Goal: Task Accomplishment & Management: Manage account settings

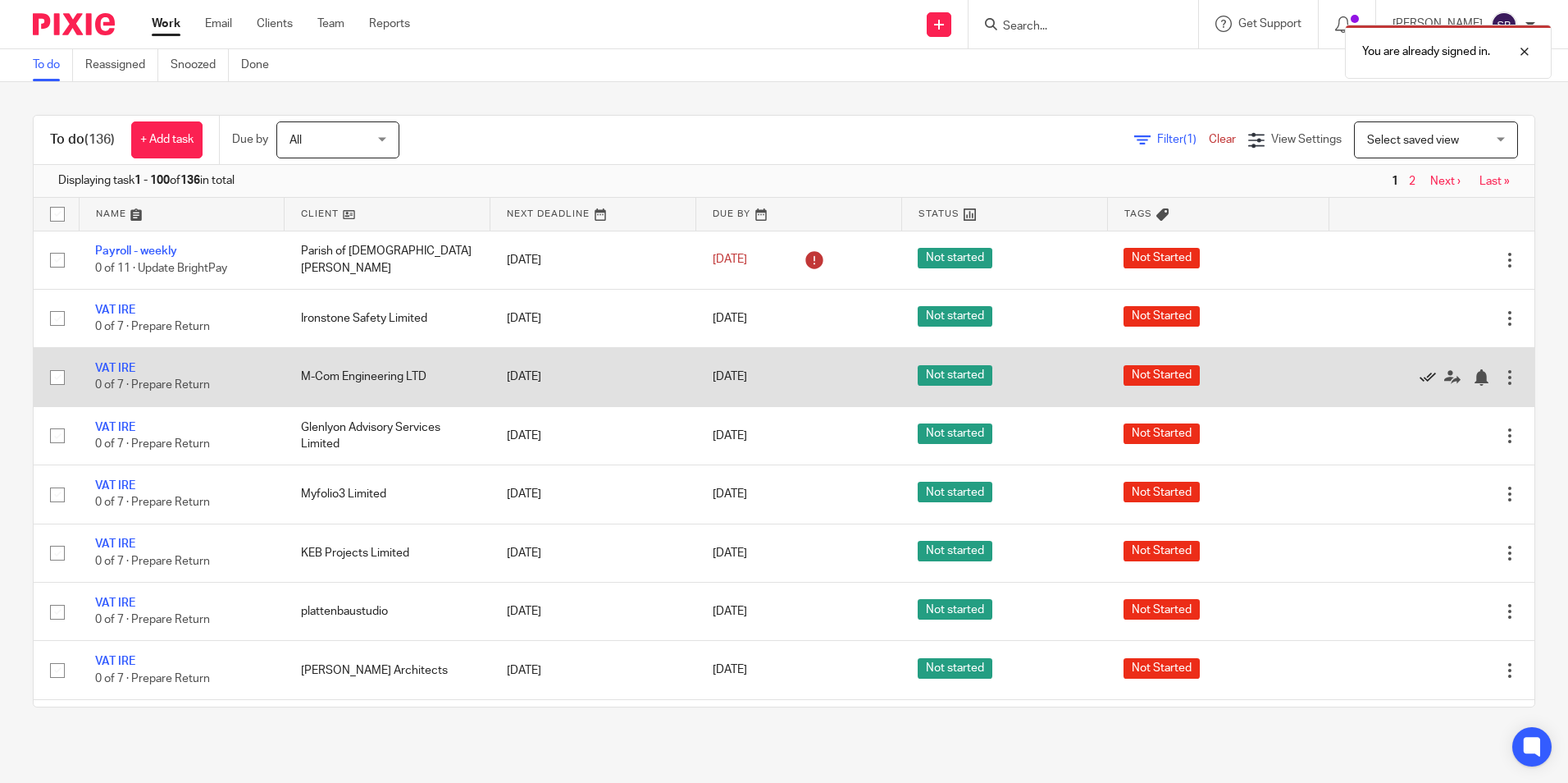
click at [1420, 373] on icon at bounding box center [1428, 378] width 17 height 17
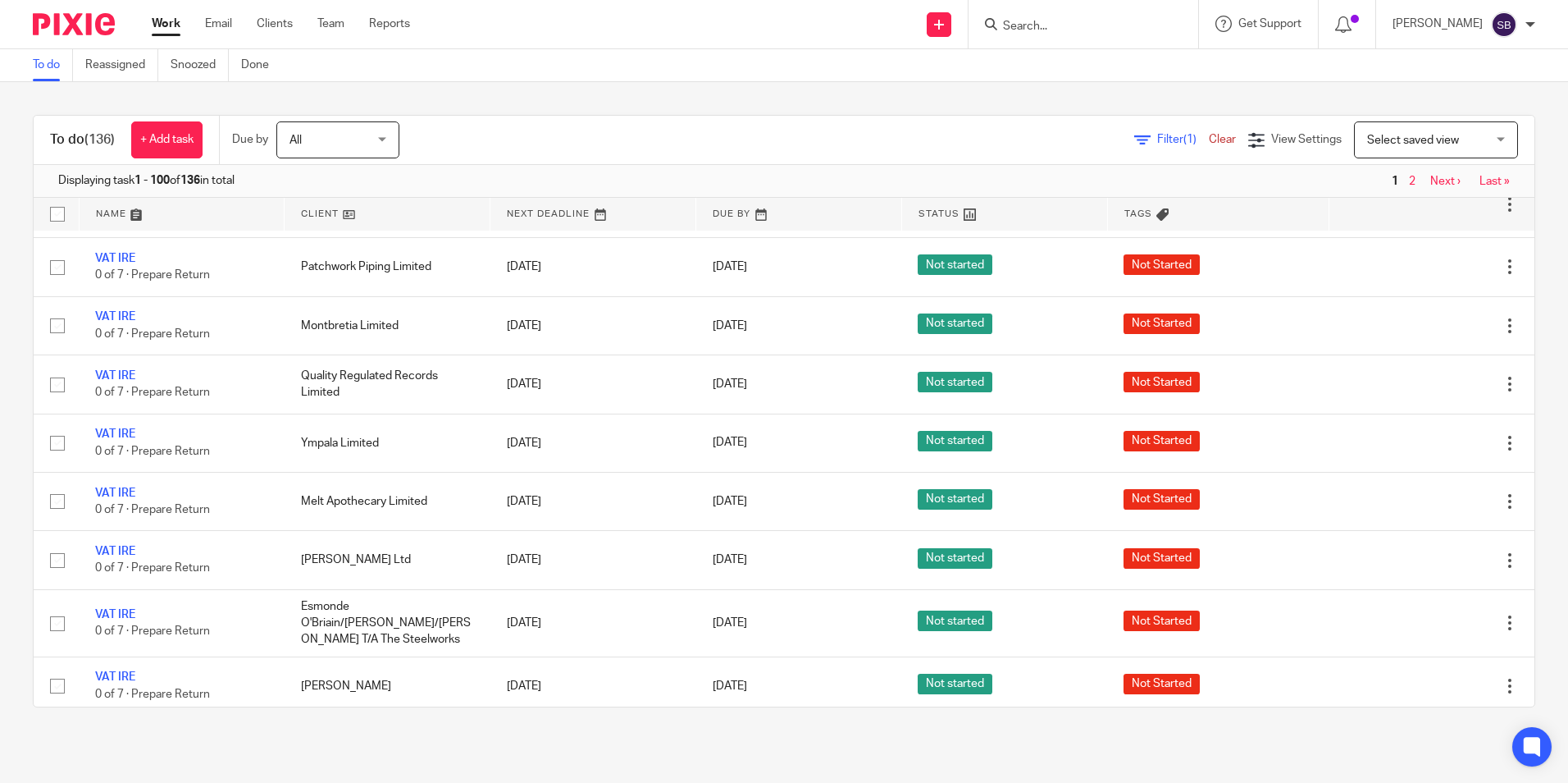
scroll to position [629, 0]
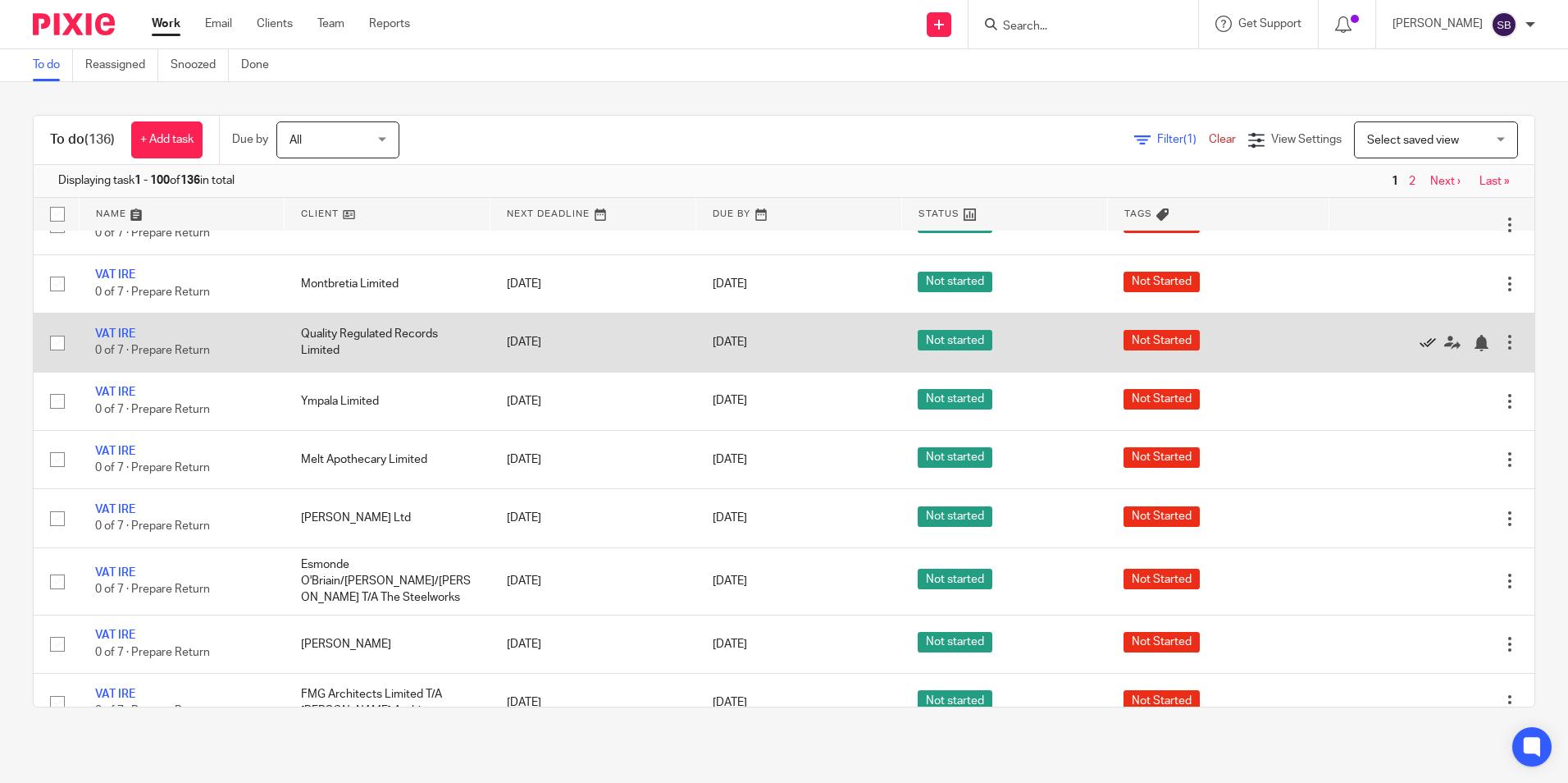
click at [1420, 335] on icon at bounding box center [1428, 344] width 17 height 17
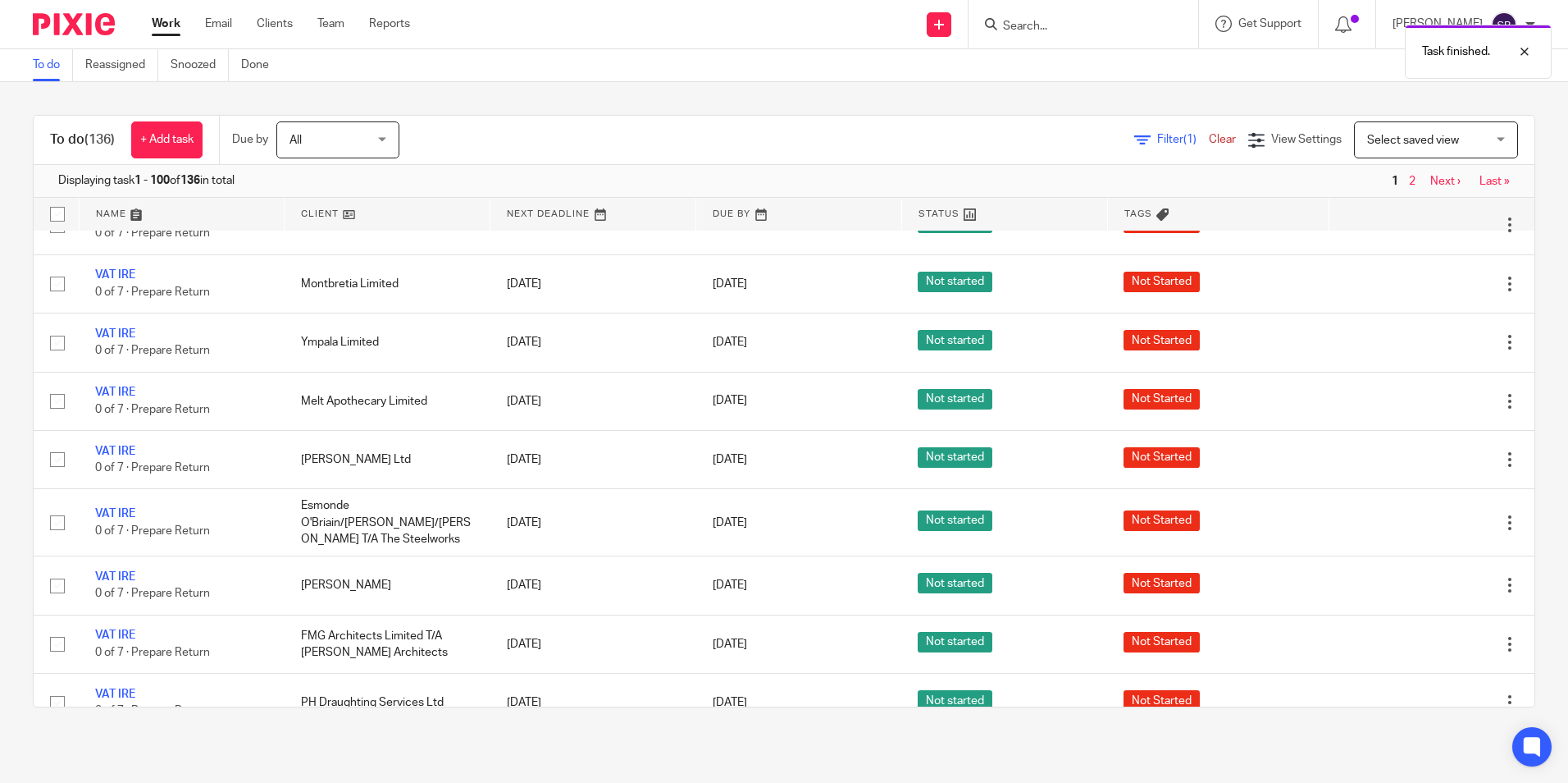
click at [1420, 335] on icon at bounding box center [1428, 344] width 17 height 17
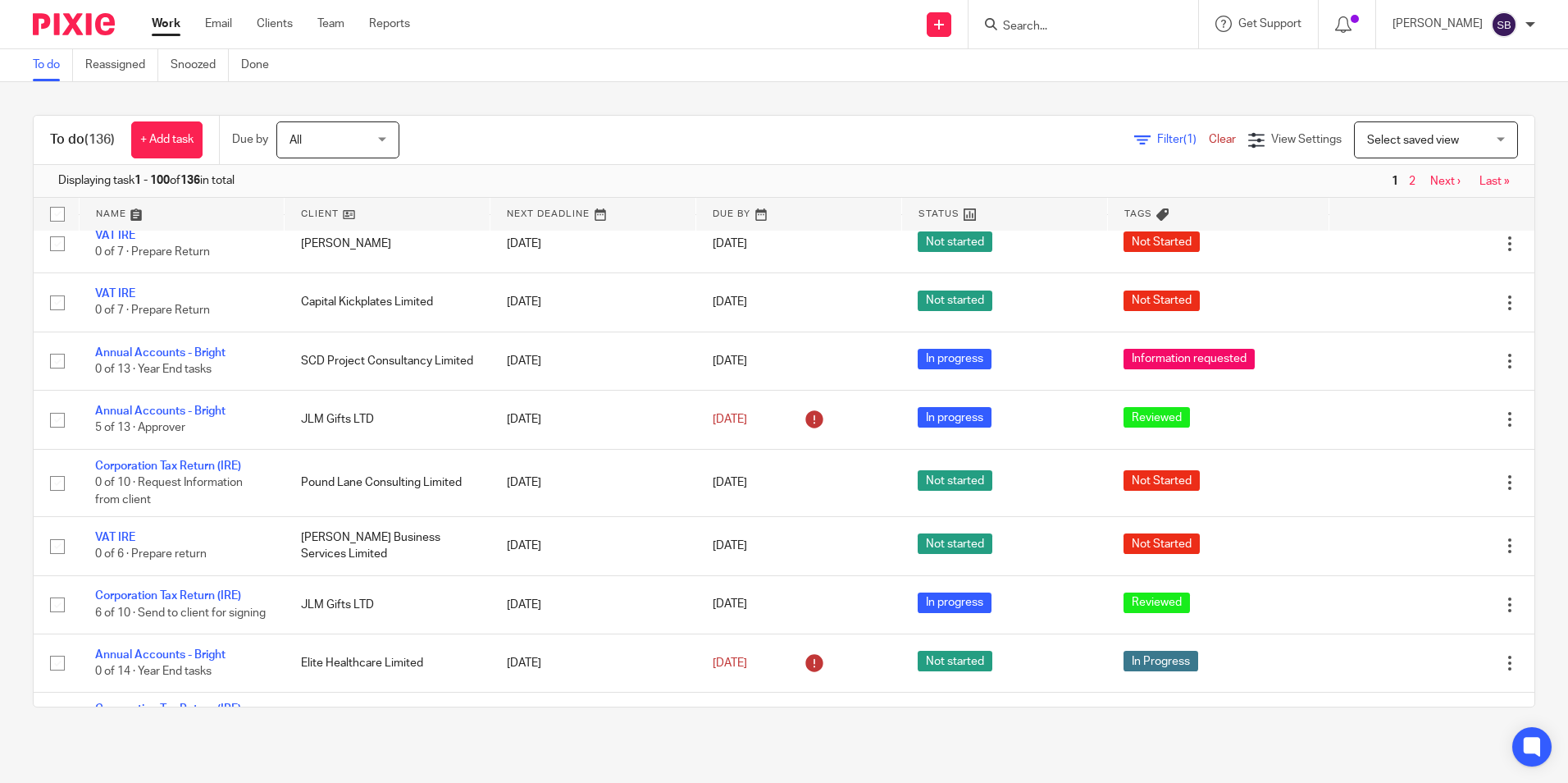
scroll to position [0, 0]
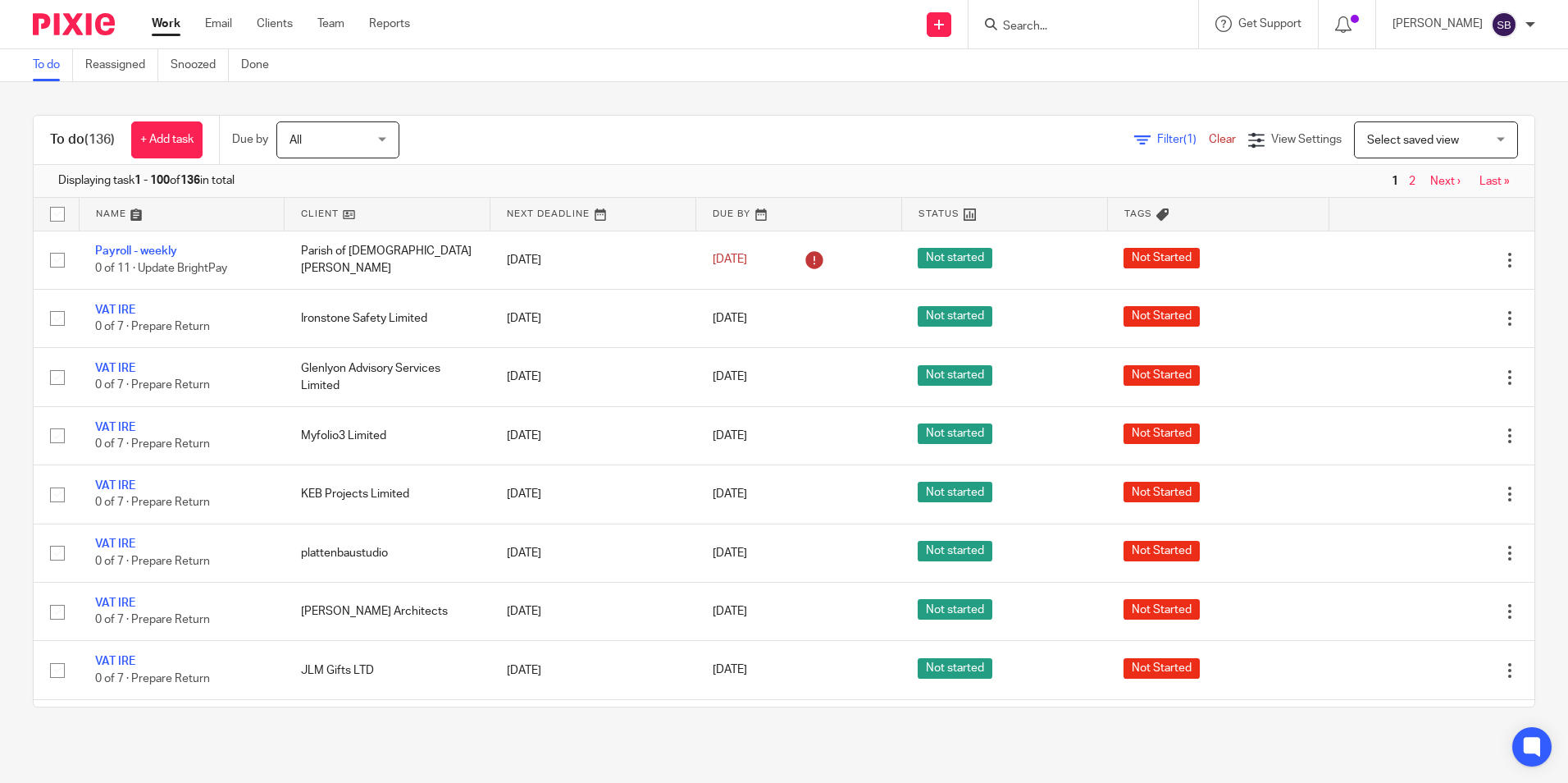
click at [1030, 16] on form at bounding box center [1089, 24] width 175 height 20
click at [1059, 26] on input "Search" at bounding box center [1075, 27] width 148 height 15
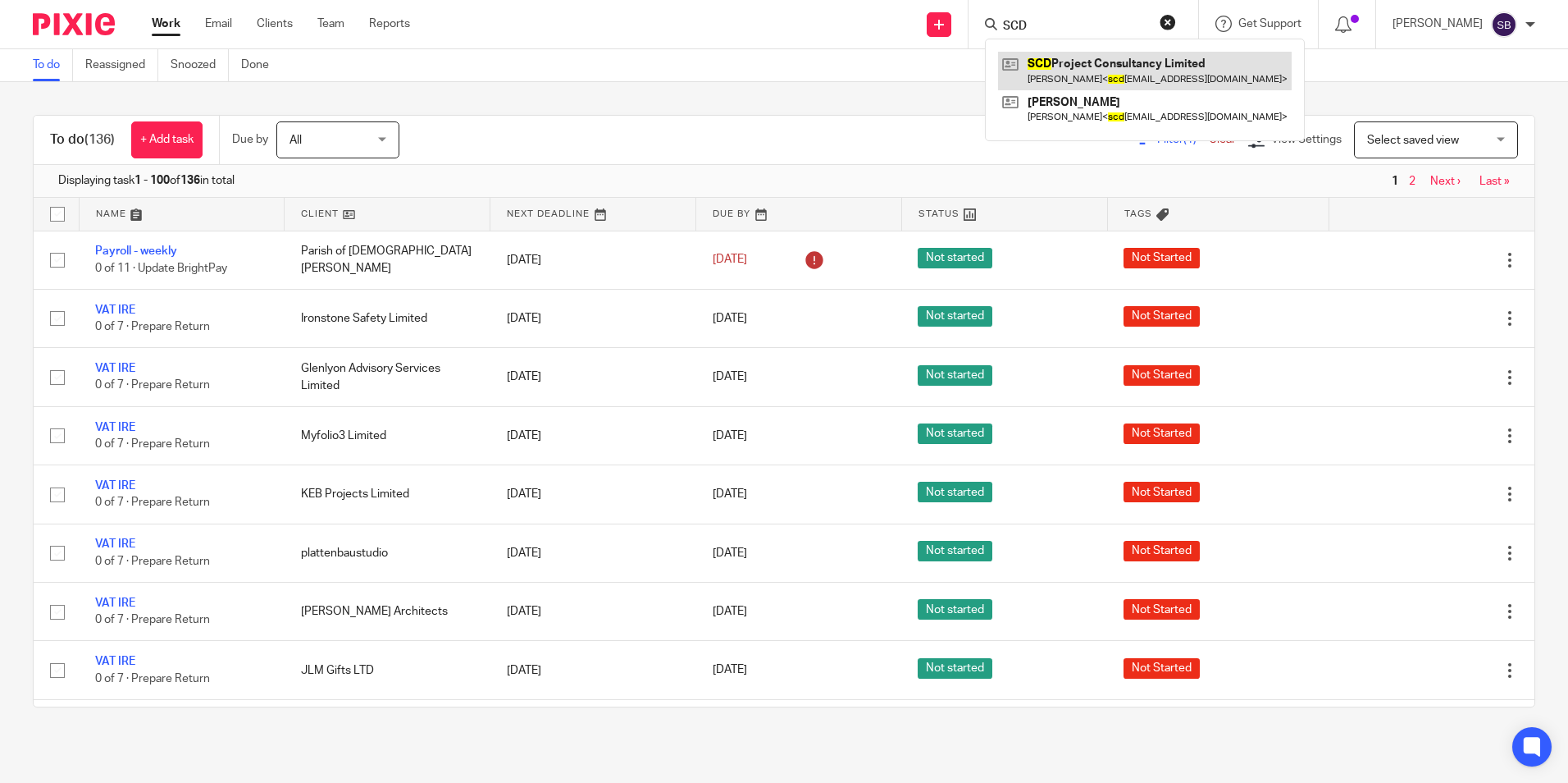
type input "SCD"
click at [1075, 59] on link at bounding box center [1146, 71] width 294 height 38
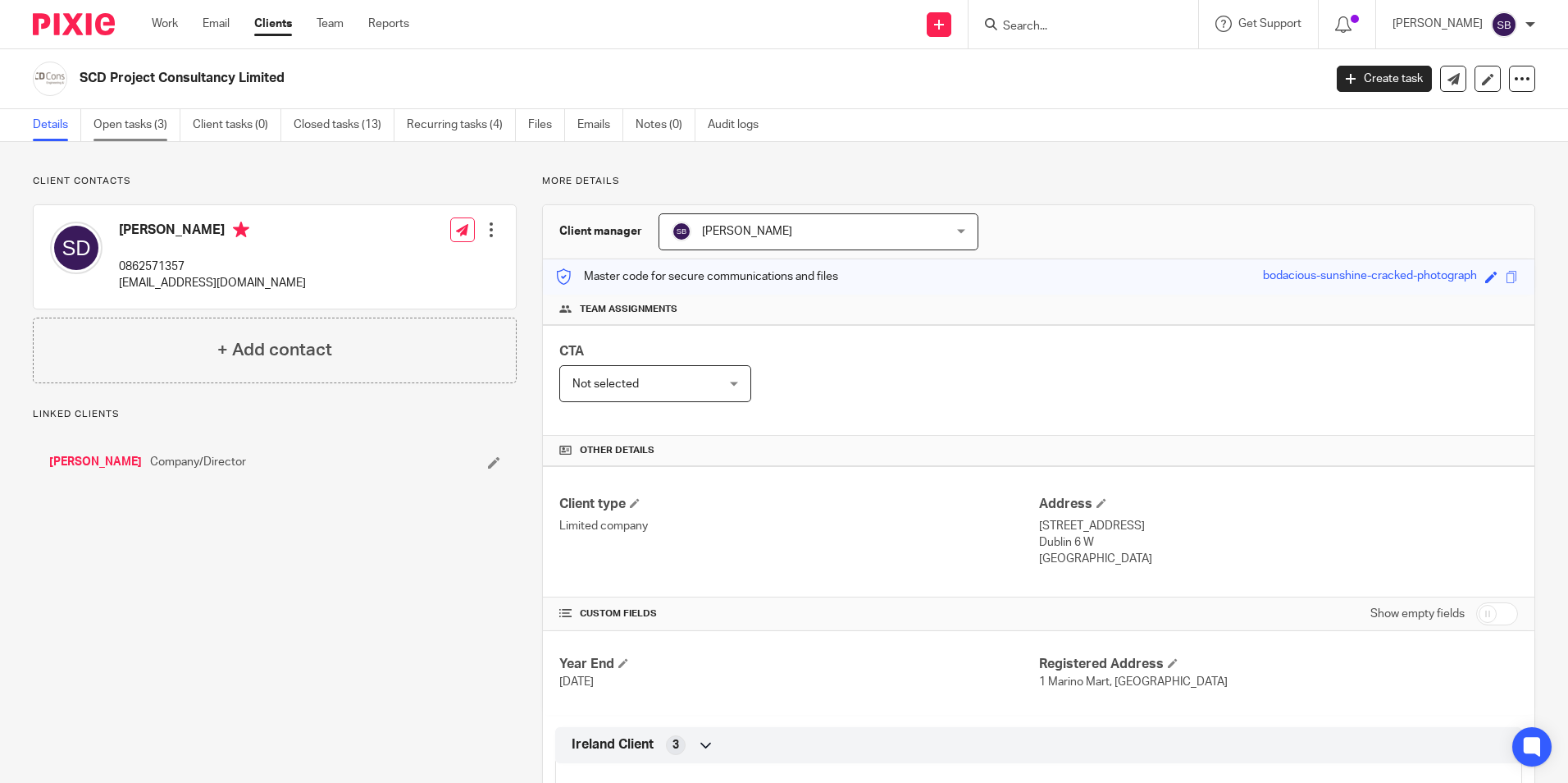
click at [144, 120] on link "Open tasks (3)" at bounding box center [136, 125] width 87 height 32
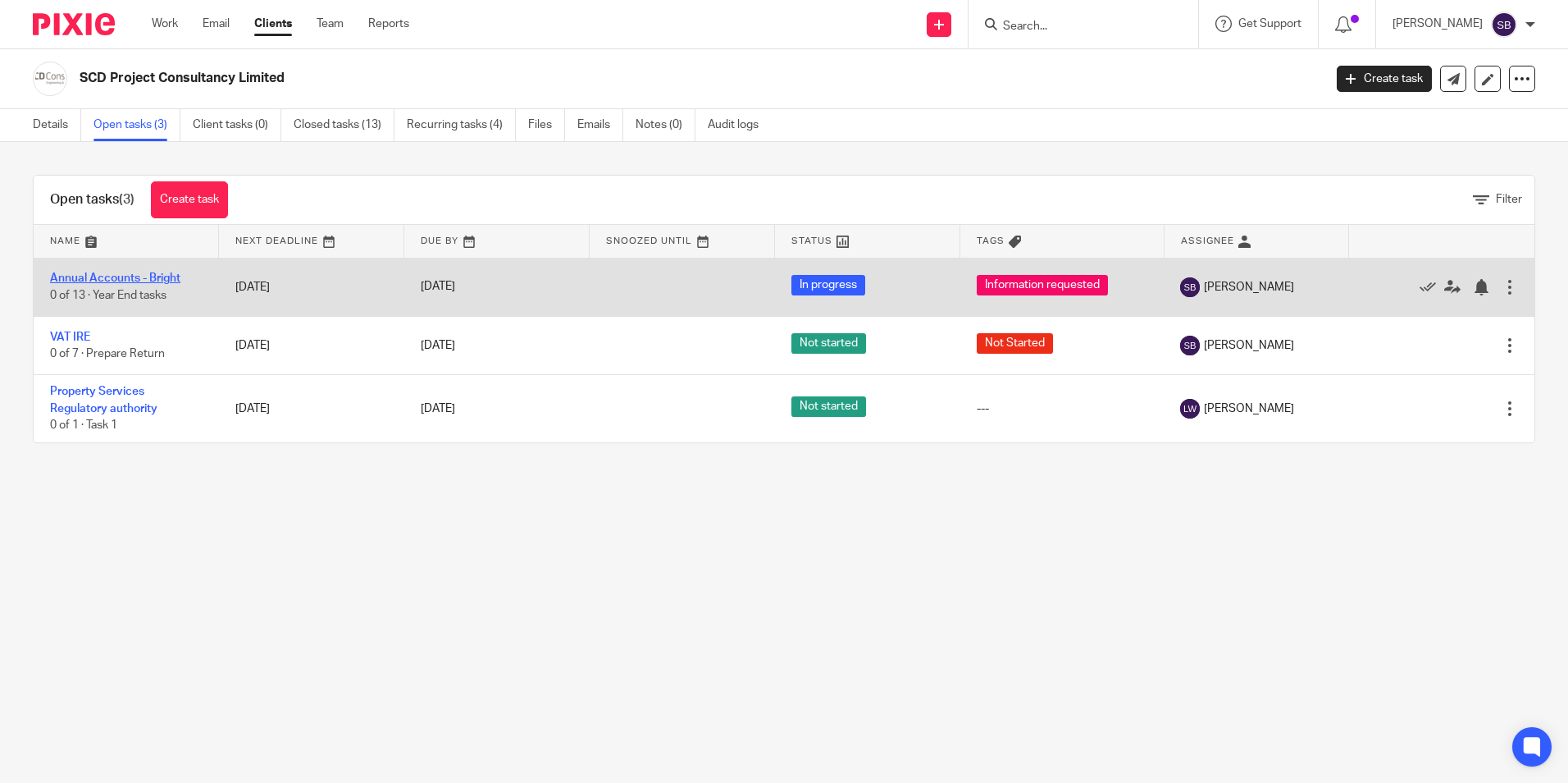
click at [87, 274] on link "Annual Accounts - Bright" at bounding box center [115, 278] width 130 height 11
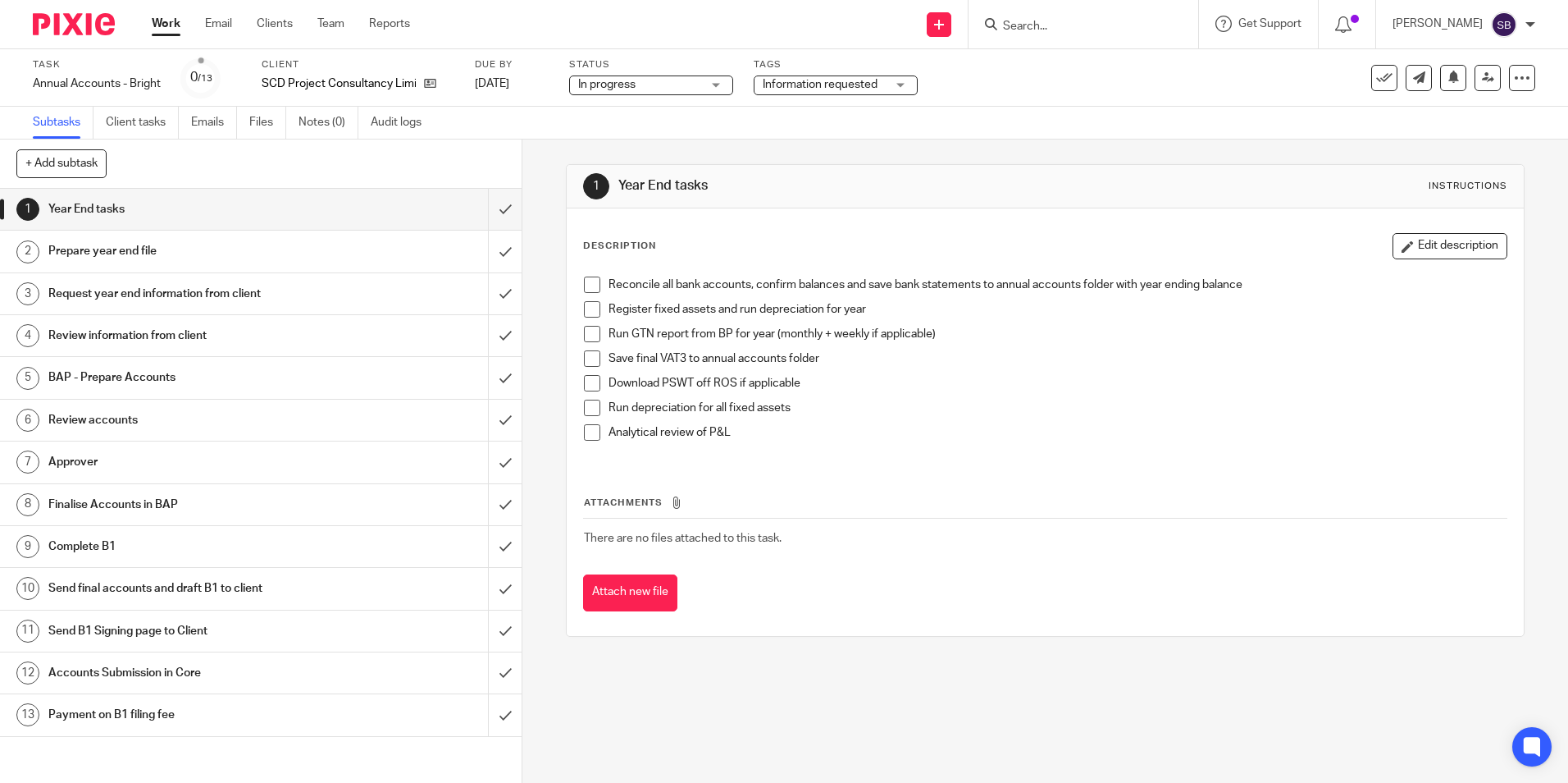
click at [906, 79] on div "Information requested" at bounding box center [836, 85] width 164 height 20
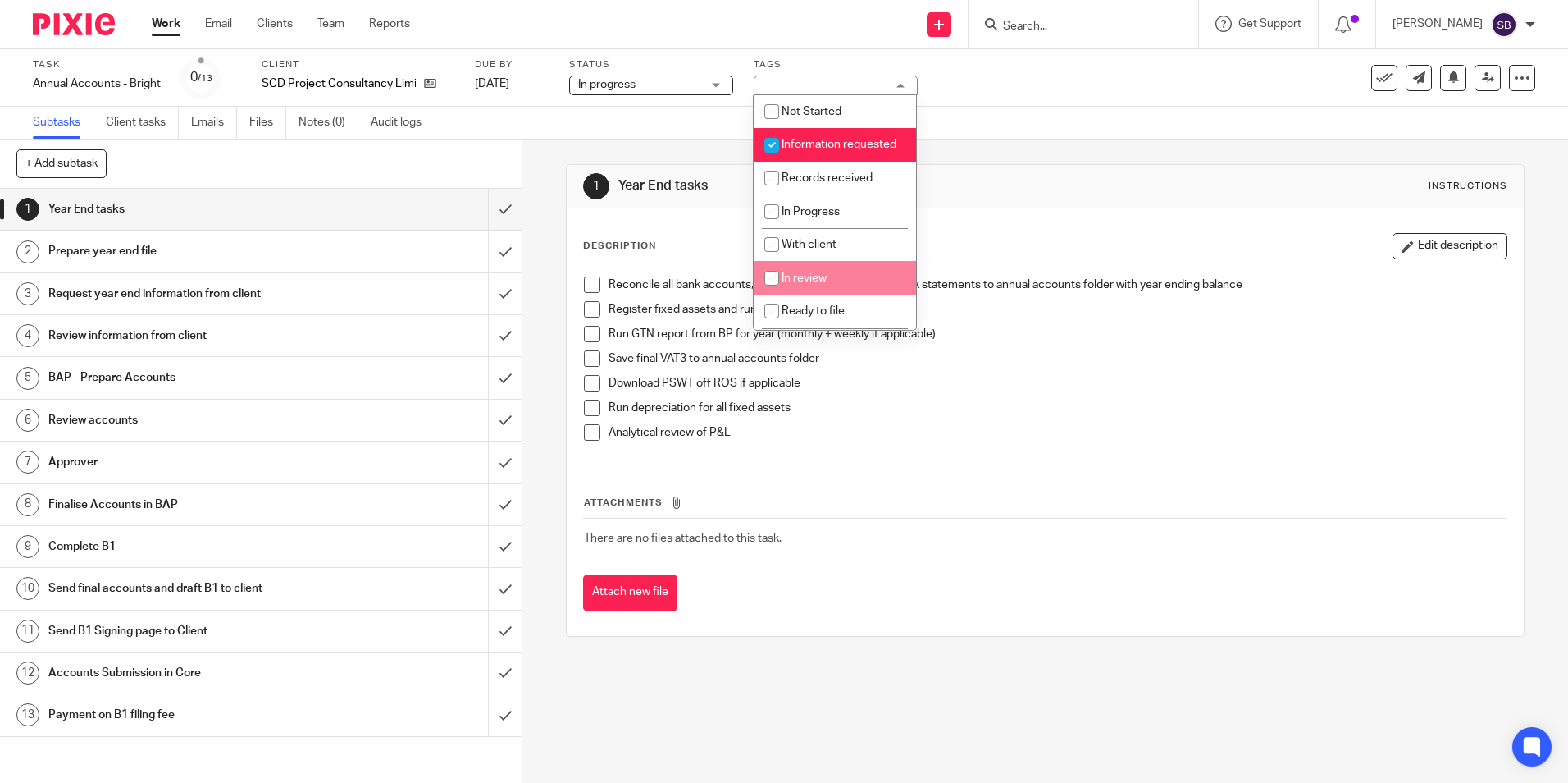
click at [773, 292] on input "checkbox" at bounding box center [771, 277] width 31 height 31
checkbox input "true"
click at [768, 142] on input "checkbox" at bounding box center [771, 144] width 31 height 31
checkbox input "false"
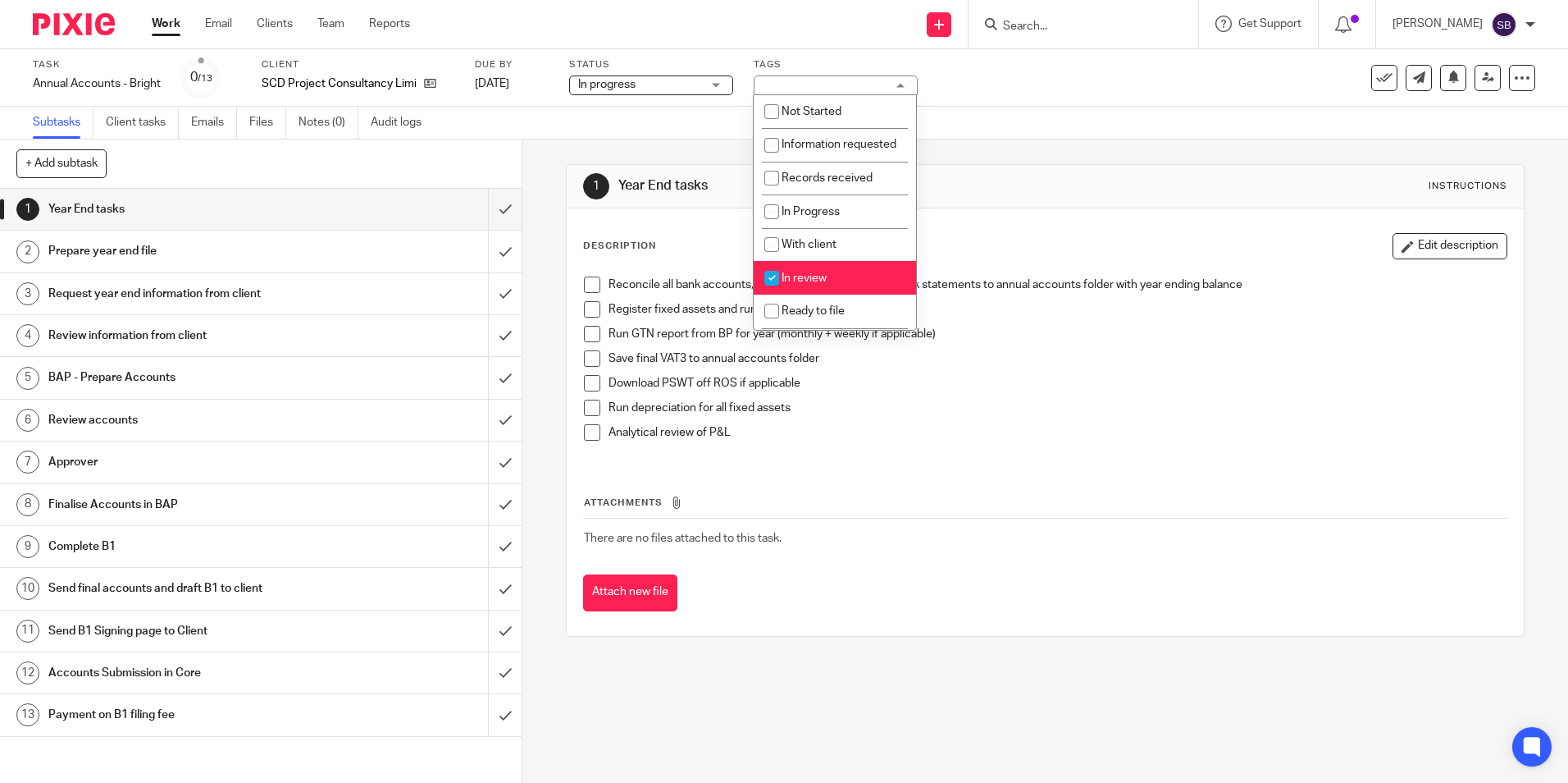
click at [811, 284] on span "In review" at bounding box center [804, 278] width 45 height 11
checkbox input "false"
click at [106, 209] on h1 "Year End tasks" at bounding box center [189, 209] width 282 height 24
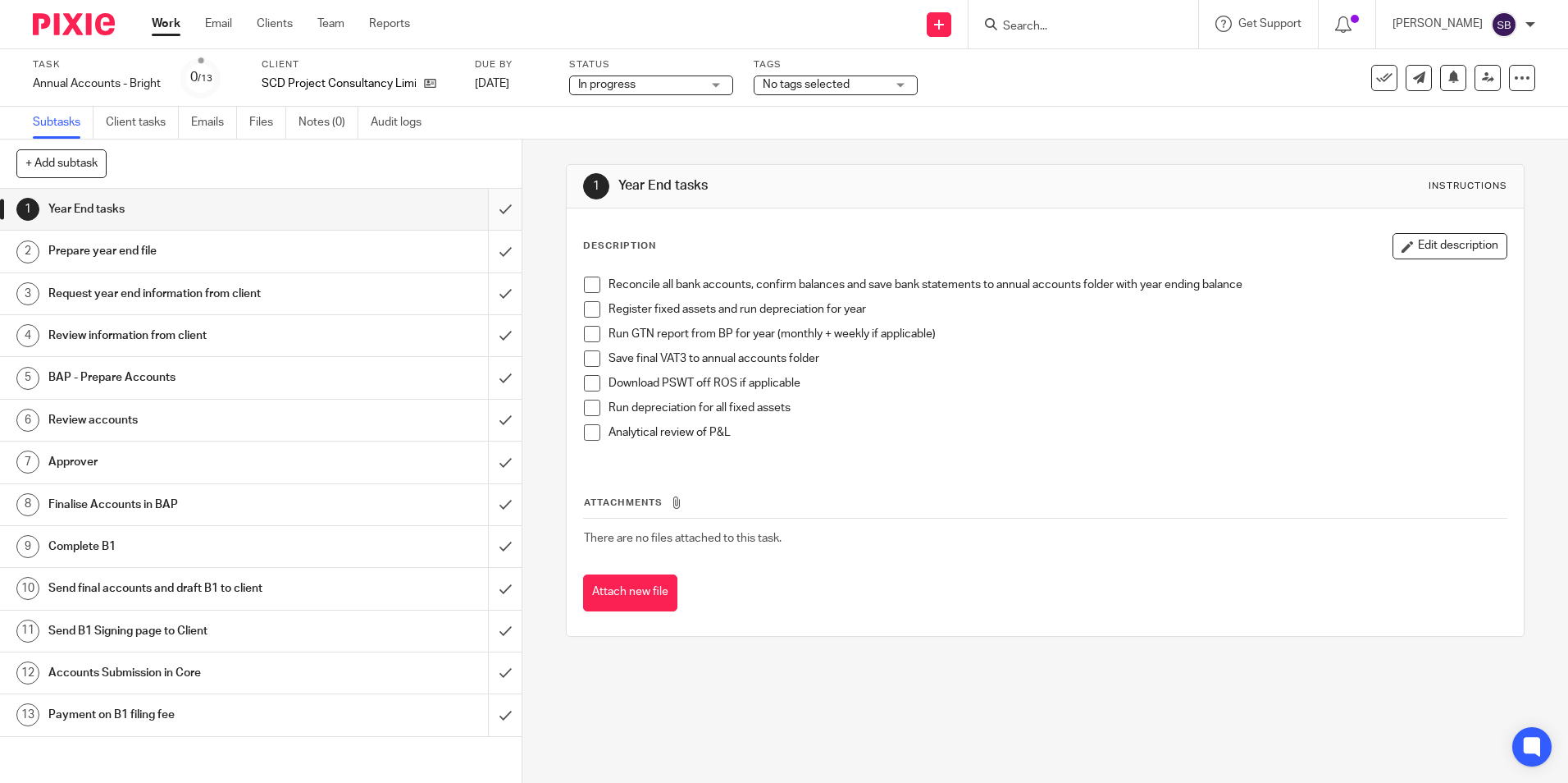
click at [491, 205] on input "submit" at bounding box center [261, 209] width 522 height 41
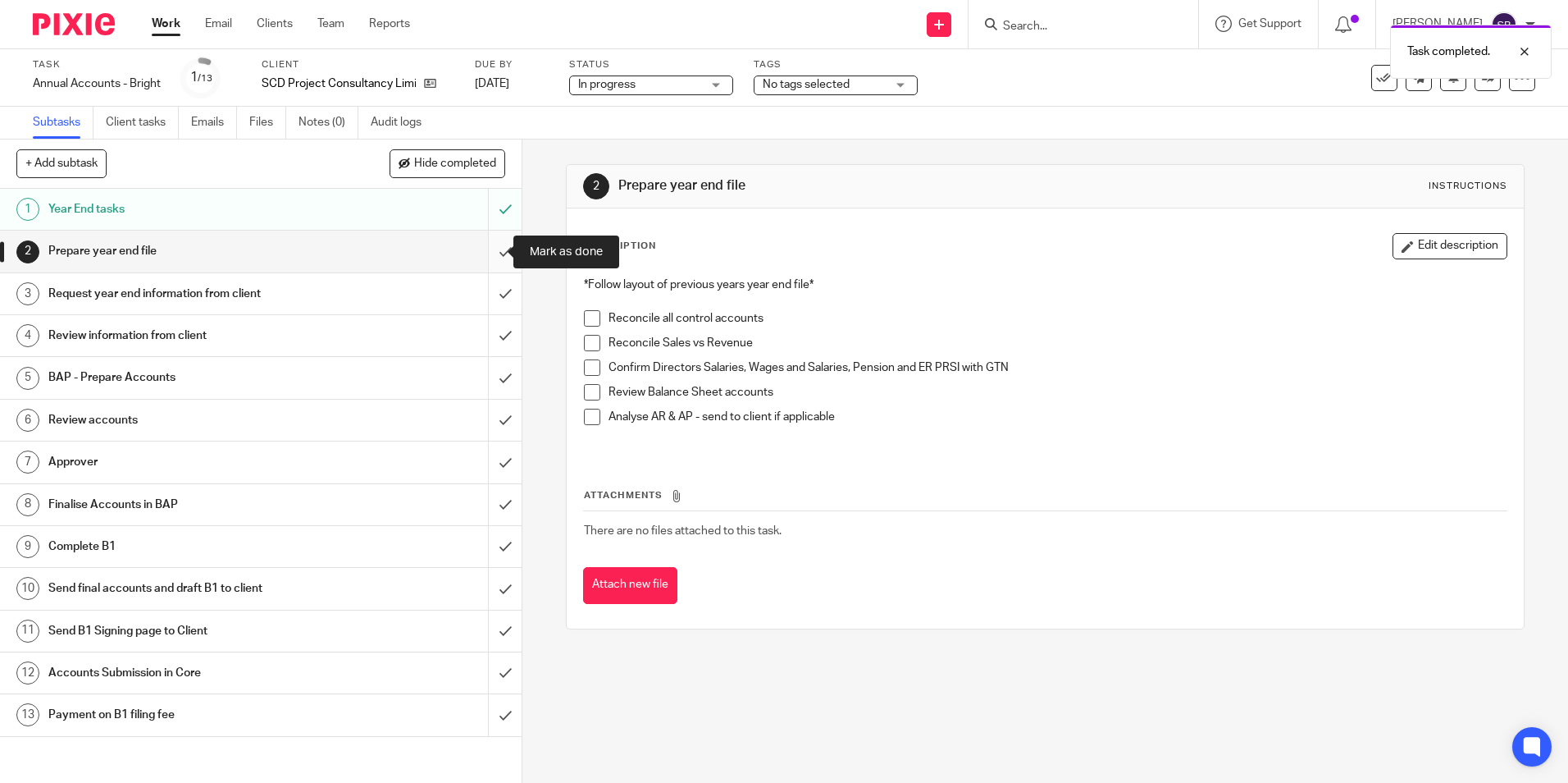
click at [487, 252] on input "submit" at bounding box center [261, 251] width 522 height 41
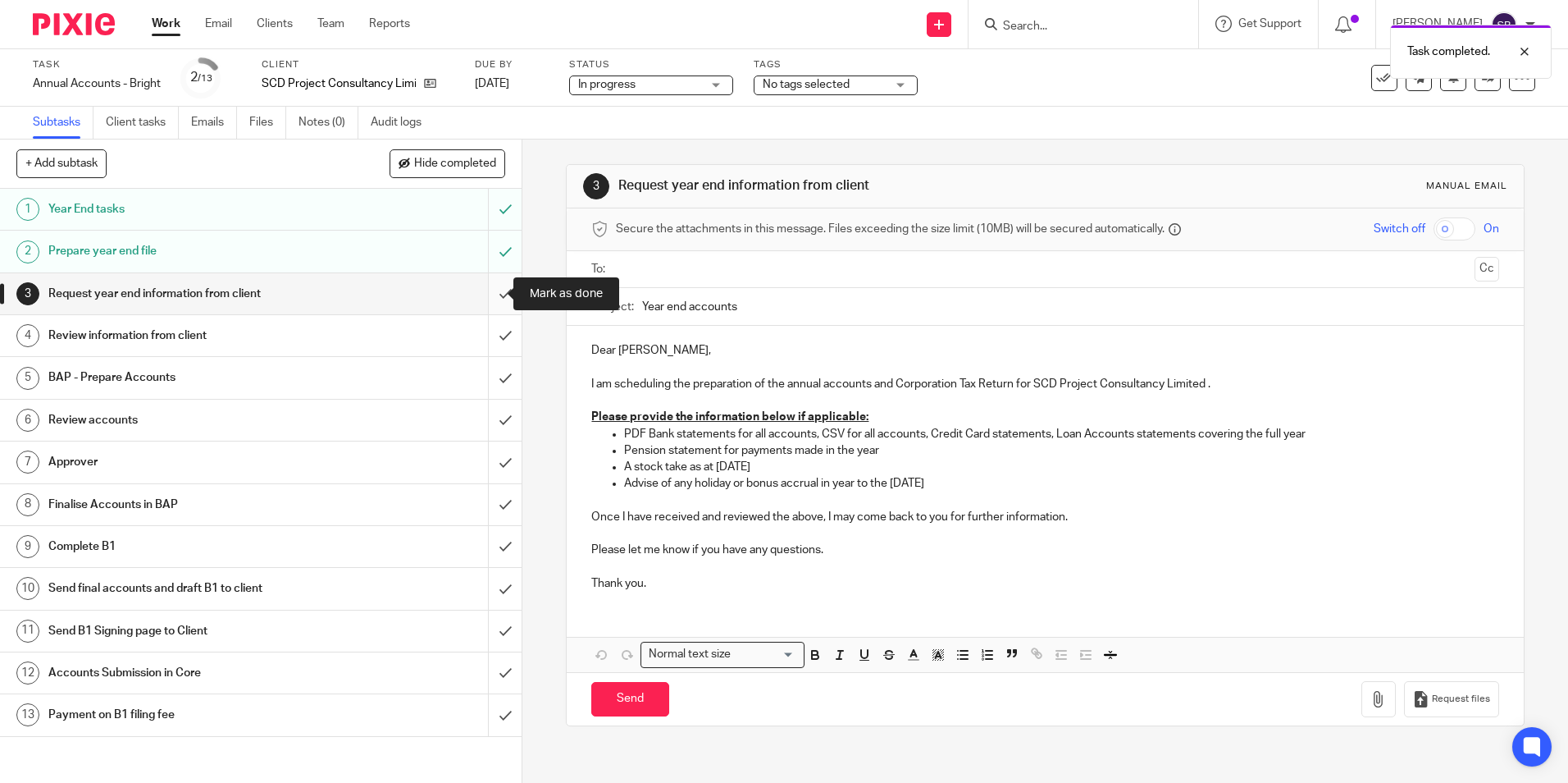
click at [488, 293] on input "submit" at bounding box center [261, 294] width 522 height 41
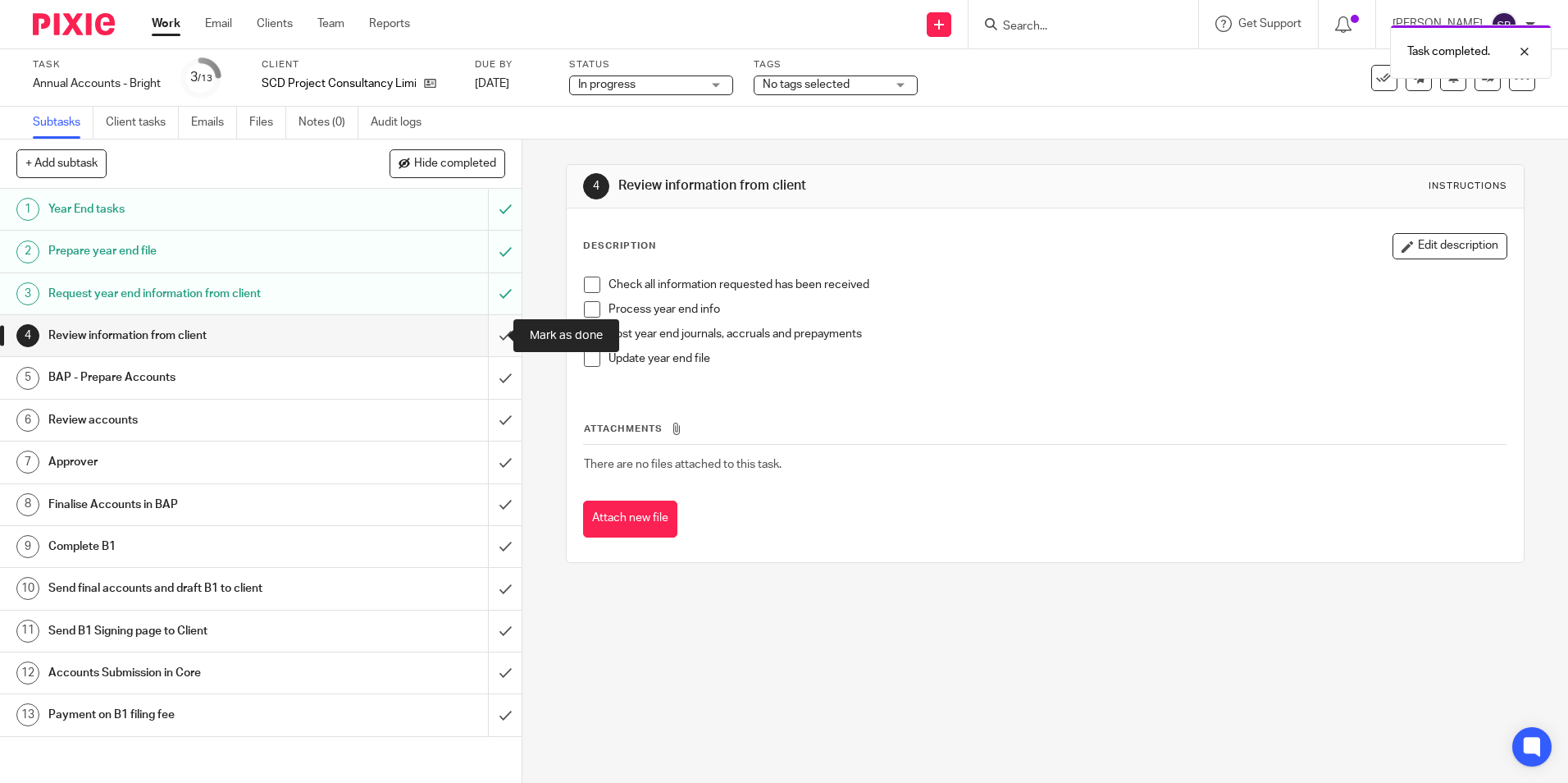
click at [486, 337] on input "submit" at bounding box center [261, 336] width 522 height 41
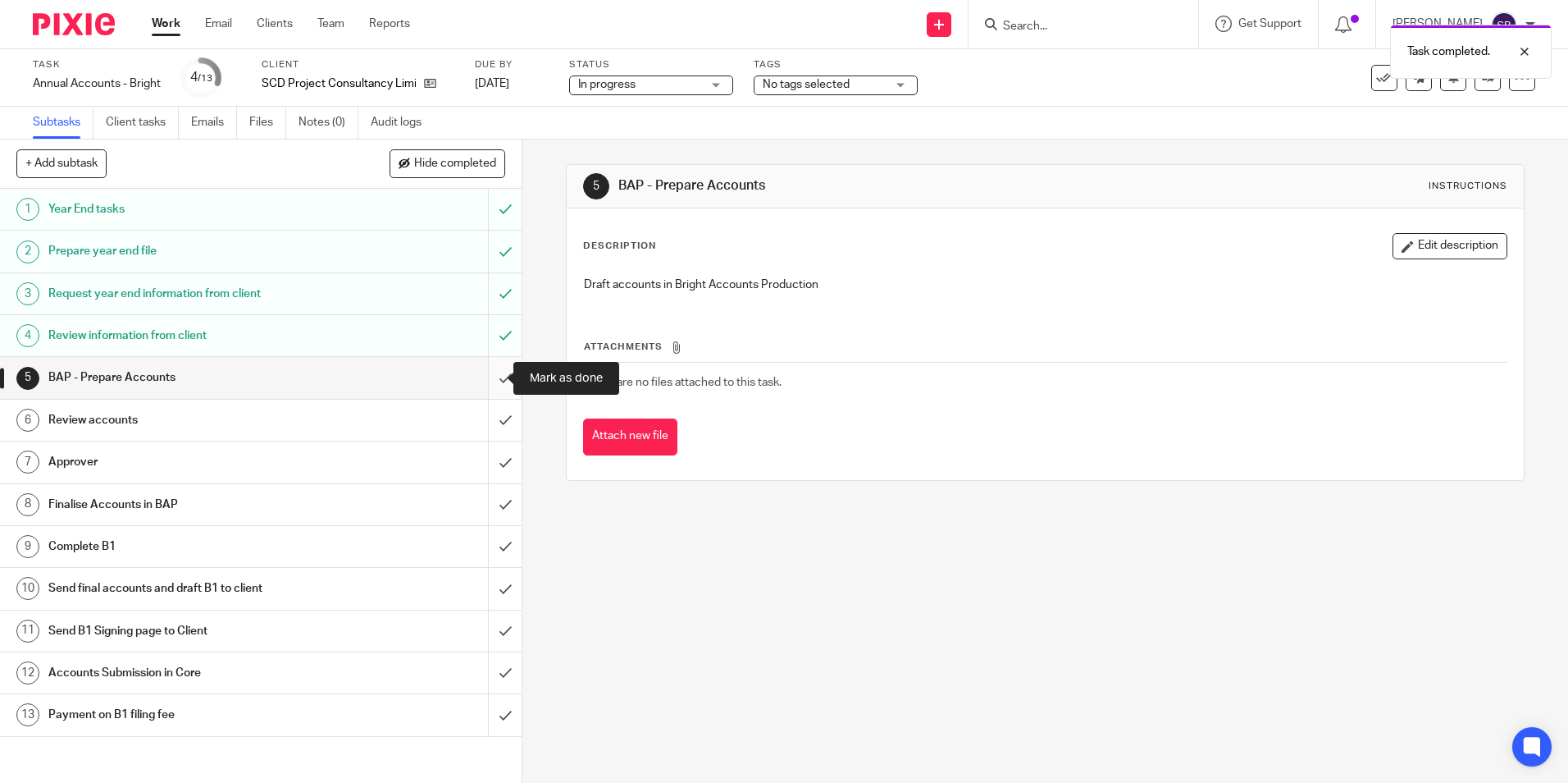
click at [480, 374] on input "submit" at bounding box center [261, 377] width 522 height 41
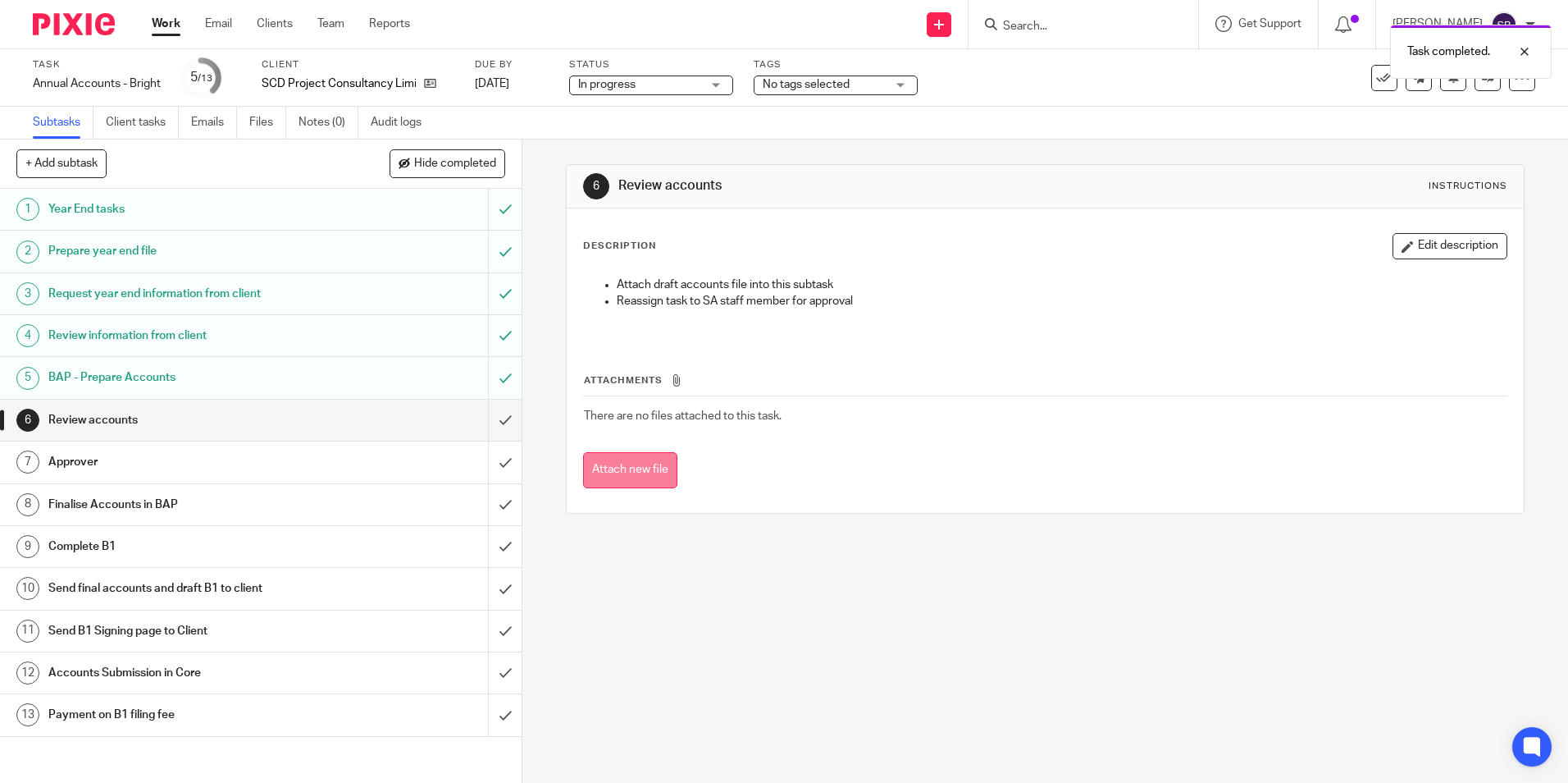
click at [653, 467] on button "Attach new file" at bounding box center [630, 471] width 94 height 37
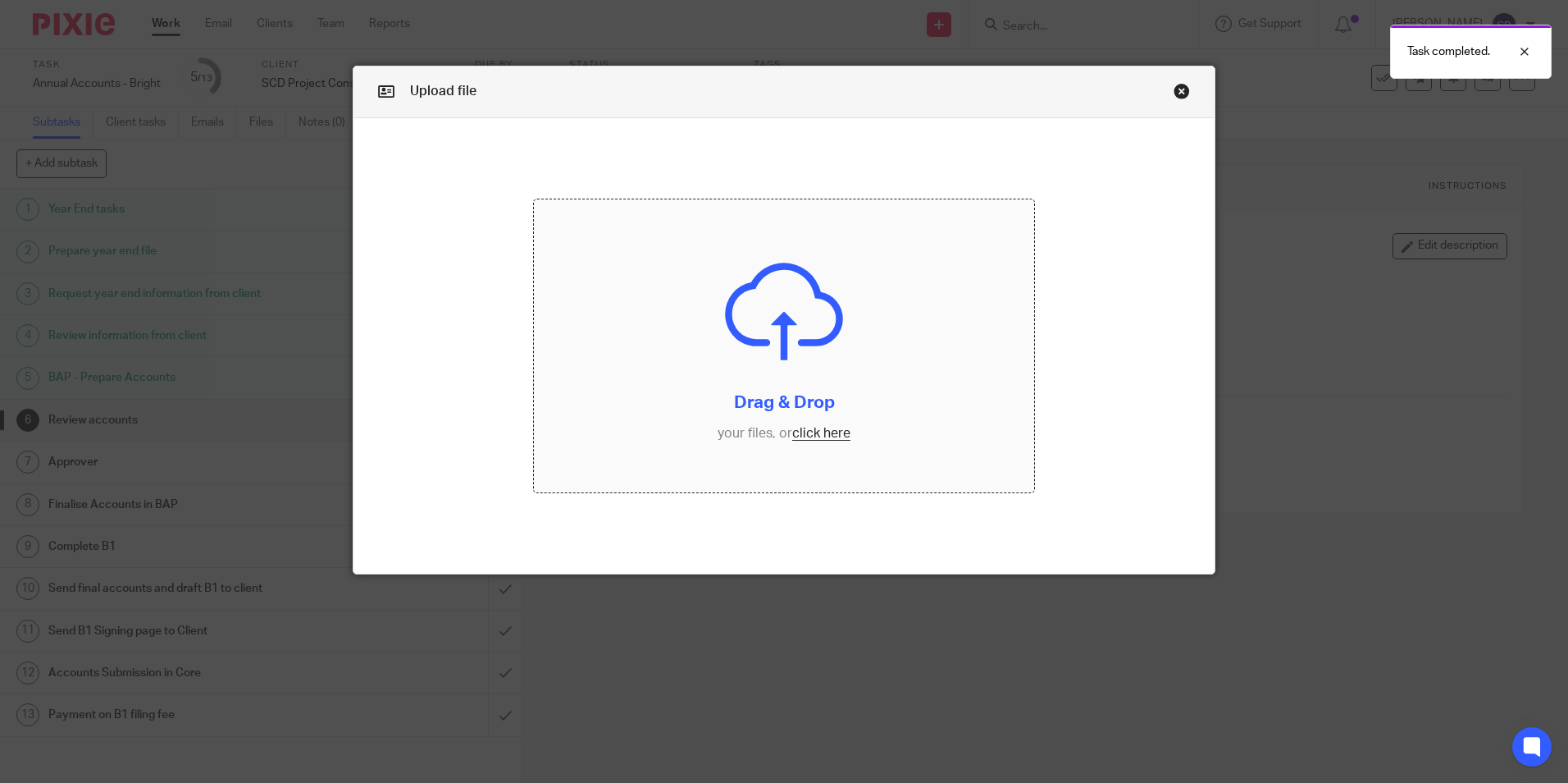
click at [807, 433] on input "file" at bounding box center [784, 345] width 501 height 293
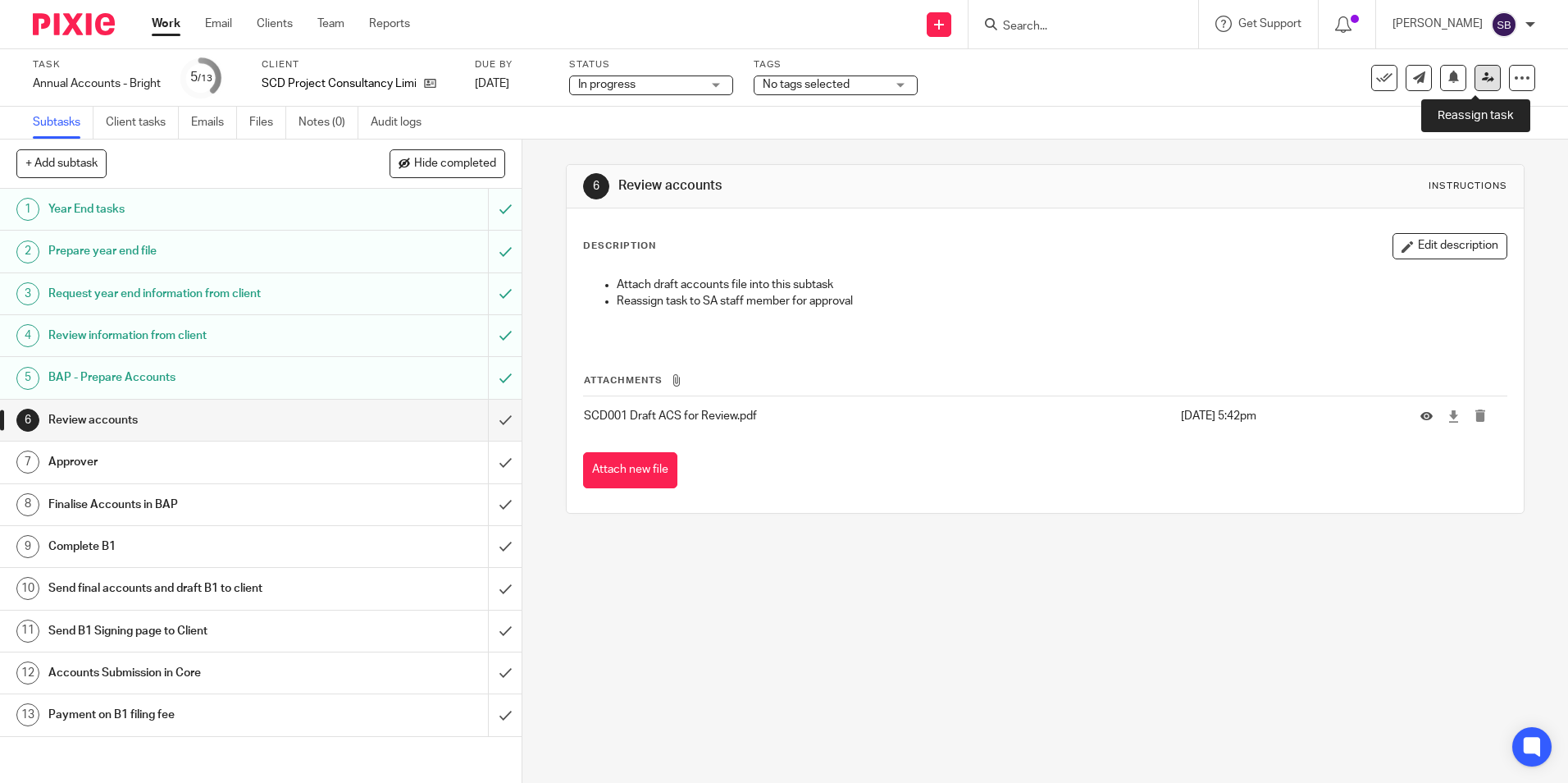
click at [1482, 80] on icon at bounding box center [1488, 77] width 12 height 12
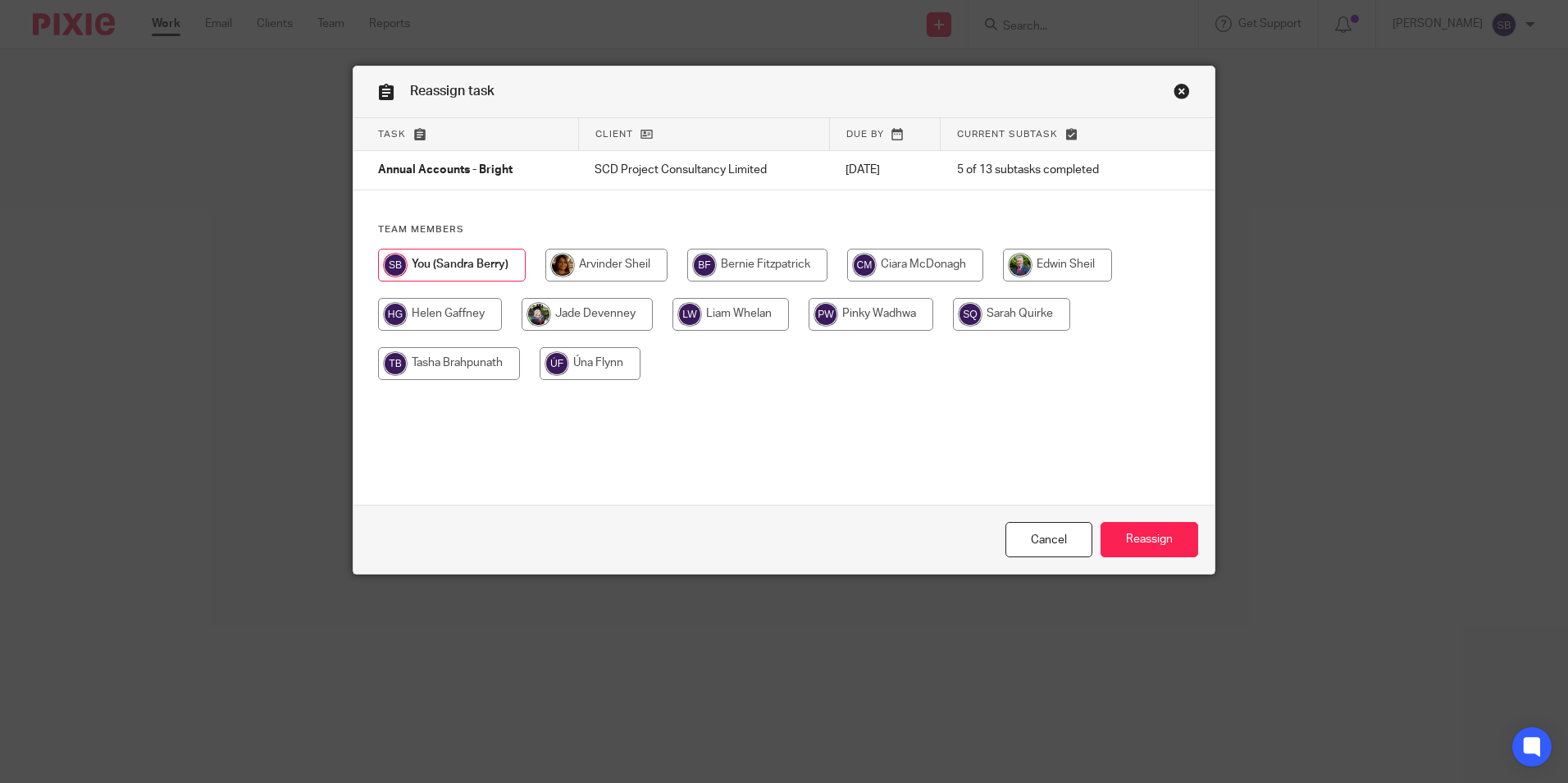
click at [599, 265] on input "radio" at bounding box center [606, 264] width 122 height 33
radio input "true"
click at [1160, 530] on input "Reassign" at bounding box center [1149, 540] width 98 height 35
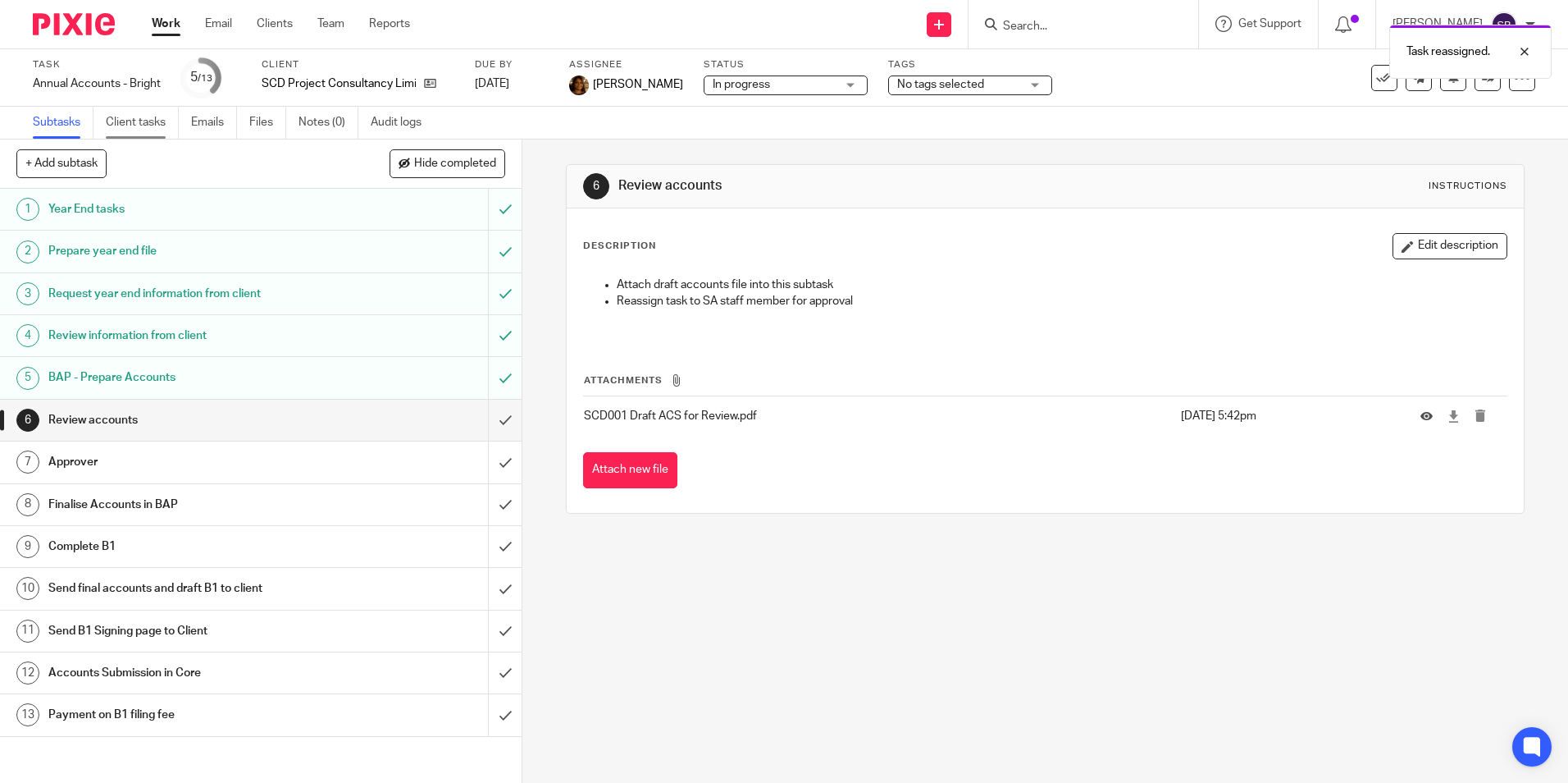
click at [141, 115] on link "Client tasks" at bounding box center [142, 123] width 73 height 32
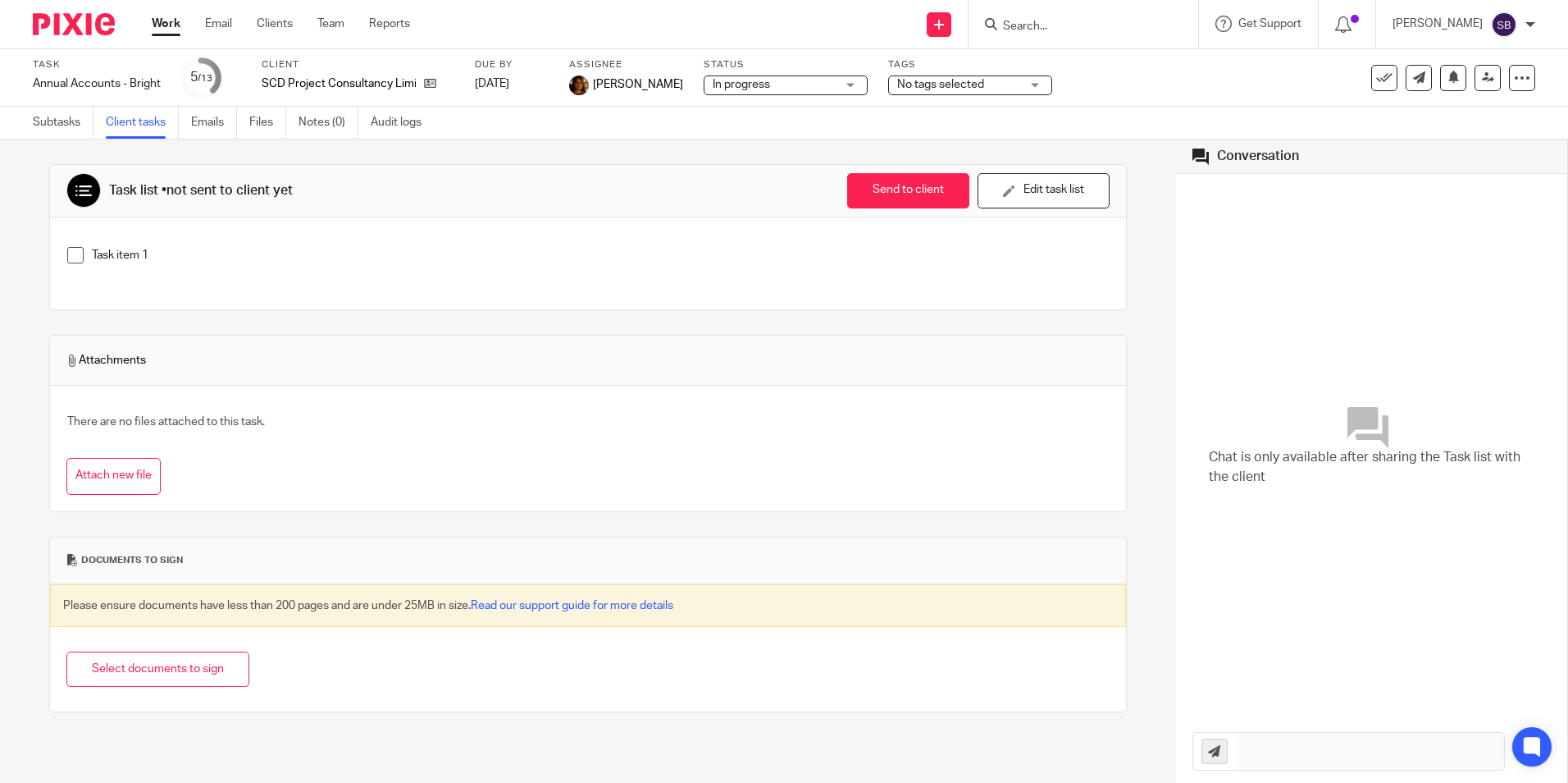
click at [168, 18] on link "Work" at bounding box center [166, 24] width 29 height 17
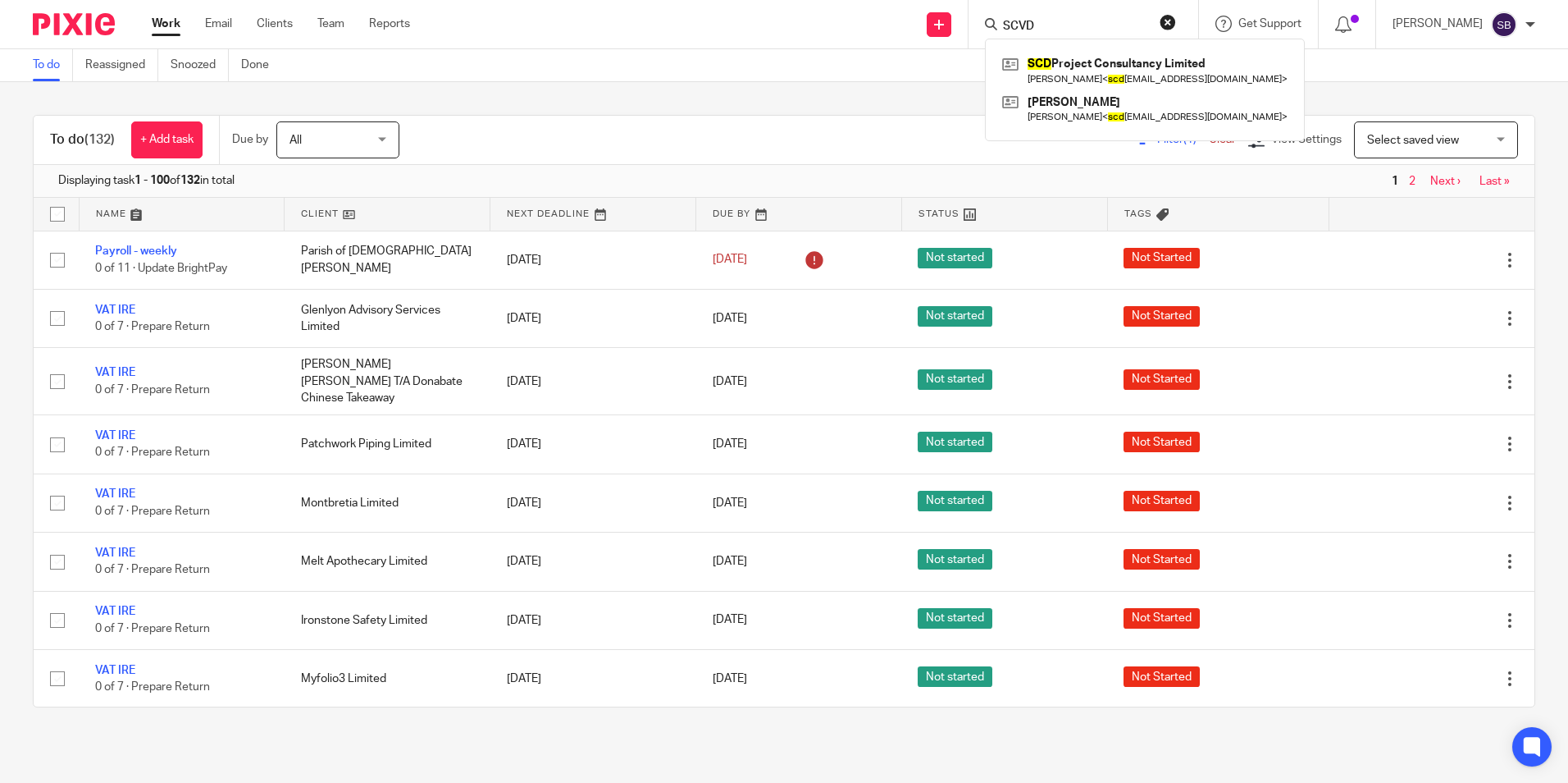
type input "SCVD"
click at [1092, 50] on div "SCD Project Consultancy Limited Sean Drudy < scd engconsultancy@gmail.com > Sea…" at bounding box center [1146, 89] width 320 height 102
click at [1090, 61] on link at bounding box center [1146, 71] width 294 height 38
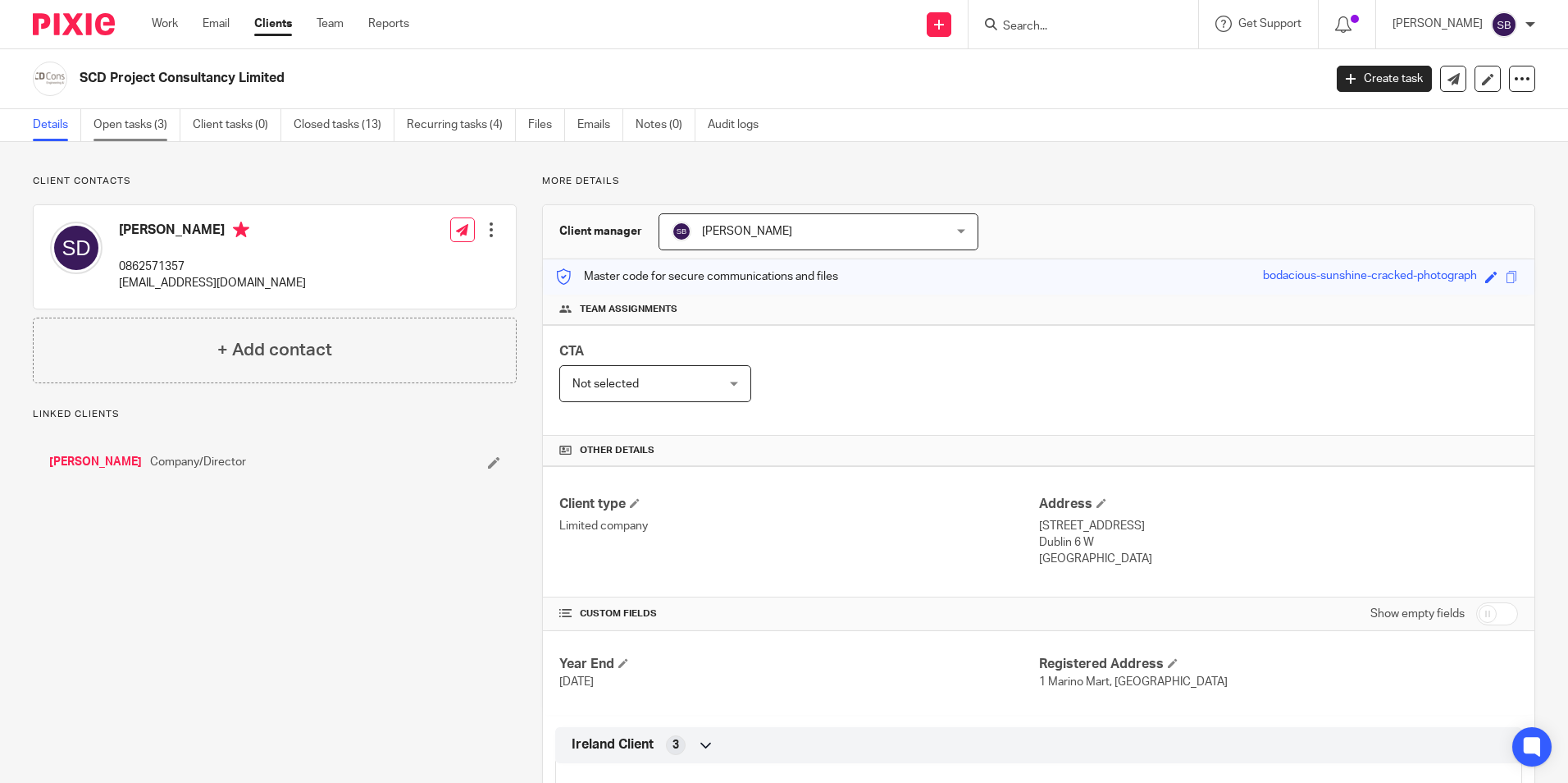
click at [104, 126] on link "Open tasks (3)" at bounding box center [136, 125] width 87 height 32
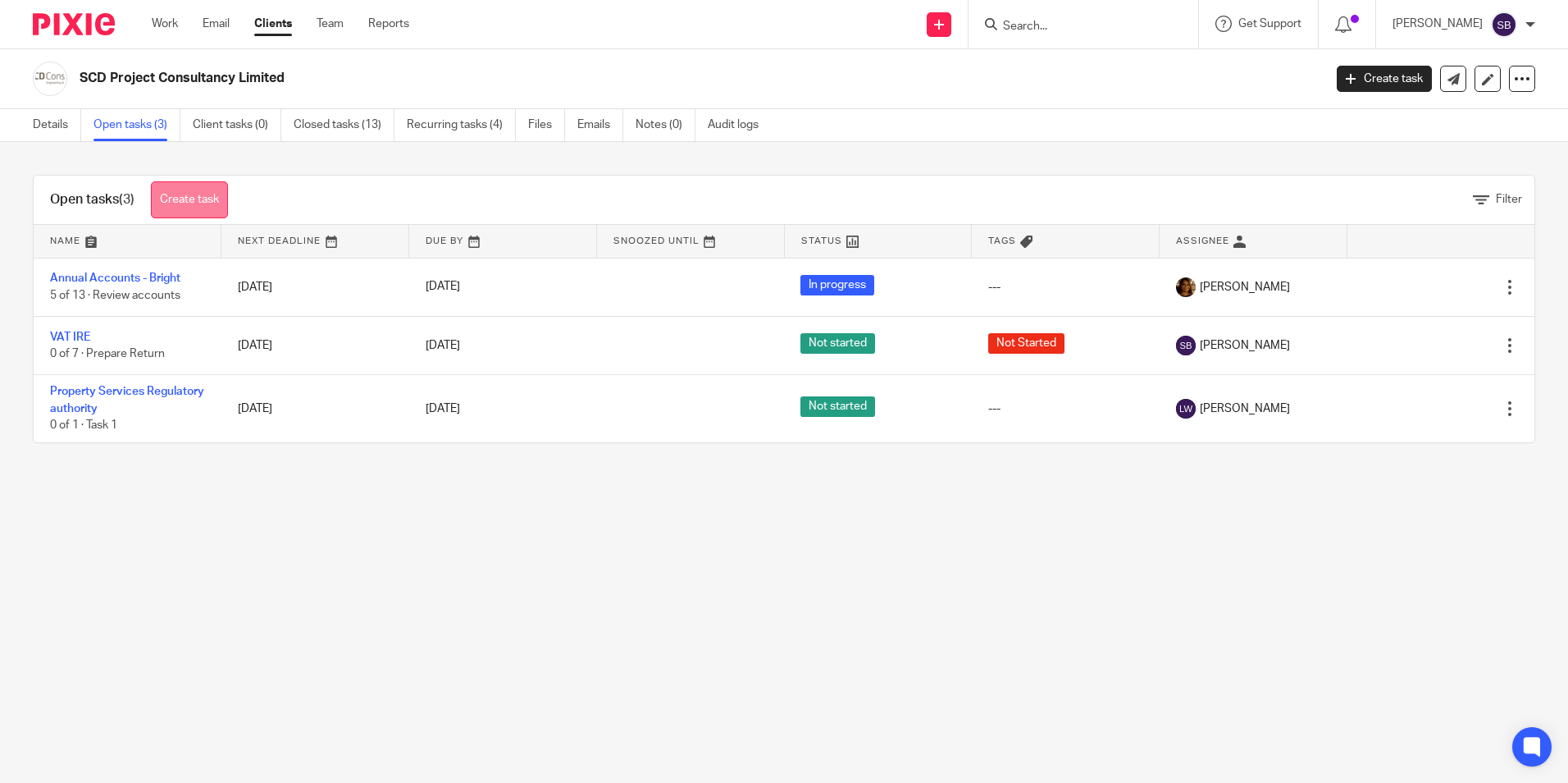
click at [191, 201] on link "Create task" at bounding box center [189, 200] width 77 height 37
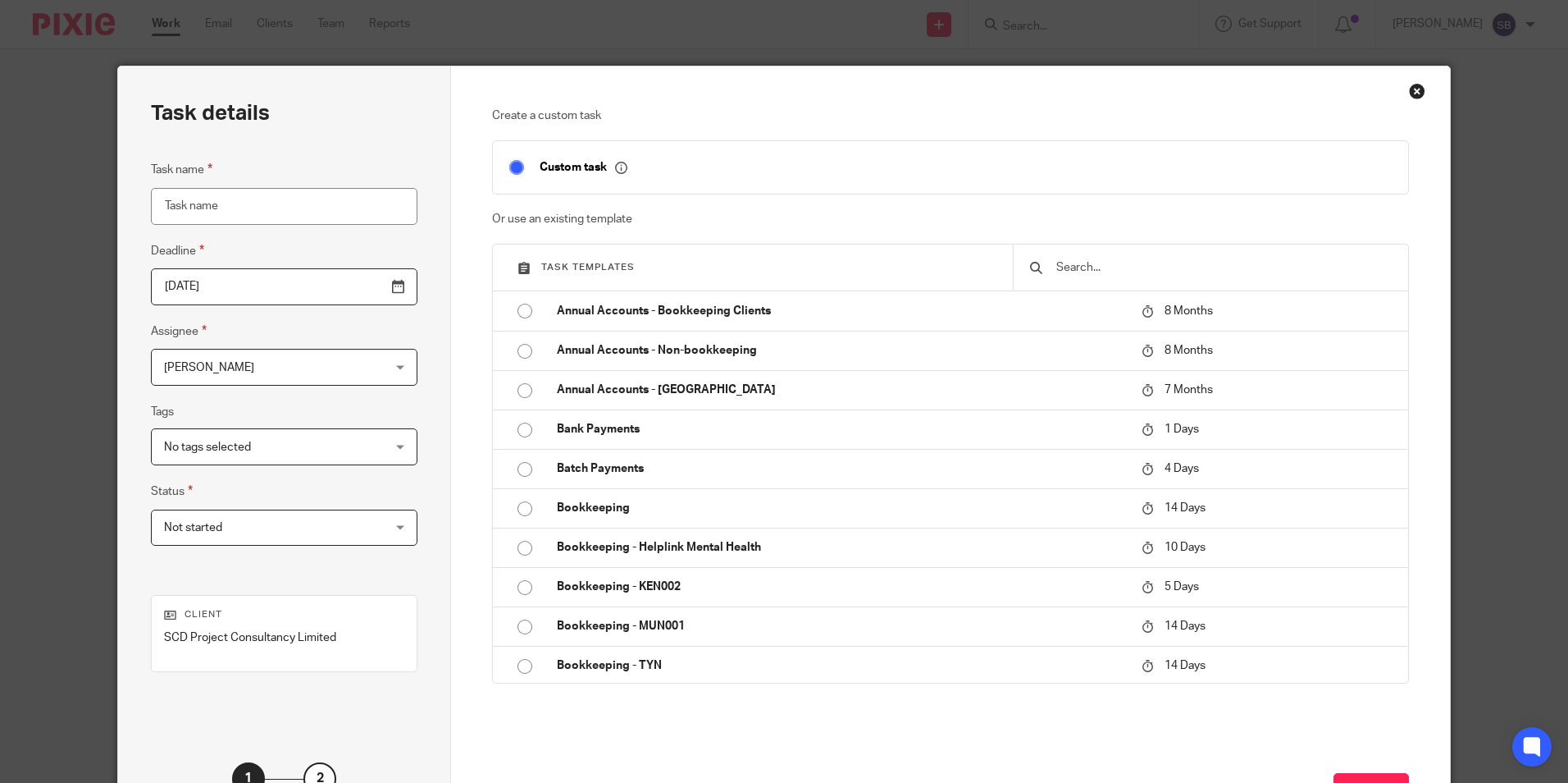
click at [358, 288] on input "[DATE]" at bounding box center [284, 287] width 266 height 37
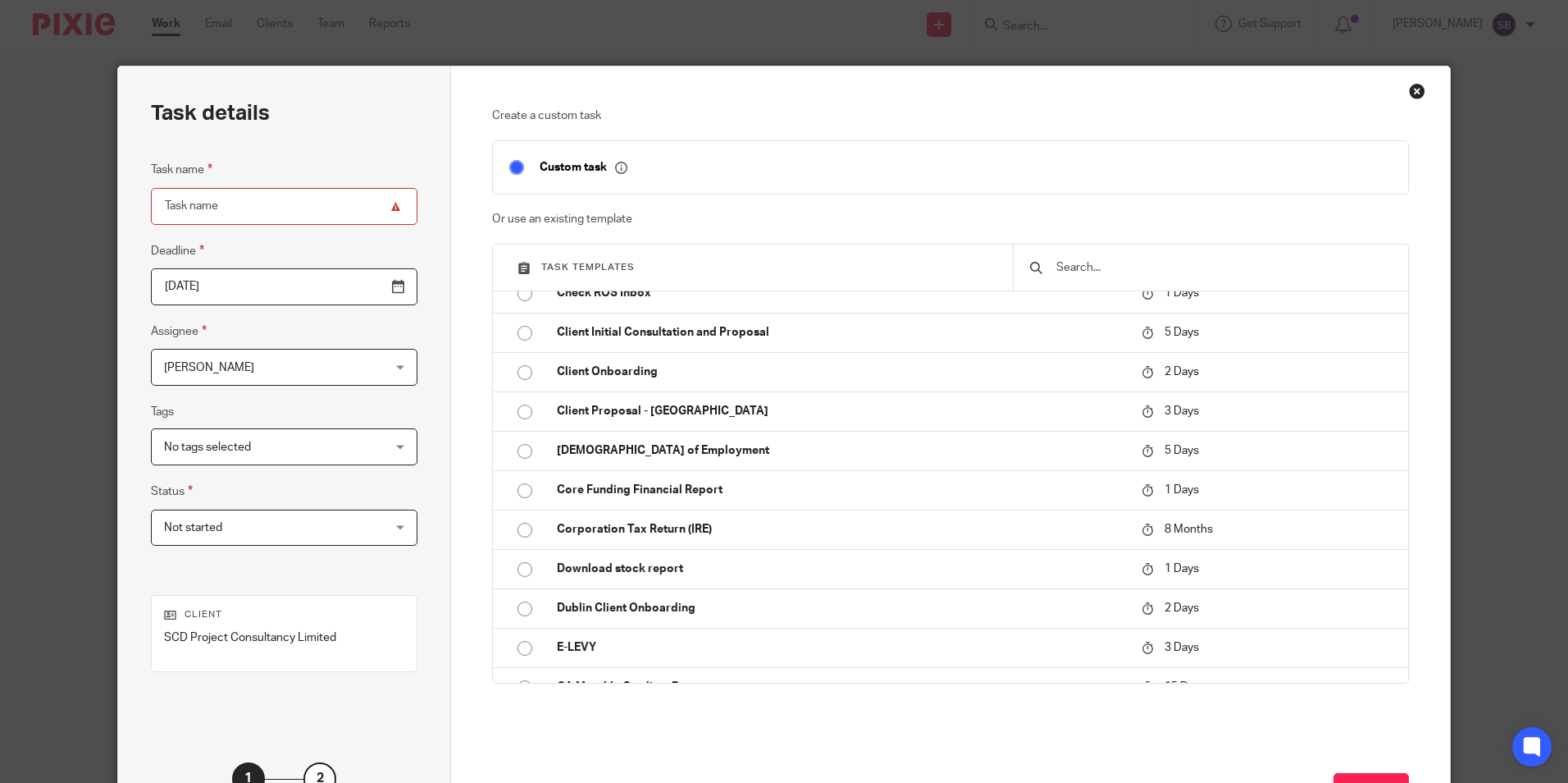
scroll to position [655, 0]
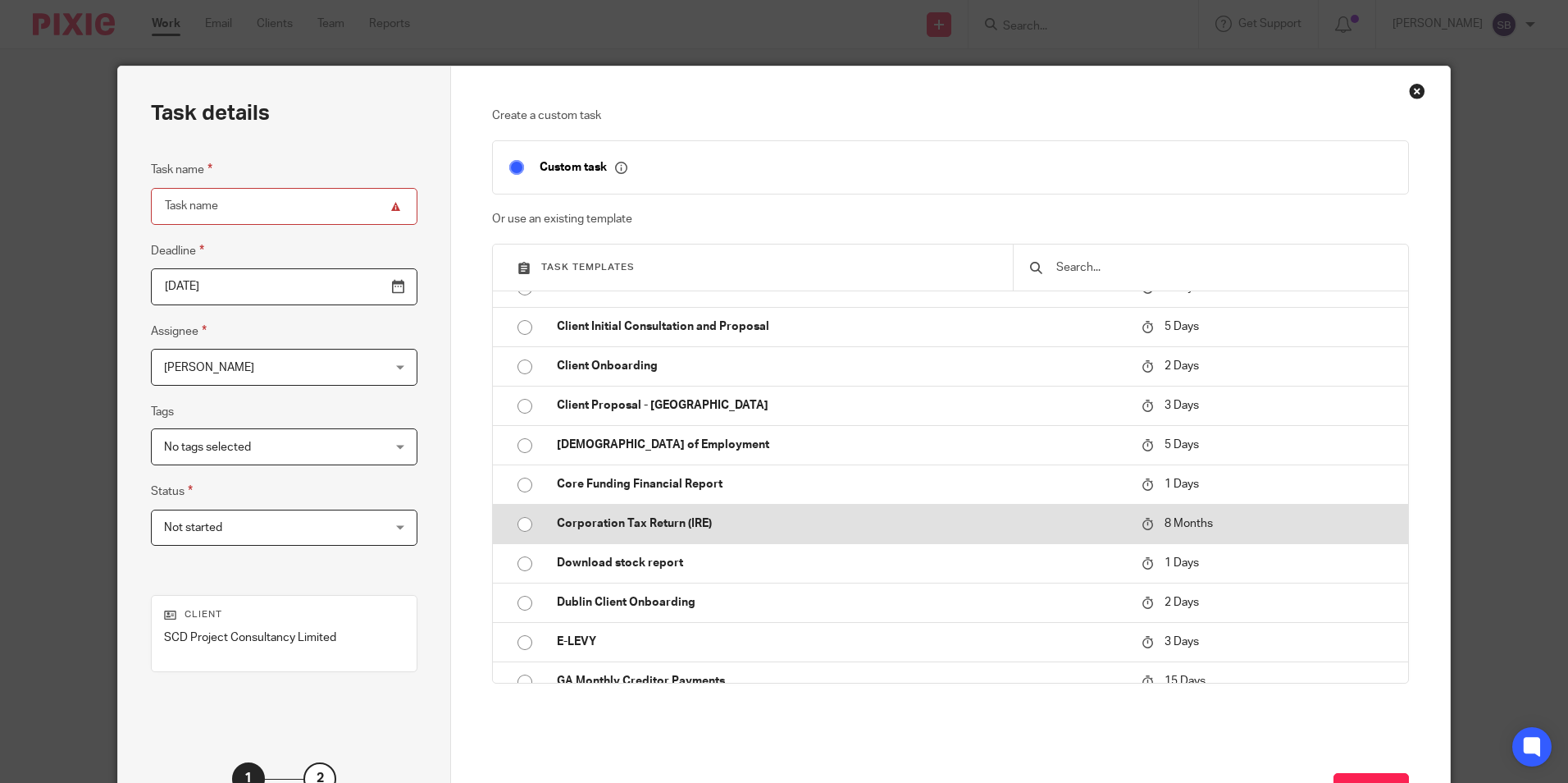
click at [515, 524] on input "radio" at bounding box center [524, 524] width 31 height 31
type input "2026-05-19"
type input "Corporation Tax Return (IRE)"
checkbox input "false"
radio input "false"
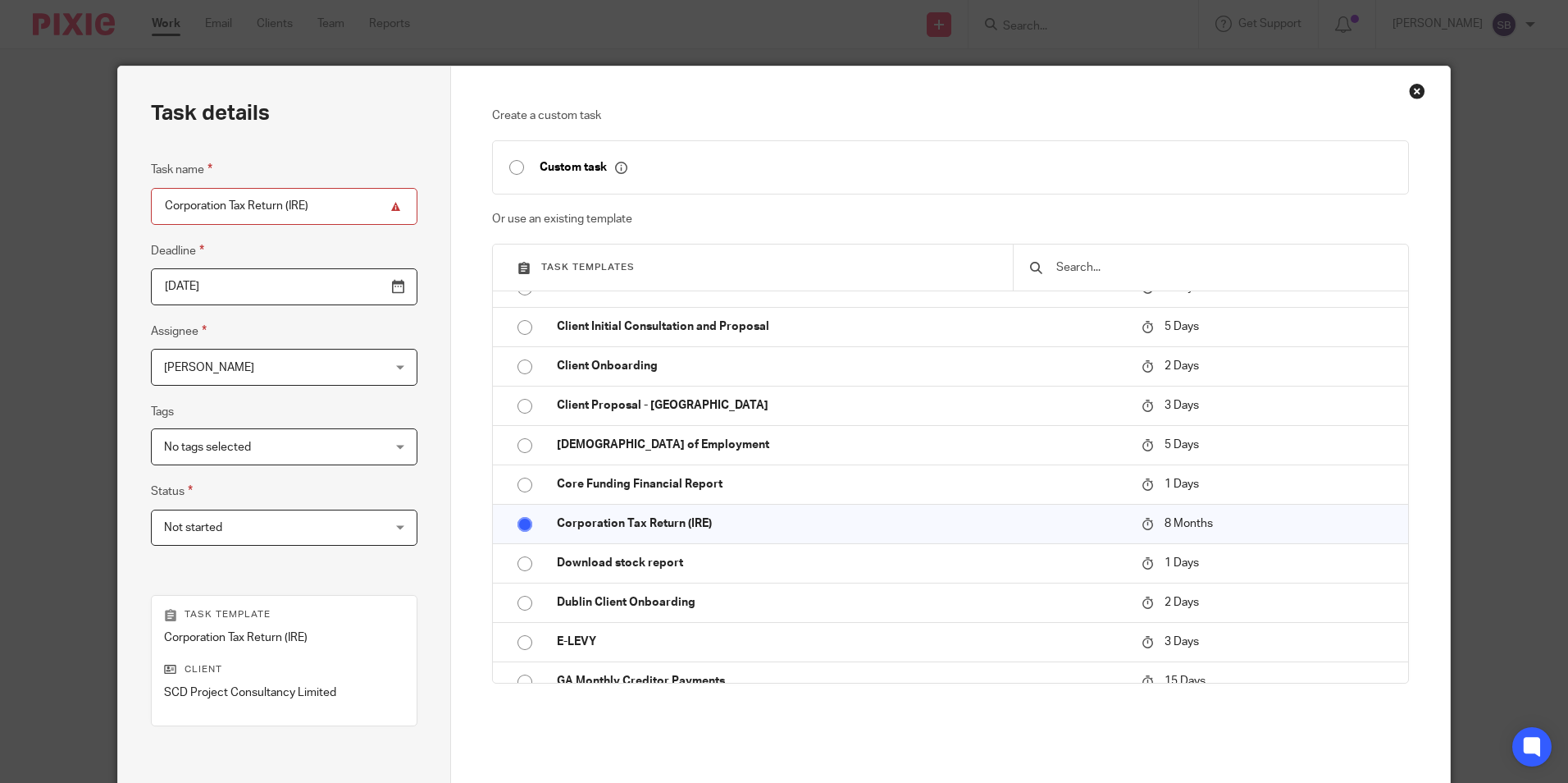
scroll to position [187, 0]
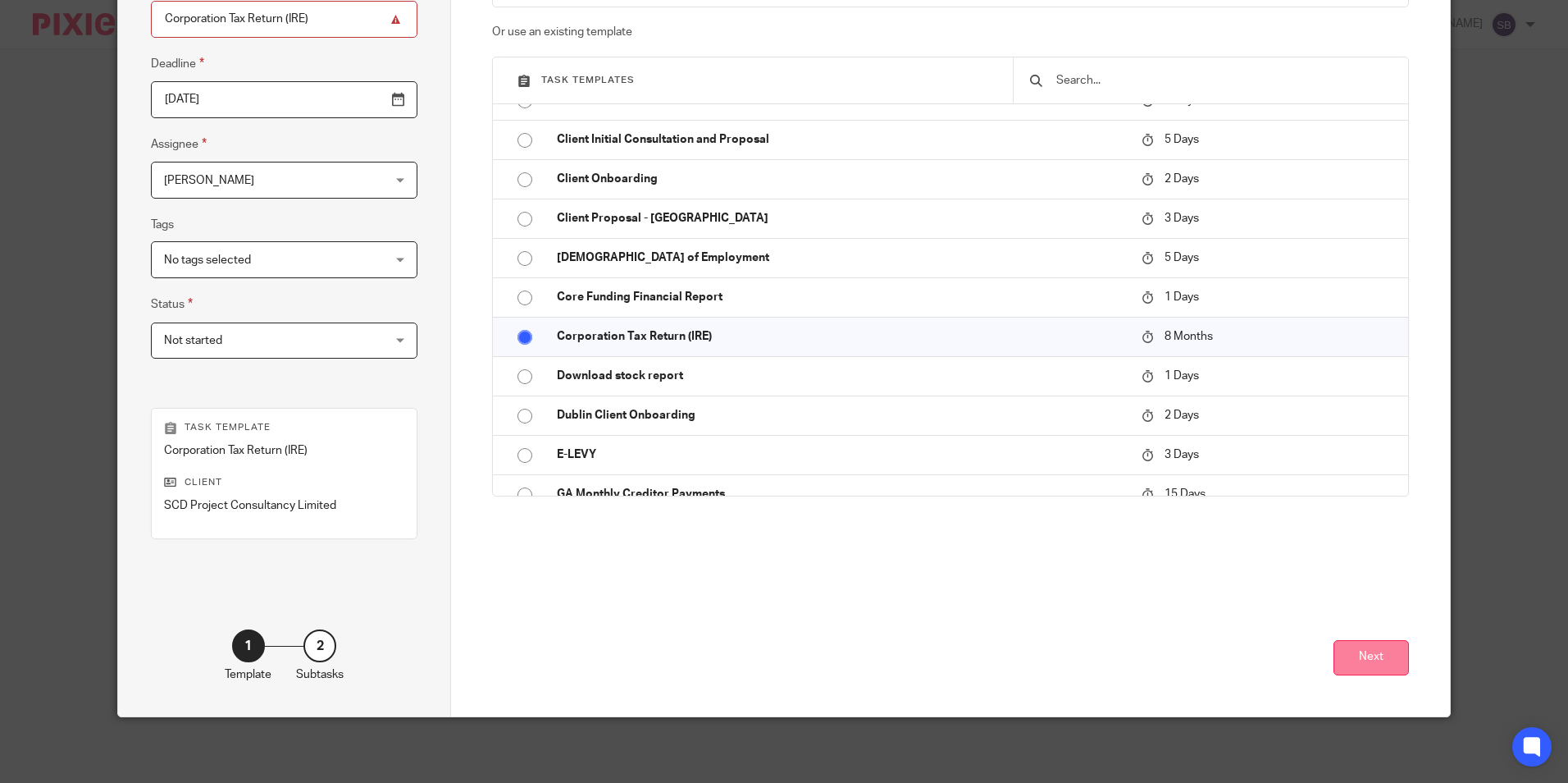
click at [1365, 670] on button "Next" at bounding box center [1371, 658] width 75 height 35
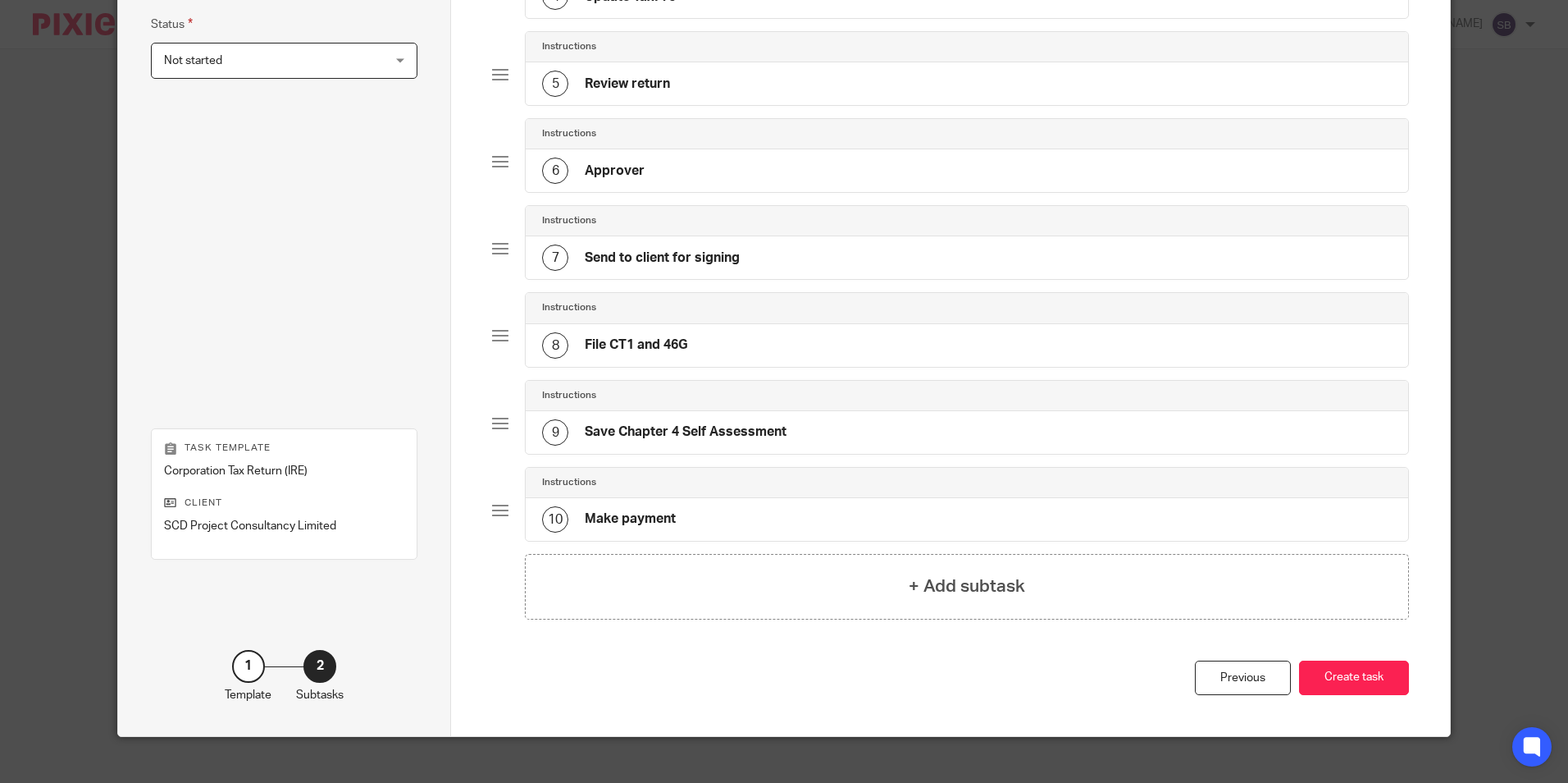
scroll to position [487, 0]
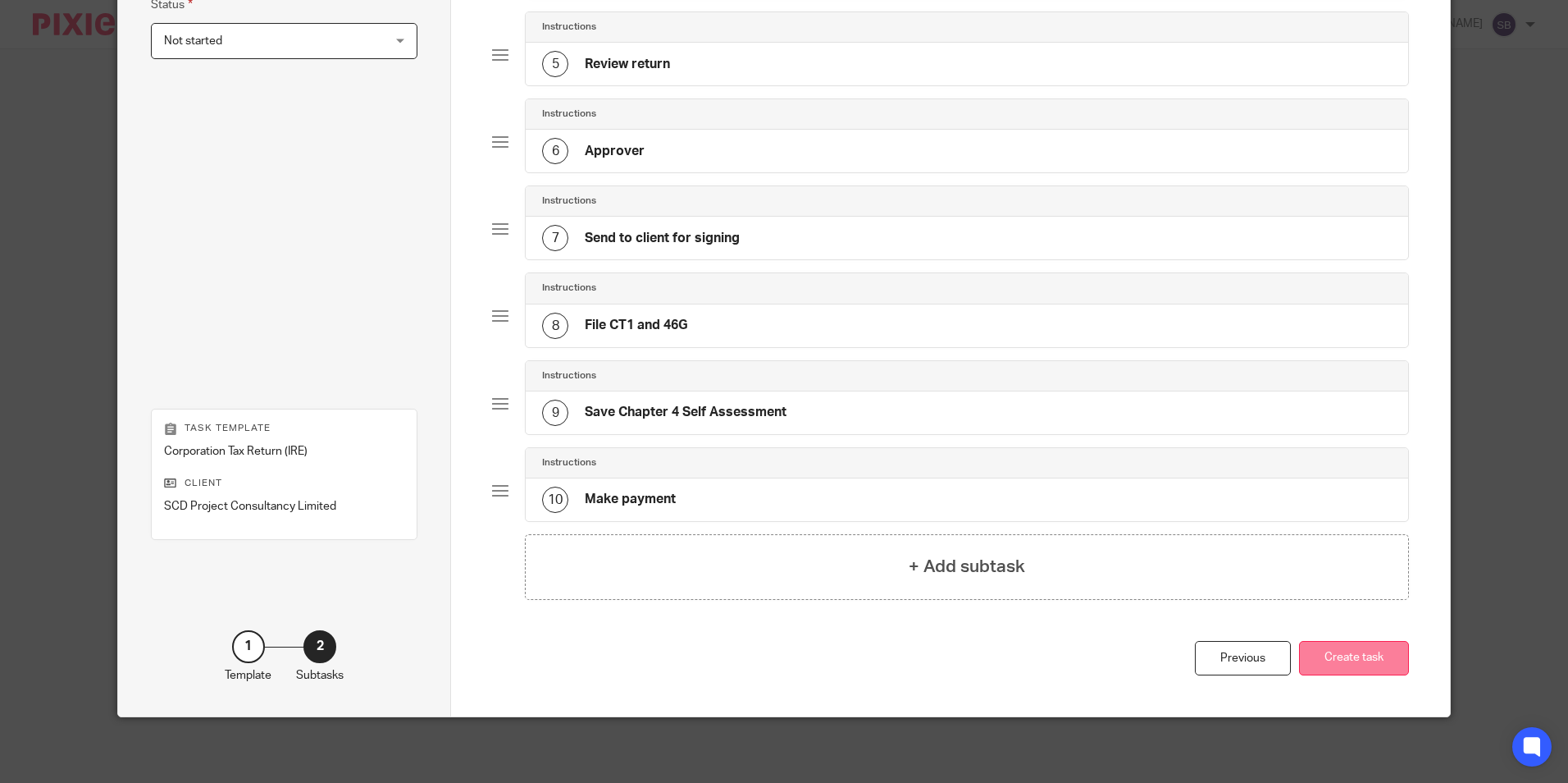
click at [1357, 662] on button "Create task" at bounding box center [1354, 658] width 110 height 35
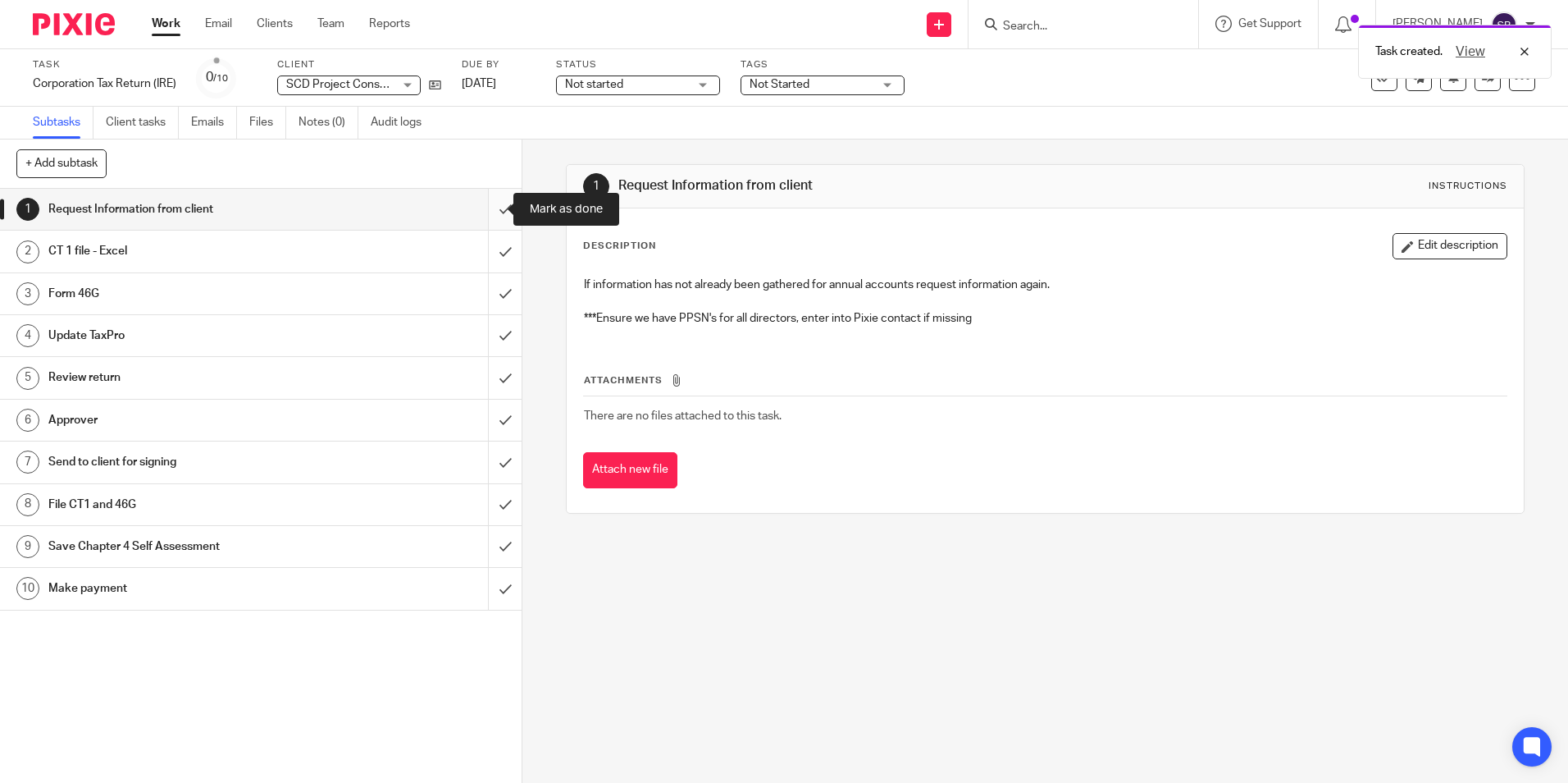
click at [484, 207] on input "submit" at bounding box center [261, 209] width 522 height 41
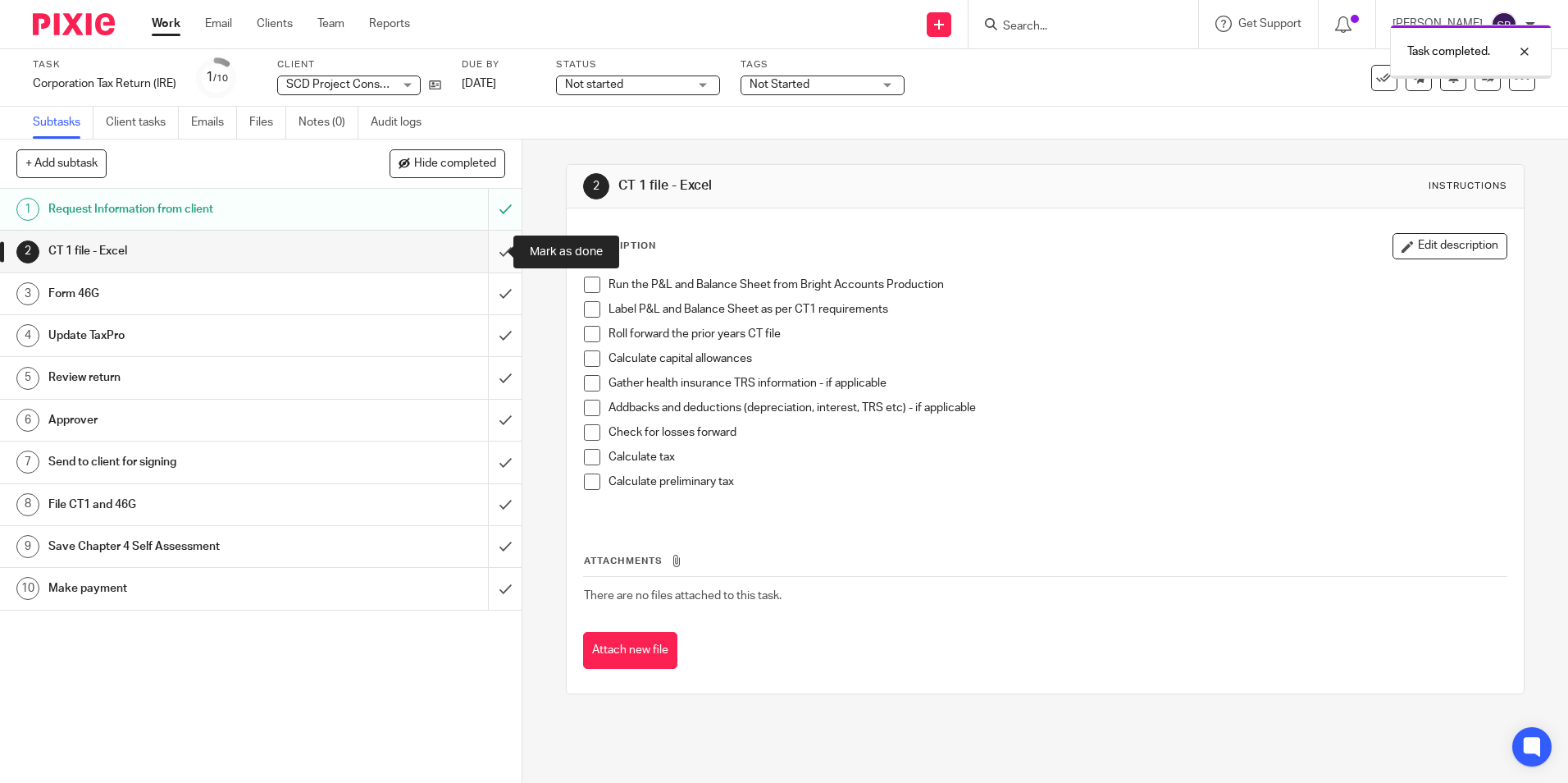
click at [489, 251] on input "submit" at bounding box center [261, 251] width 522 height 41
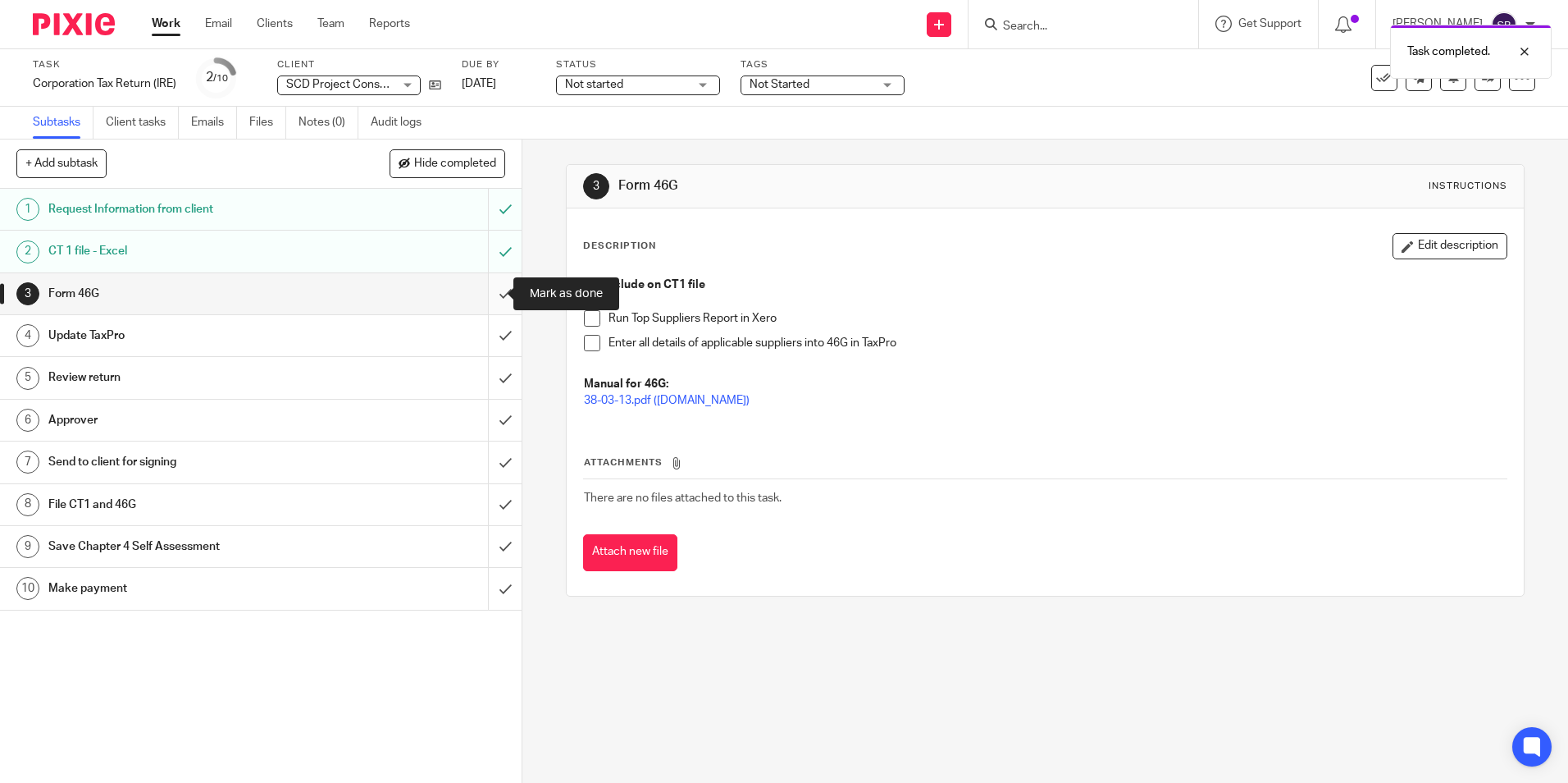
click at [485, 290] on input "submit" at bounding box center [261, 294] width 522 height 41
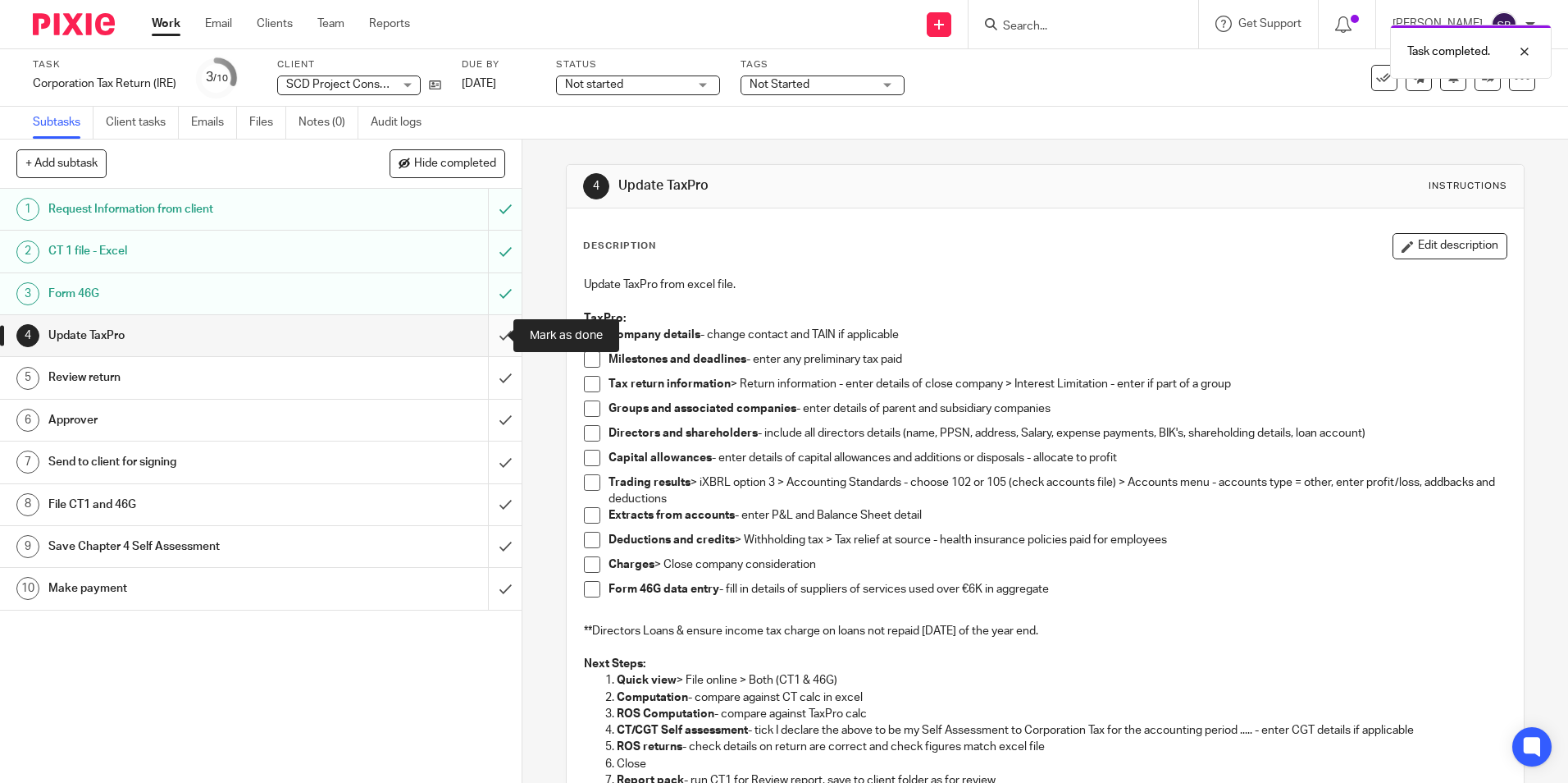
click at [489, 333] on input "submit" at bounding box center [261, 336] width 522 height 41
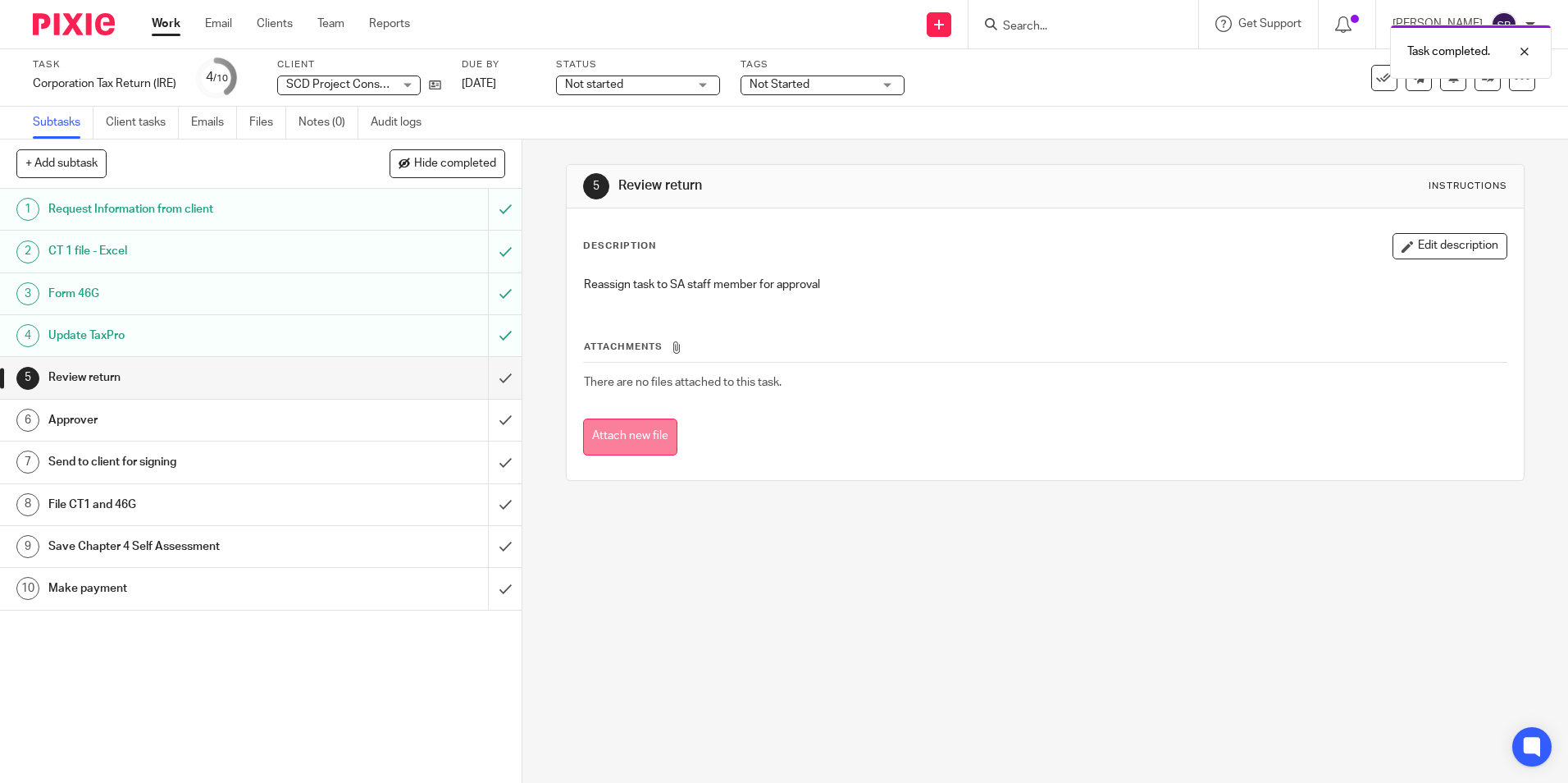
click at [644, 434] on button "Attach new file" at bounding box center [630, 438] width 94 height 37
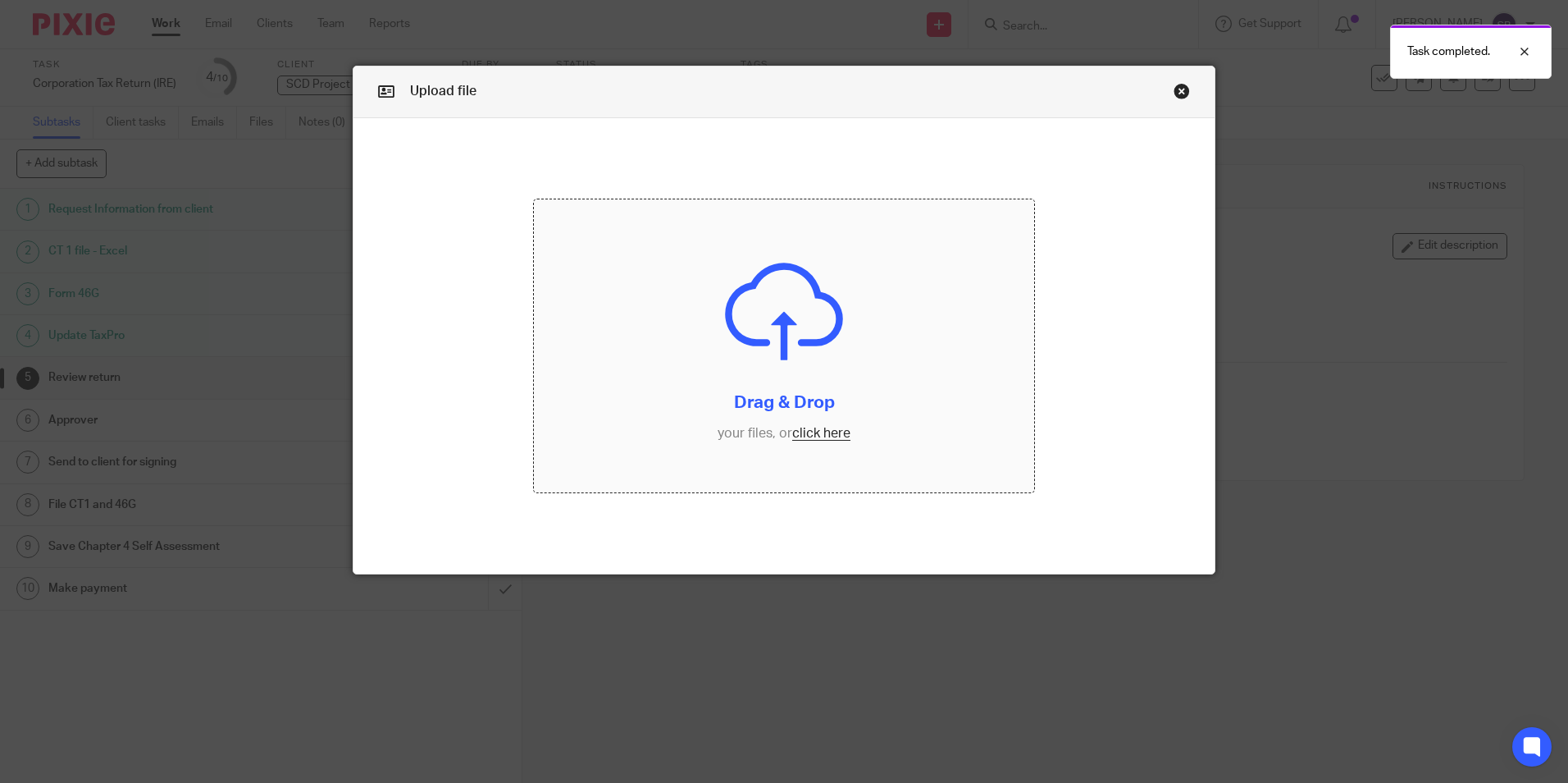
click at [811, 430] on input "file" at bounding box center [784, 345] width 501 height 293
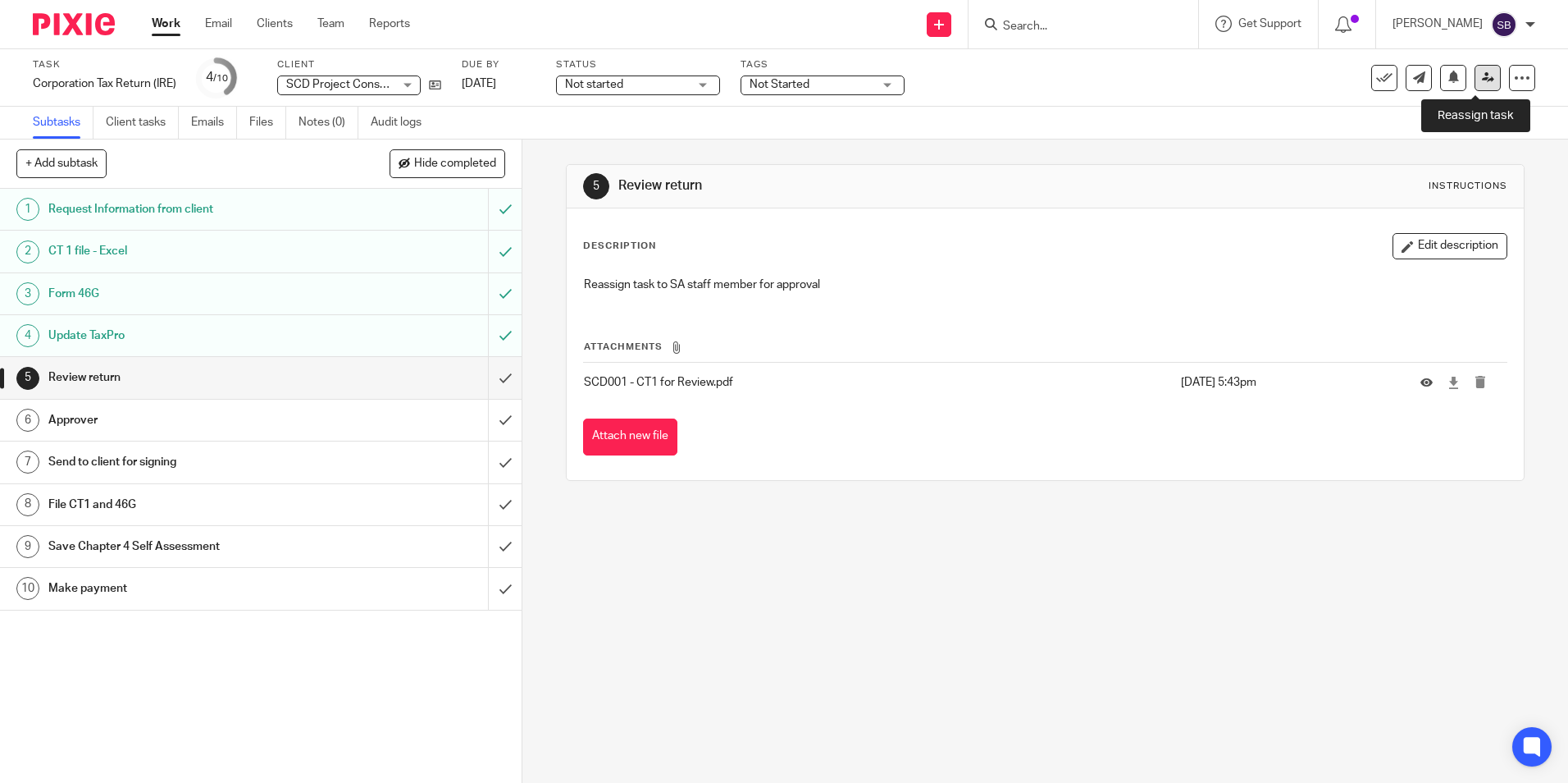
click at [1482, 80] on icon at bounding box center [1488, 77] width 12 height 12
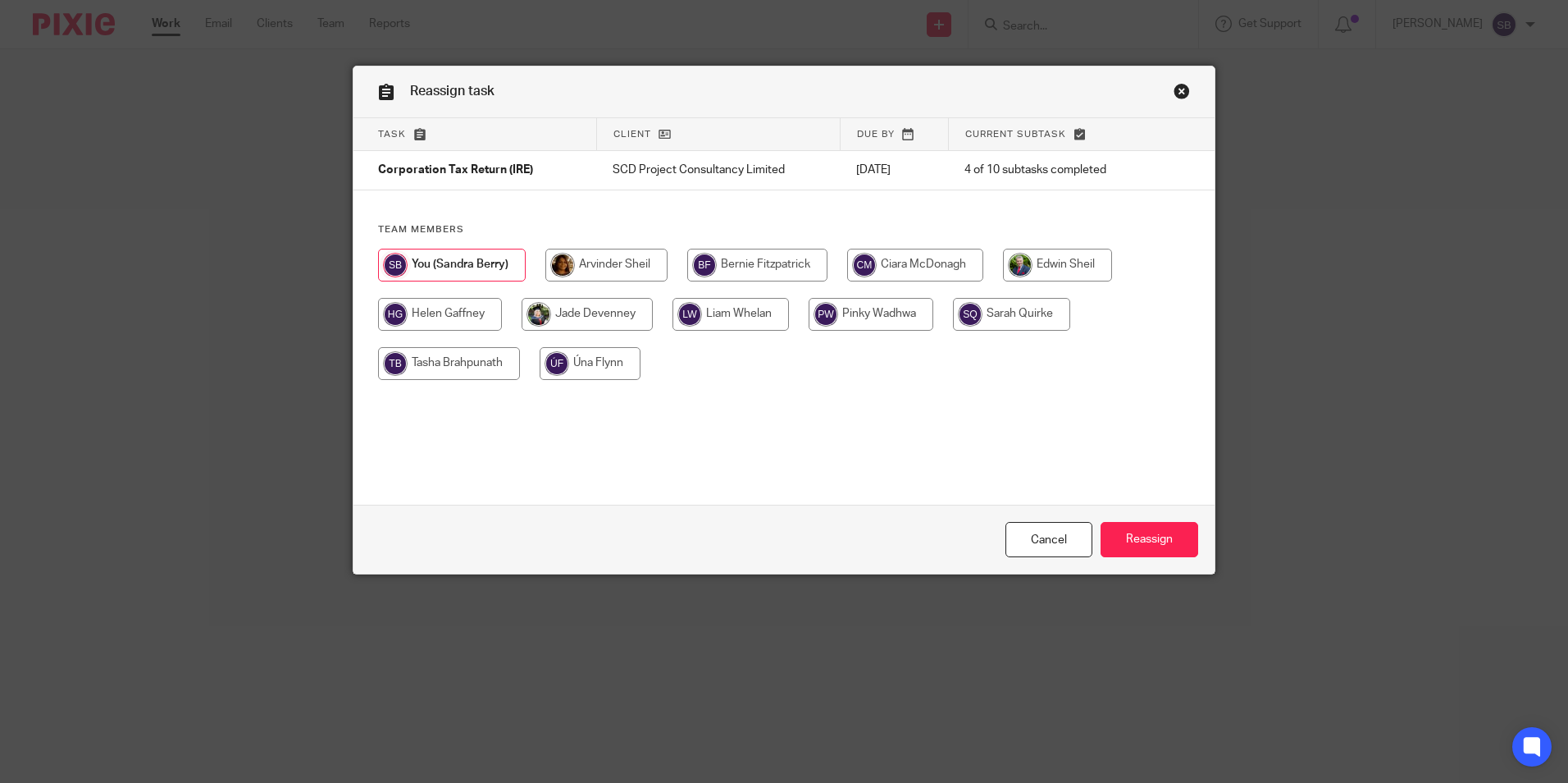
click at [621, 255] on input "radio" at bounding box center [606, 264] width 122 height 33
radio input "true"
click at [1148, 543] on input "Reassign" at bounding box center [1149, 540] width 98 height 35
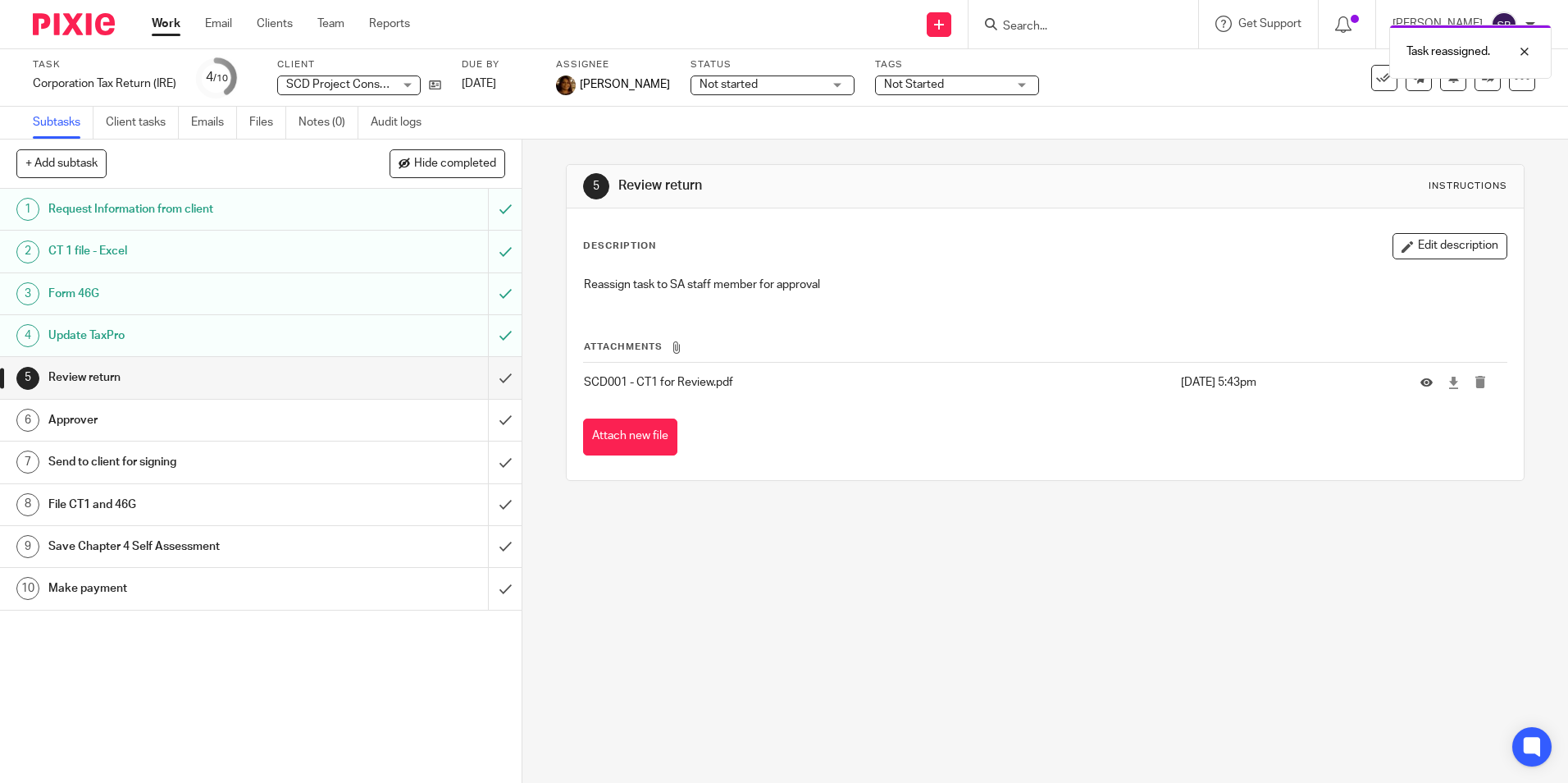
click at [157, 29] on link "Work" at bounding box center [166, 24] width 29 height 17
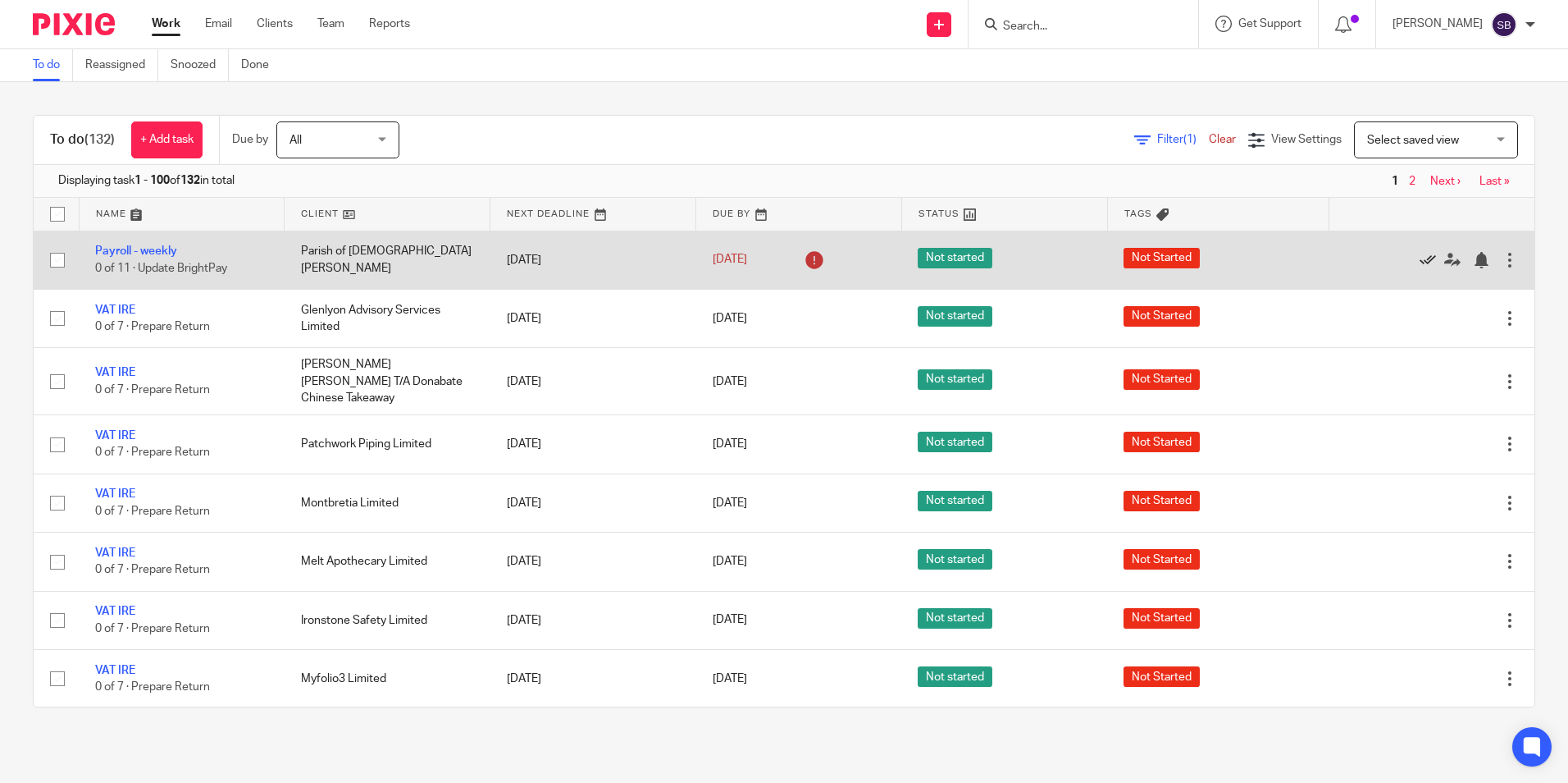
click at [1420, 259] on icon at bounding box center [1428, 261] width 17 height 17
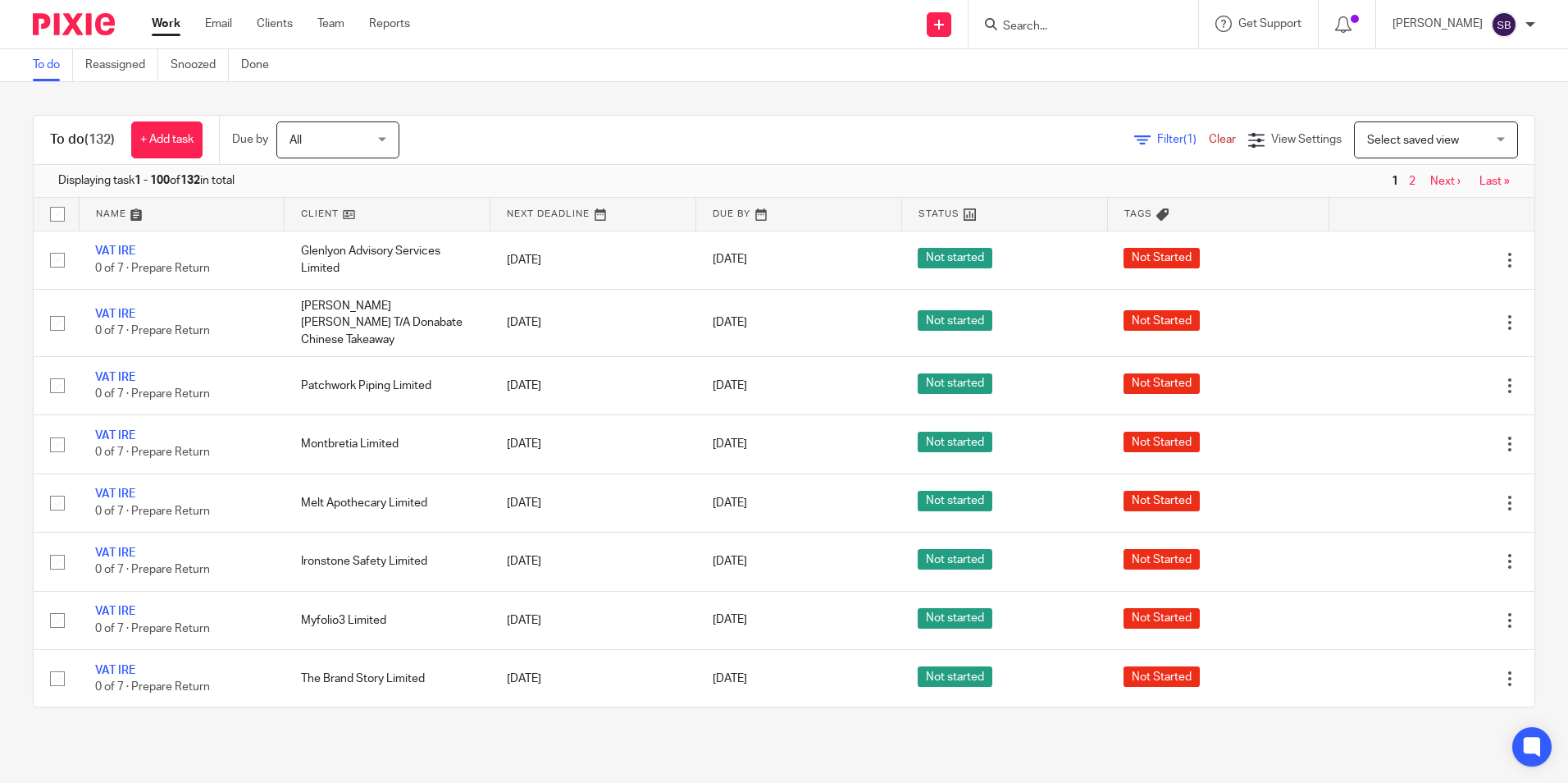
click at [727, 210] on link at bounding box center [798, 213] width 205 height 33
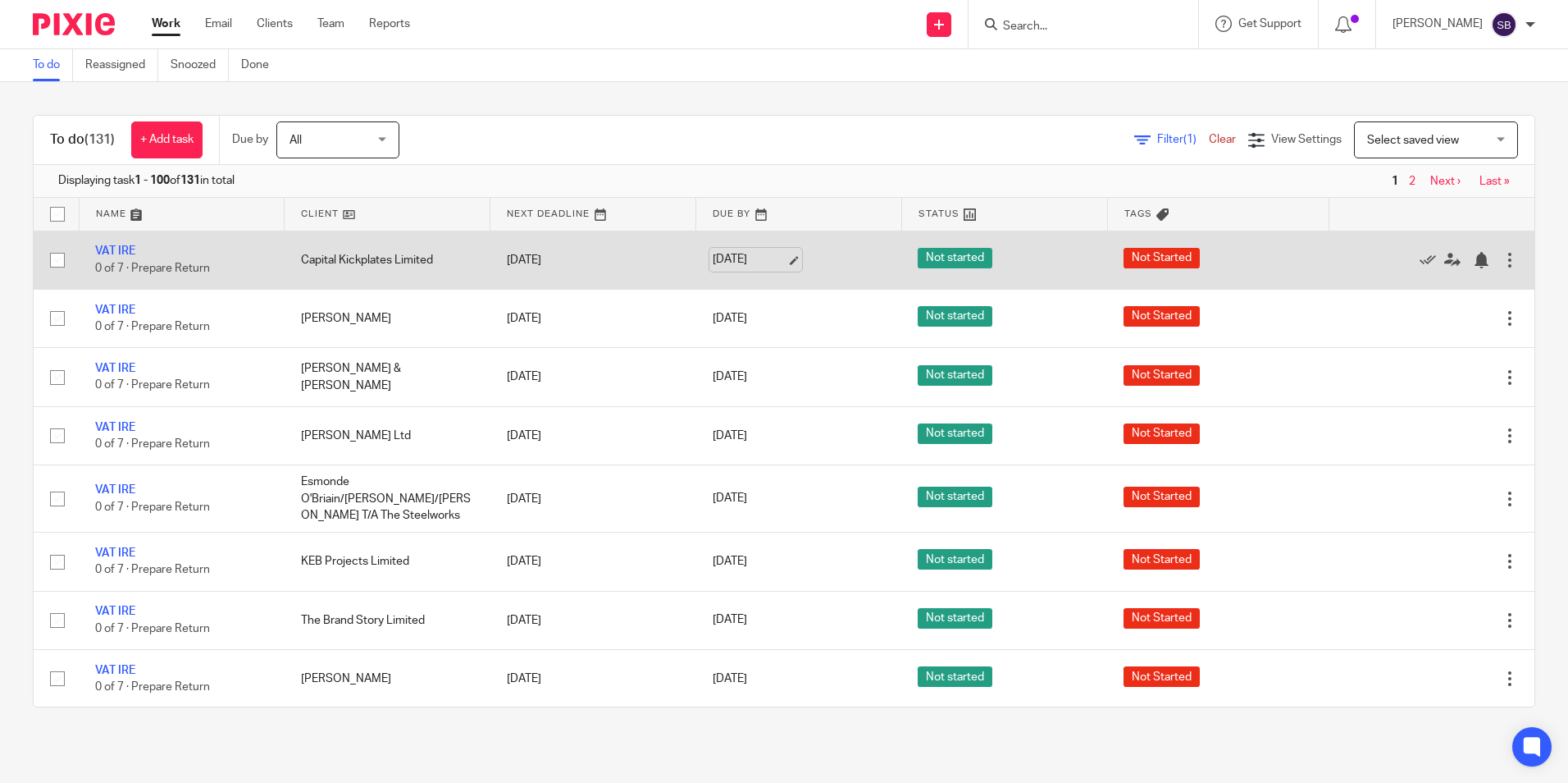
click at [741, 258] on link "[DATE]" at bounding box center [749, 260] width 74 height 18
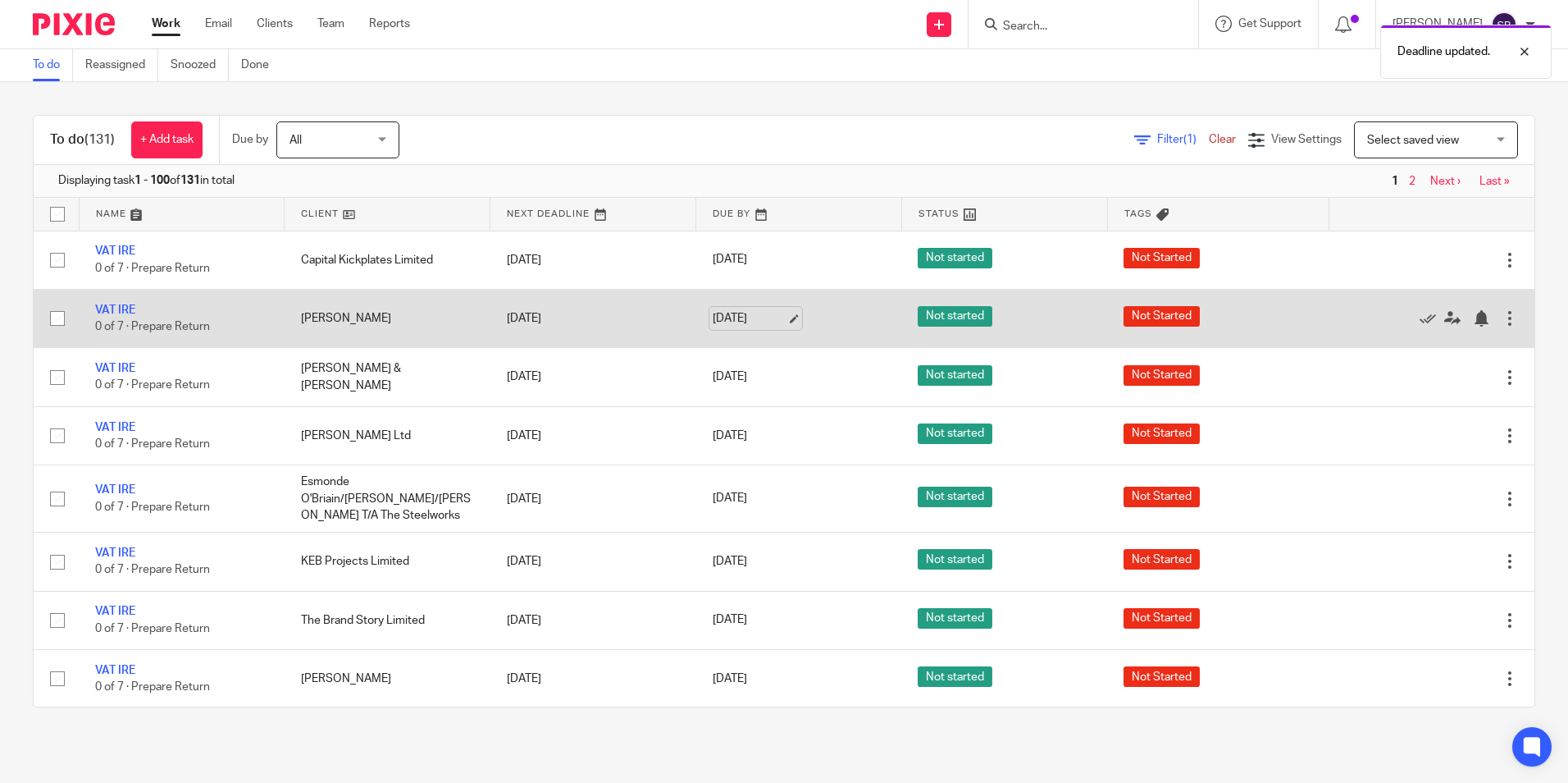
click at [713, 317] on link "[DATE]" at bounding box center [749, 318] width 74 height 18
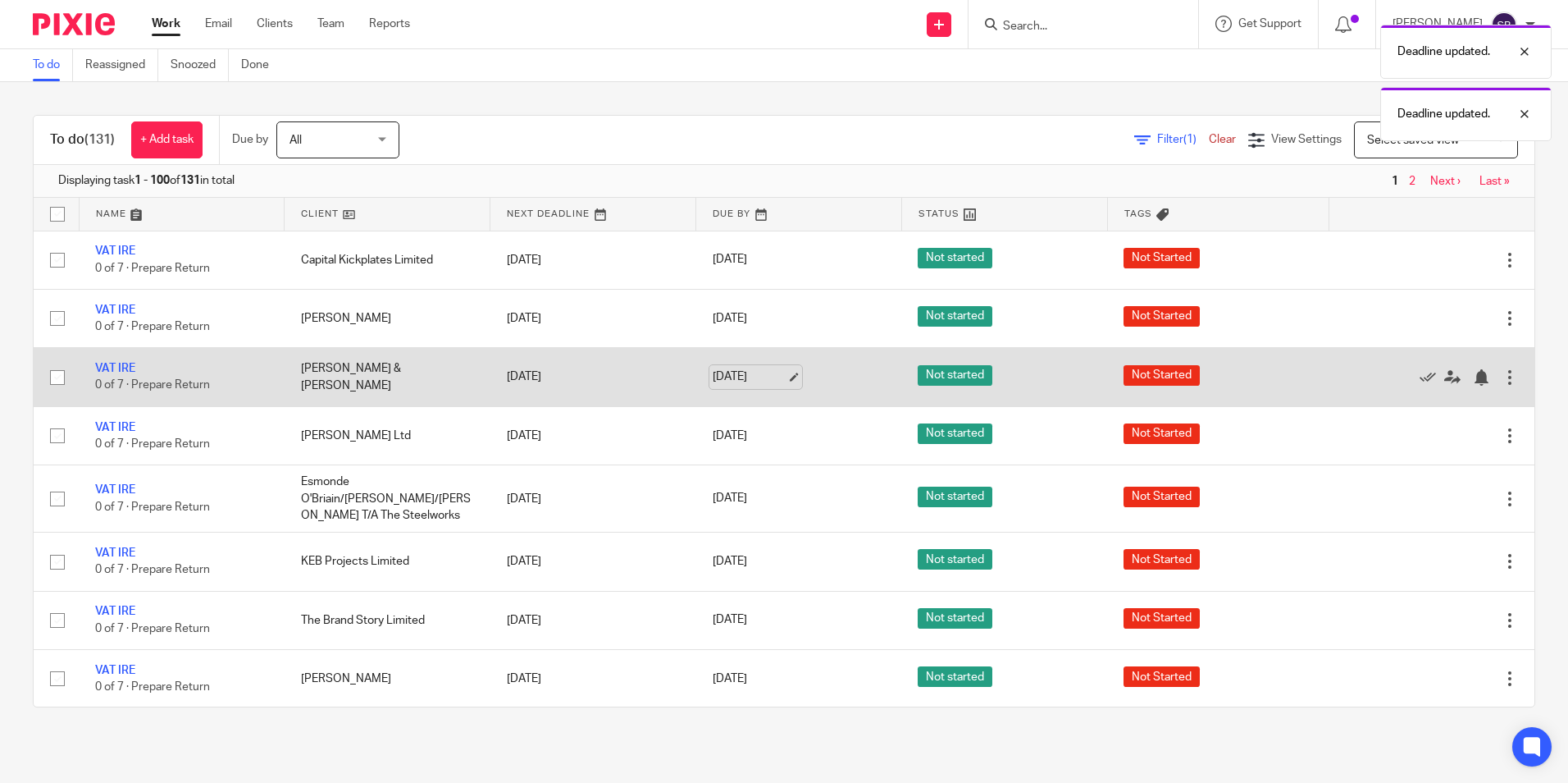
click at [728, 375] on link "[DATE]" at bounding box center [749, 377] width 74 height 18
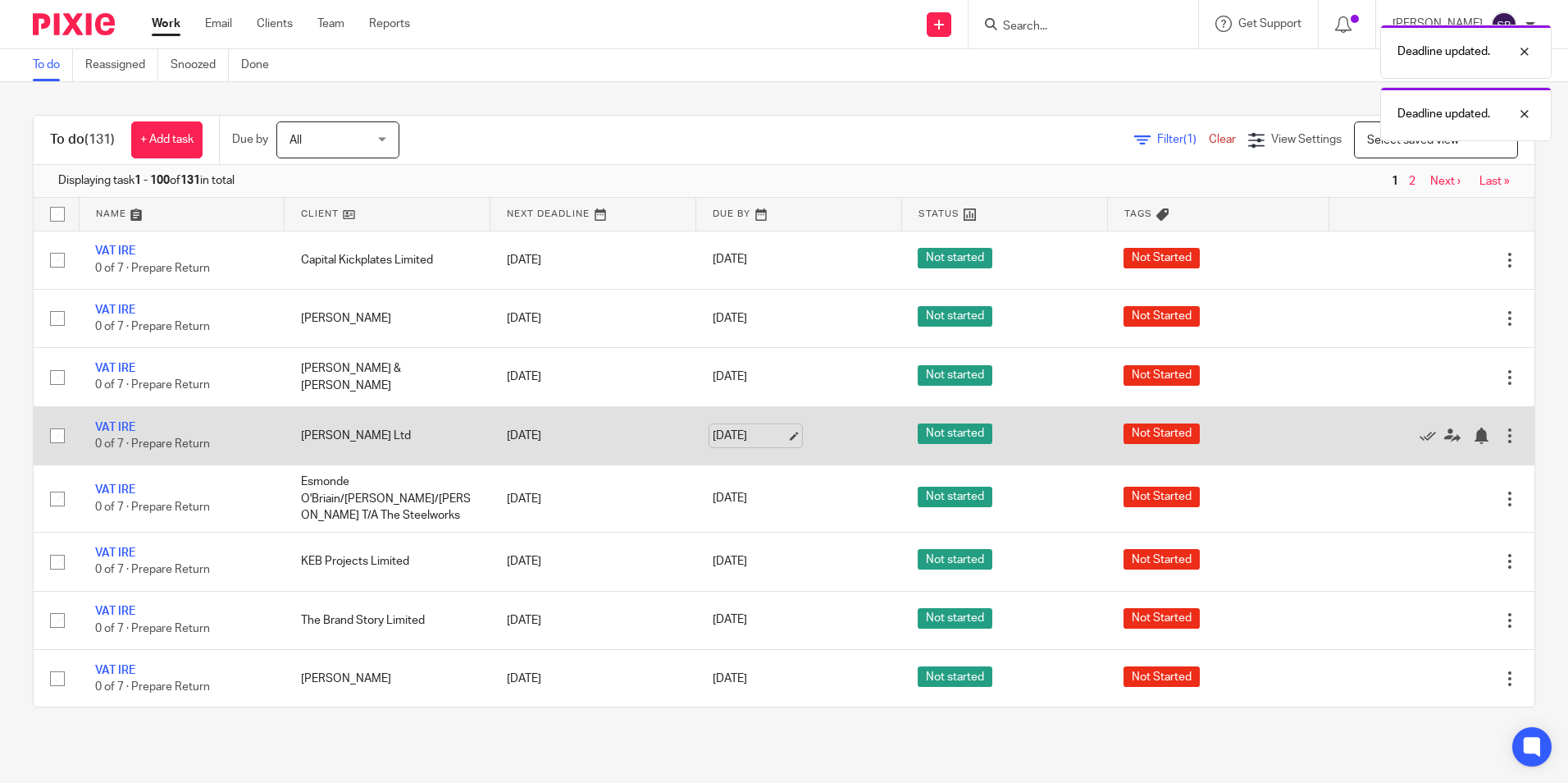
click at [713, 438] on link "[DATE]" at bounding box center [749, 436] width 74 height 18
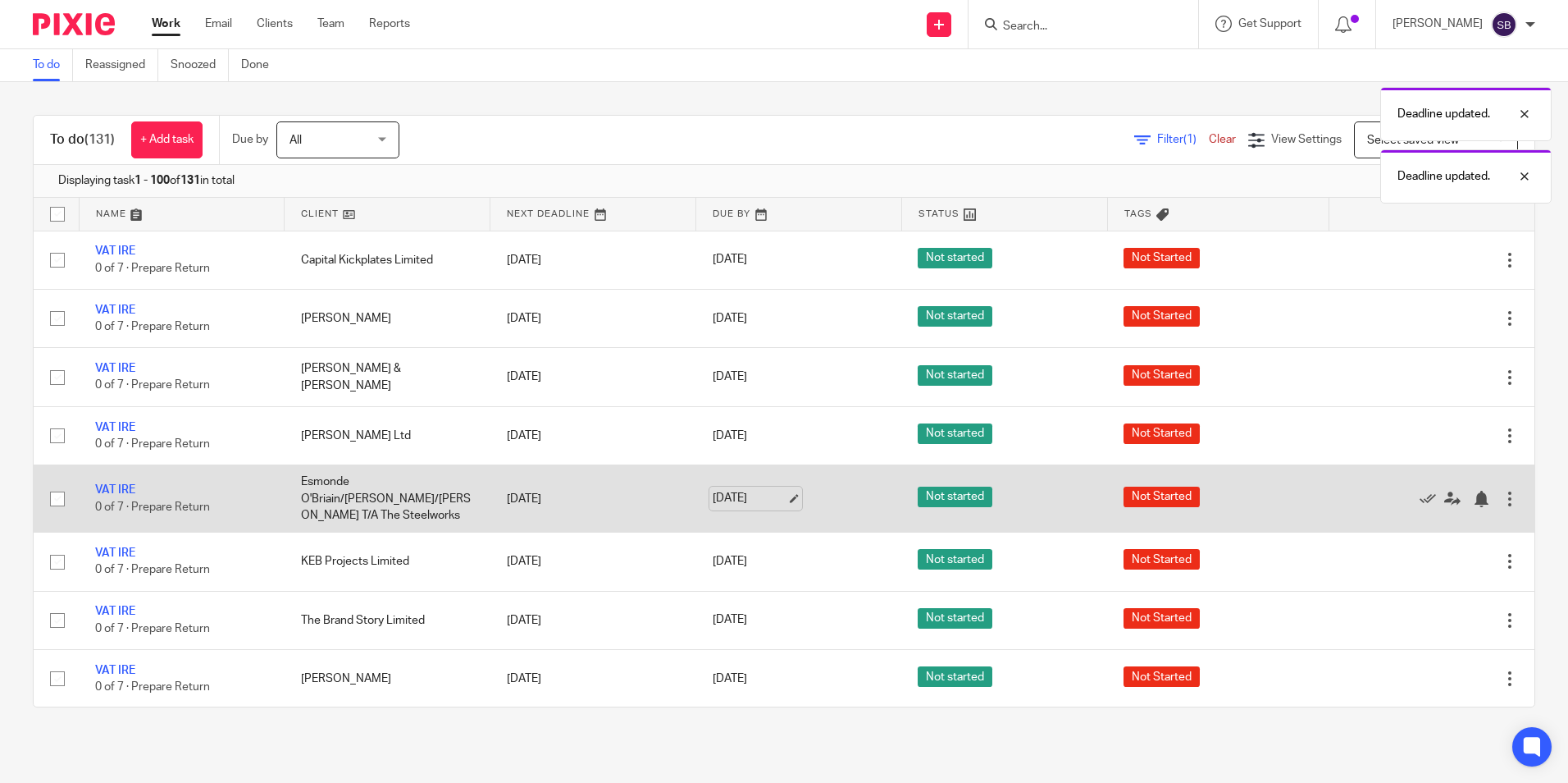
click at [721, 497] on link "[DATE]" at bounding box center [749, 498] width 74 height 18
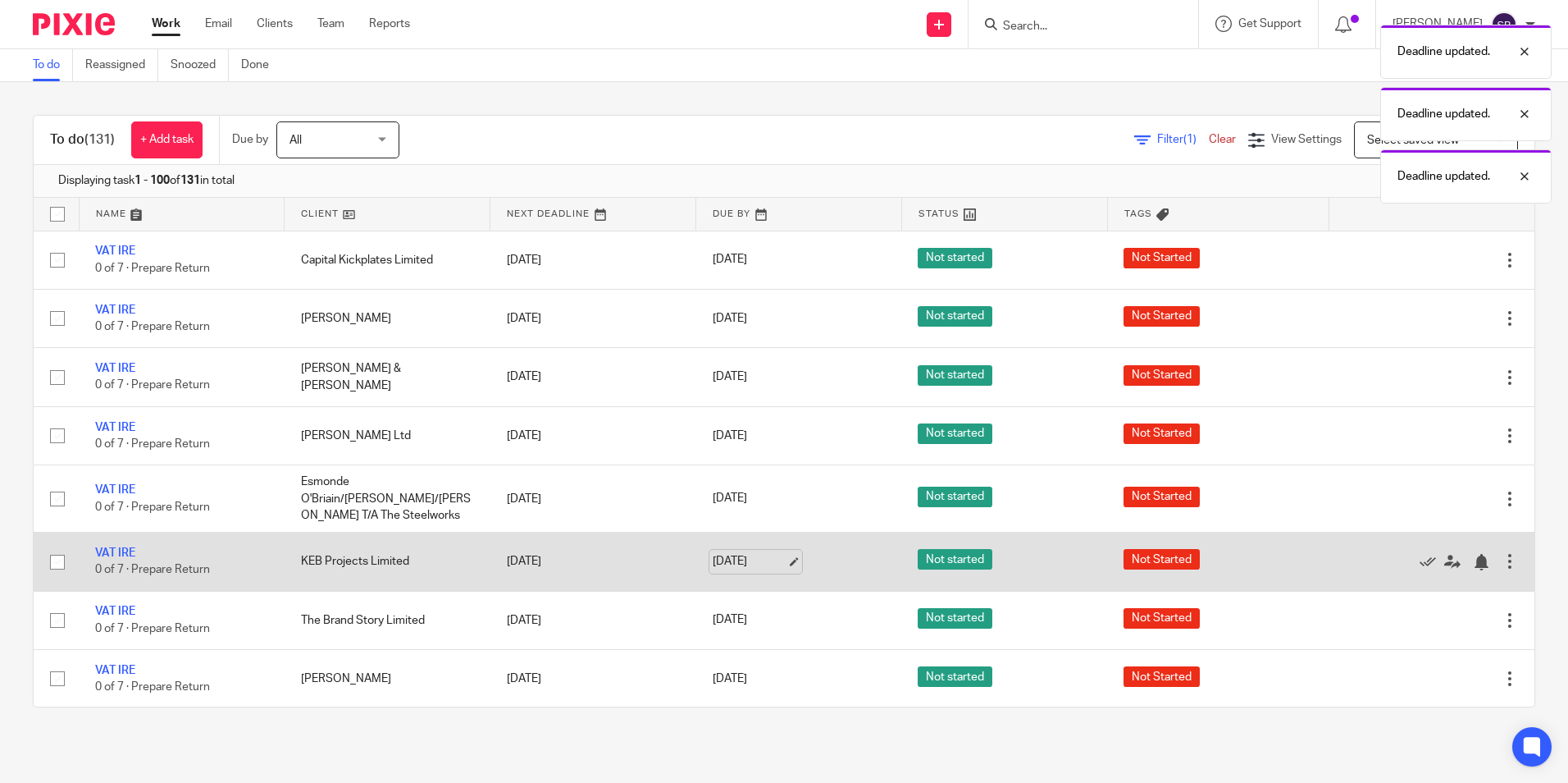
click at [715, 566] on link "[DATE]" at bounding box center [749, 561] width 74 height 18
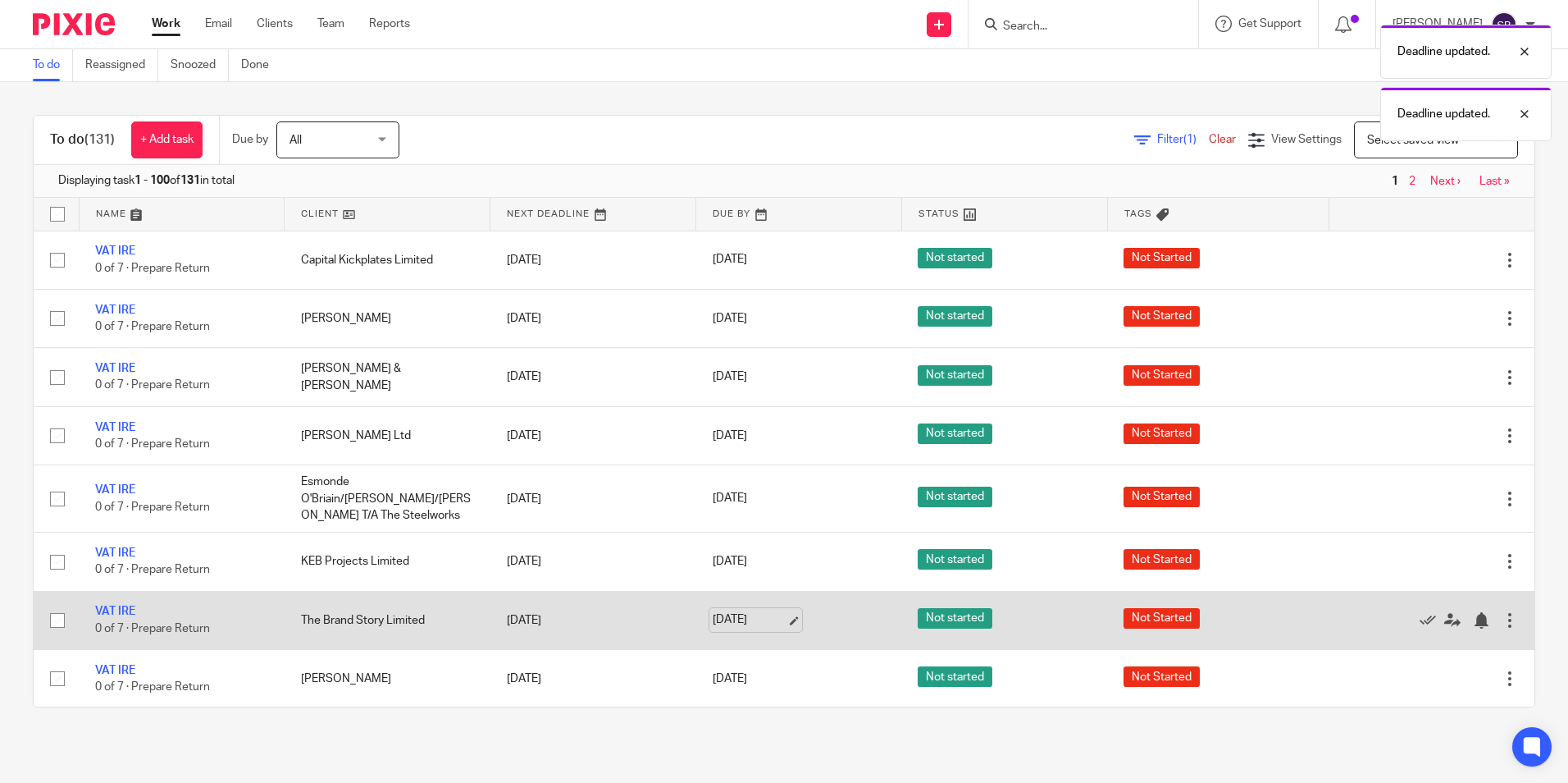
click at [723, 615] on link "[DATE]" at bounding box center [749, 620] width 74 height 18
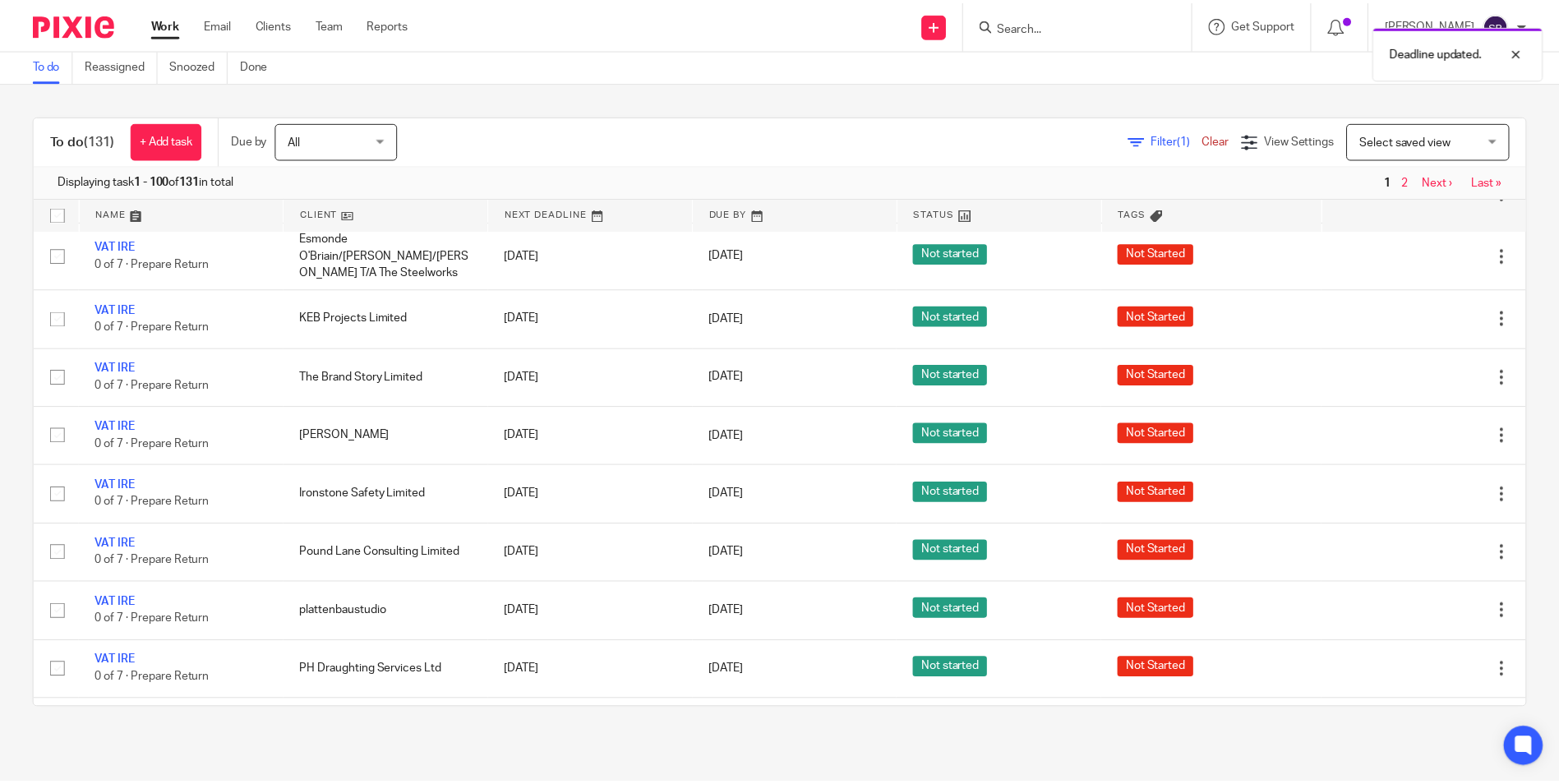
scroll to position [287, 0]
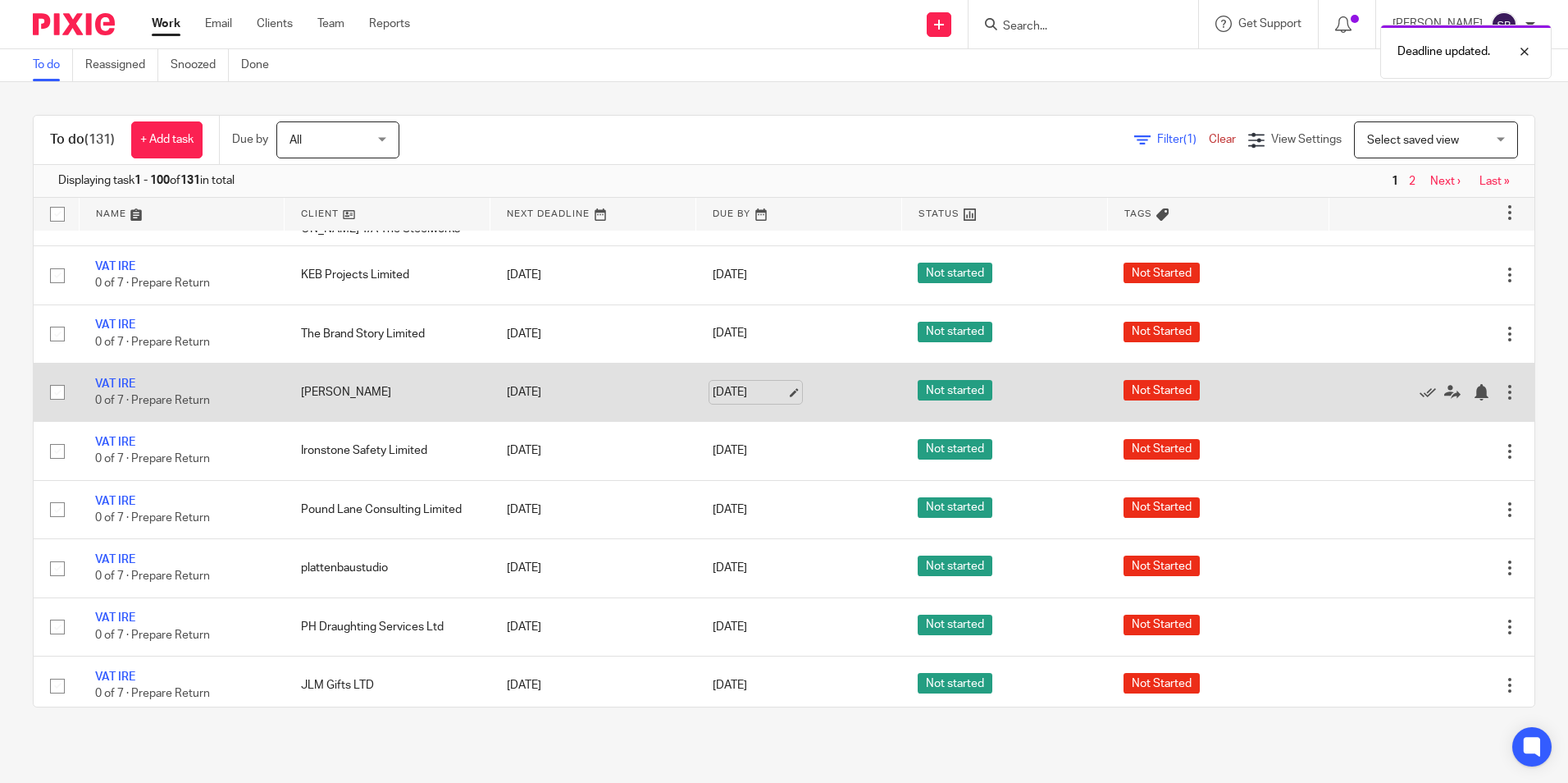
click at [720, 385] on link "[DATE]" at bounding box center [749, 393] width 74 height 18
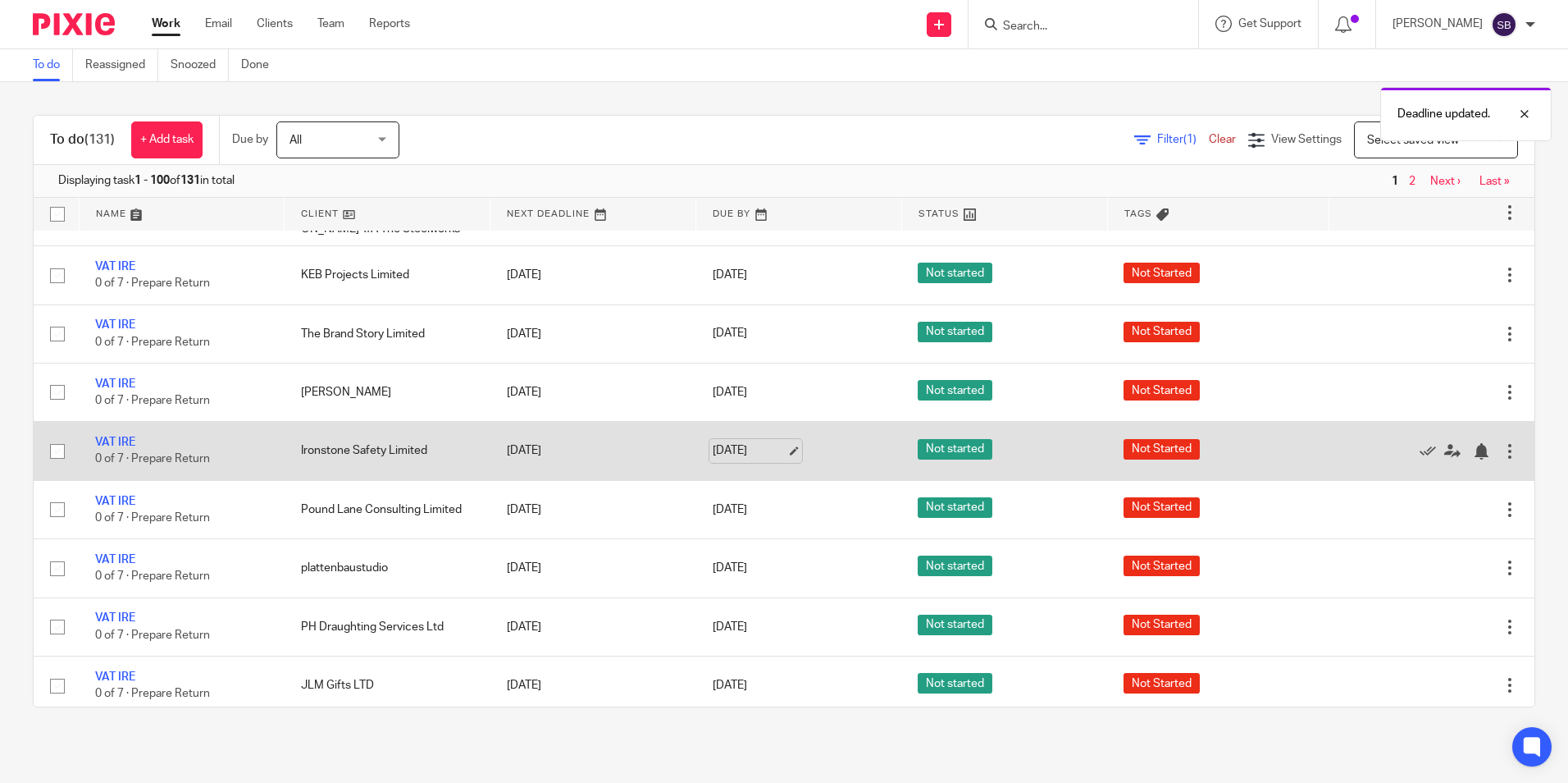
click at [717, 452] on link "[DATE]" at bounding box center [749, 451] width 74 height 18
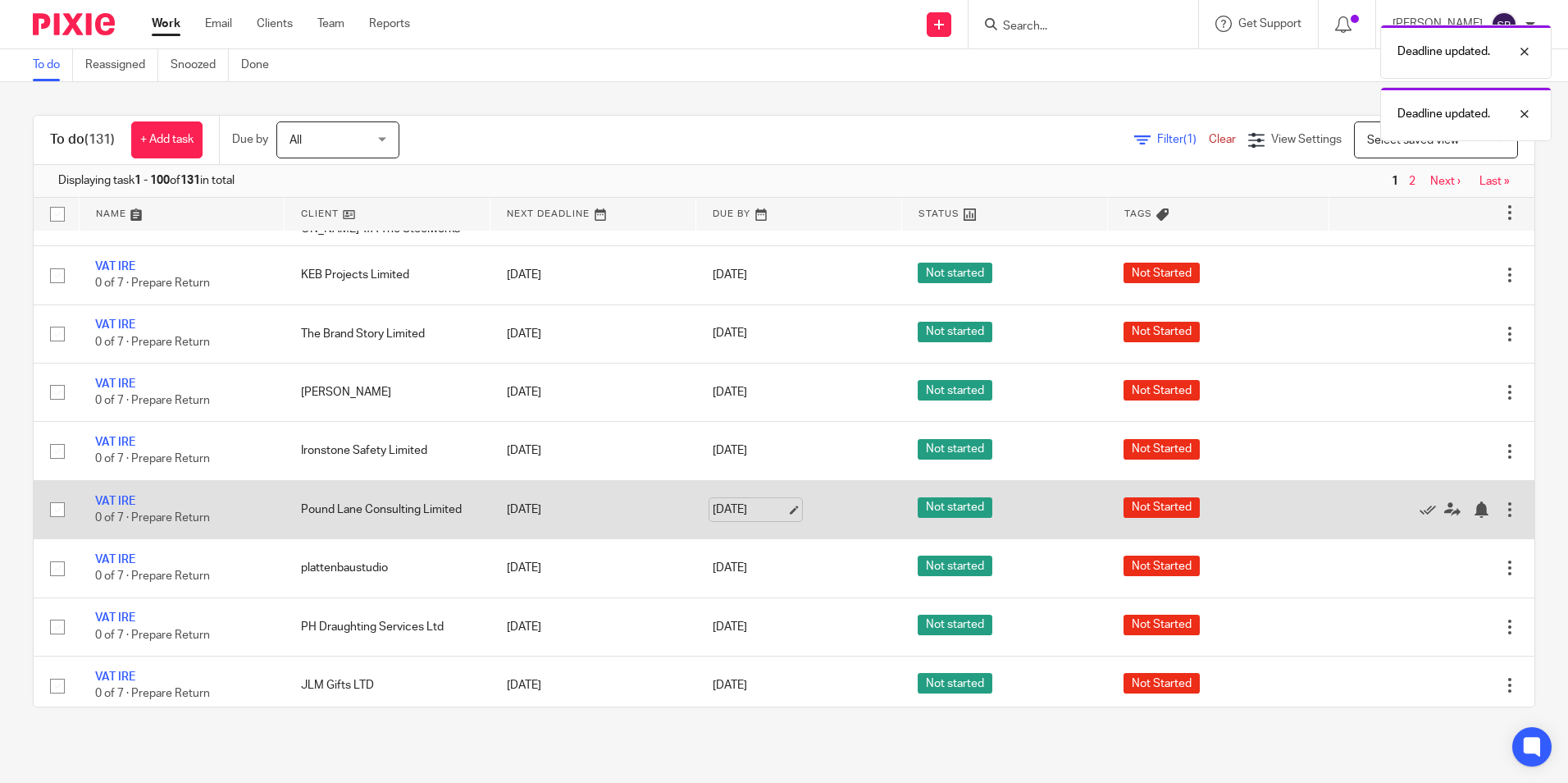
click at [724, 516] on link "[DATE]" at bounding box center [749, 510] width 74 height 18
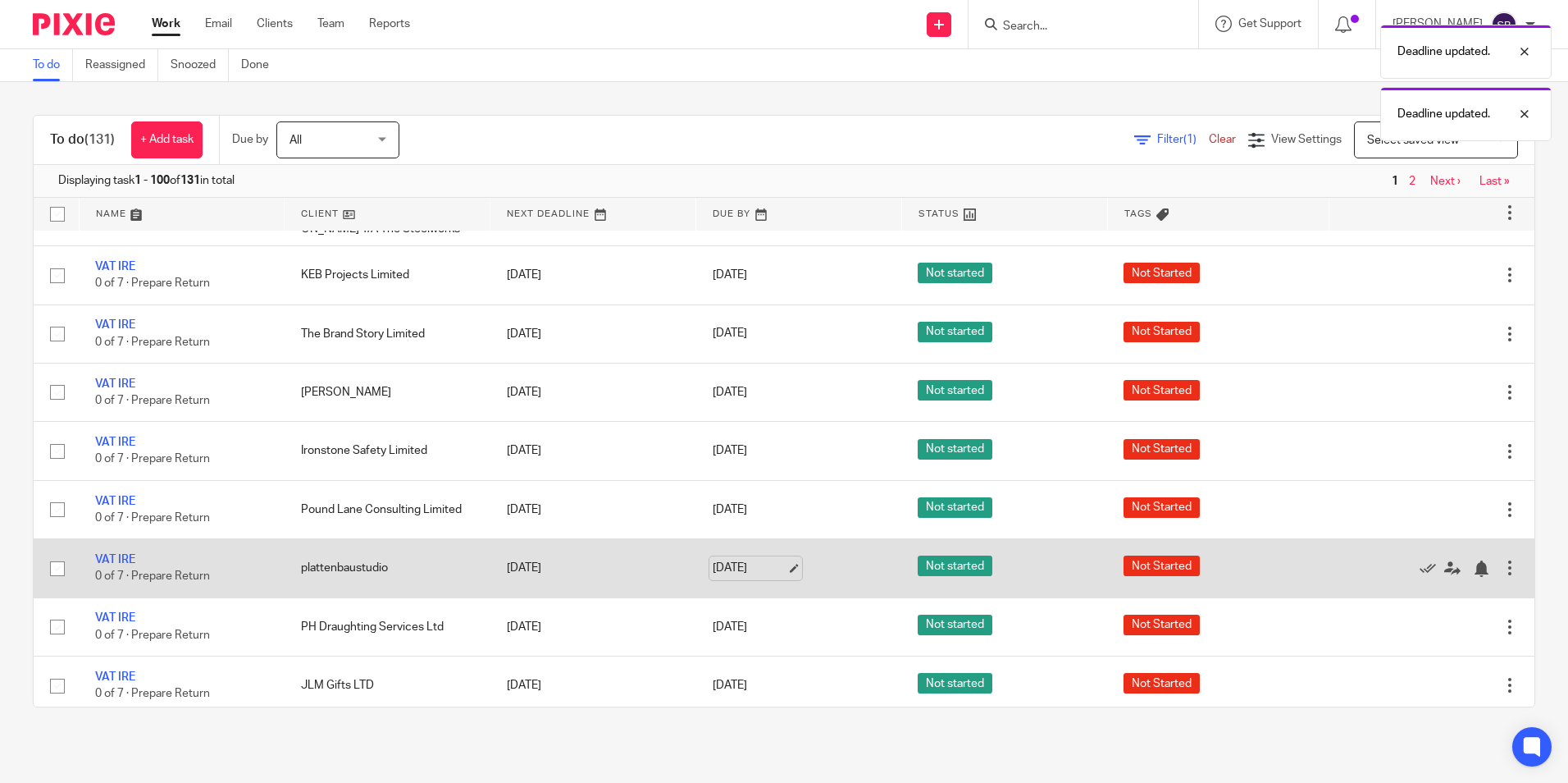
click at [723, 564] on link "[DATE]" at bounding box center [749, 568] width 74 height 18
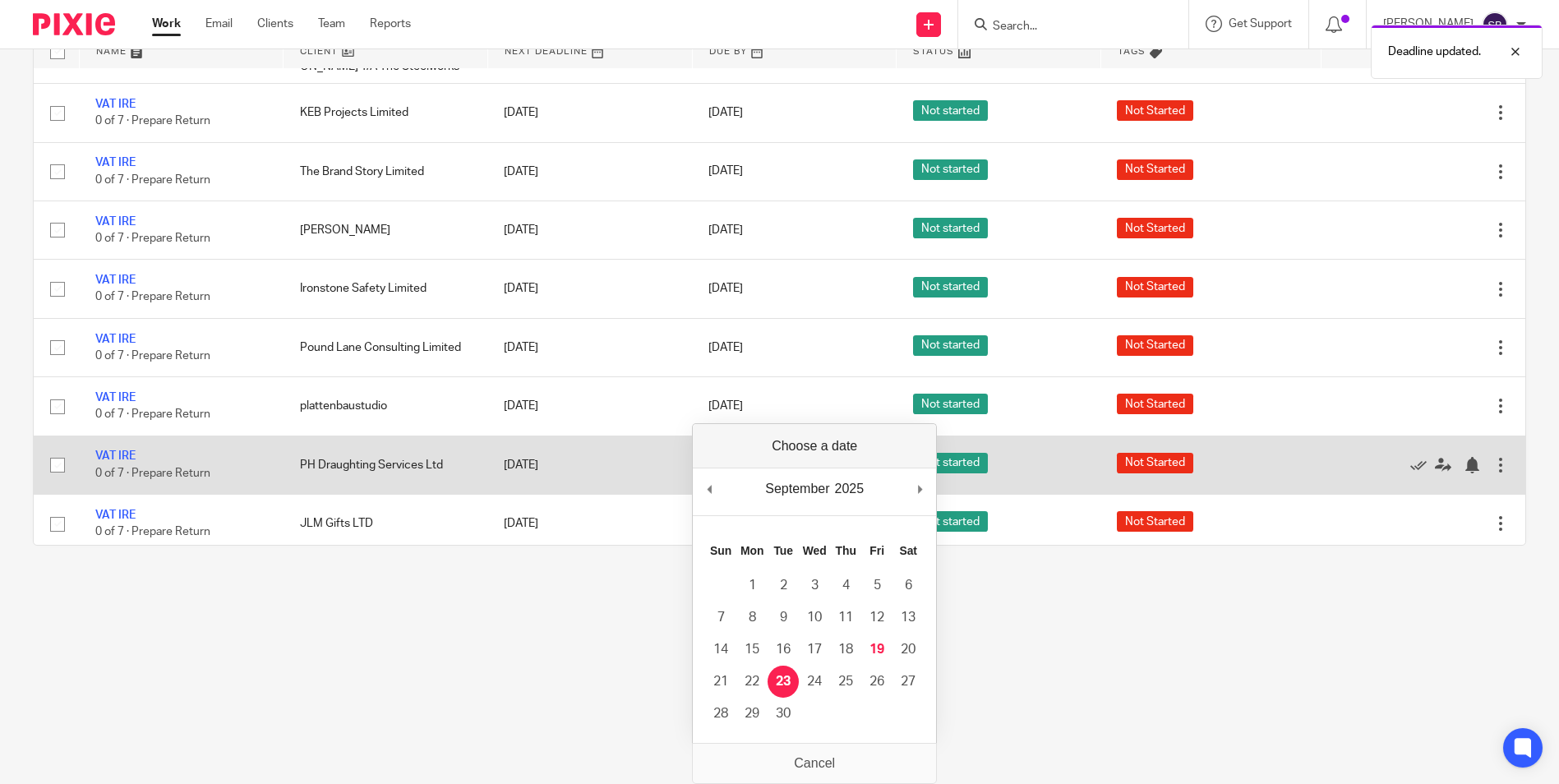
scroll to position [0, 0]
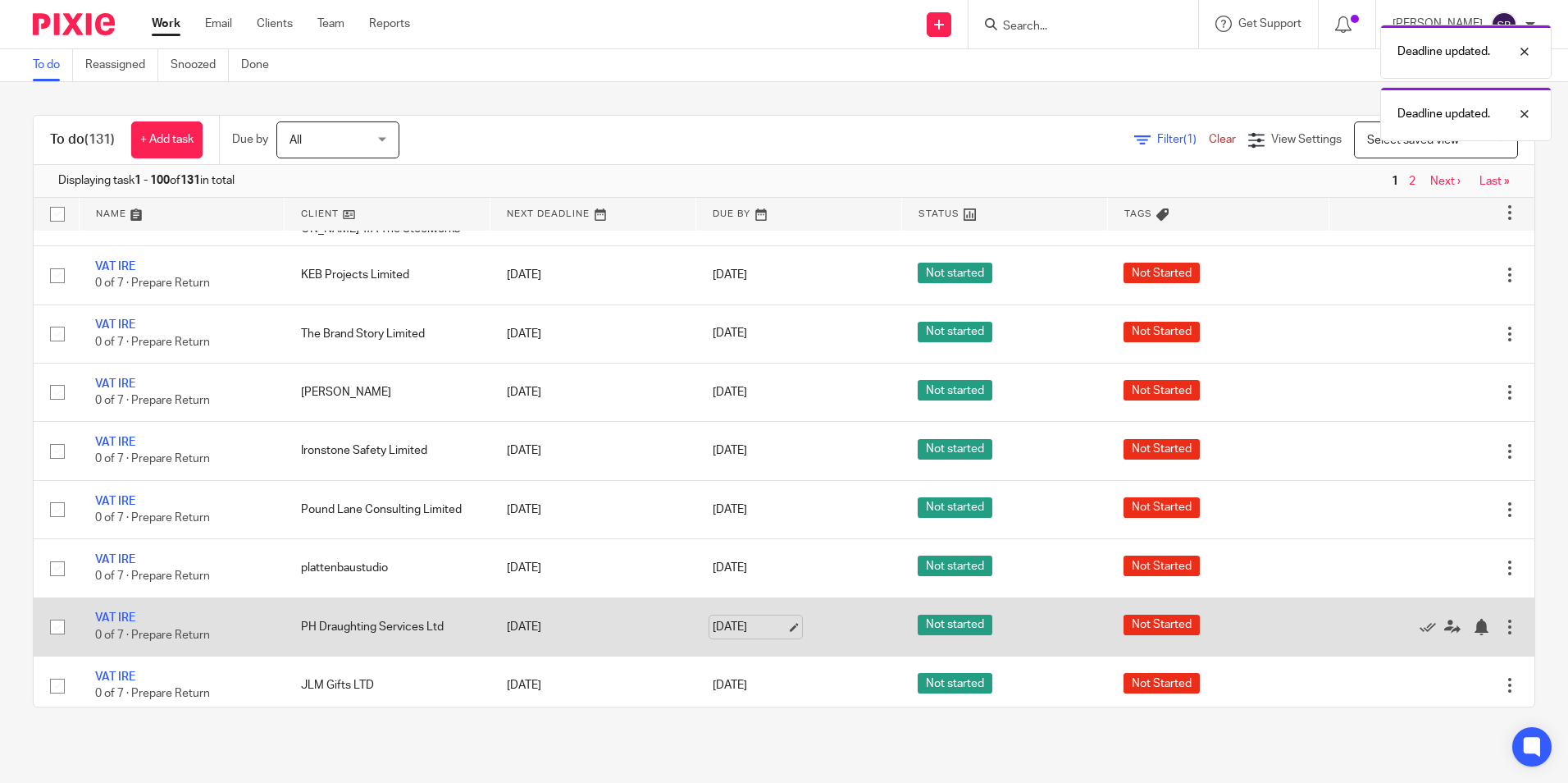
click at [722, 627] on link "[DATE]" at bounding box center [749, 628] width 74 height 18
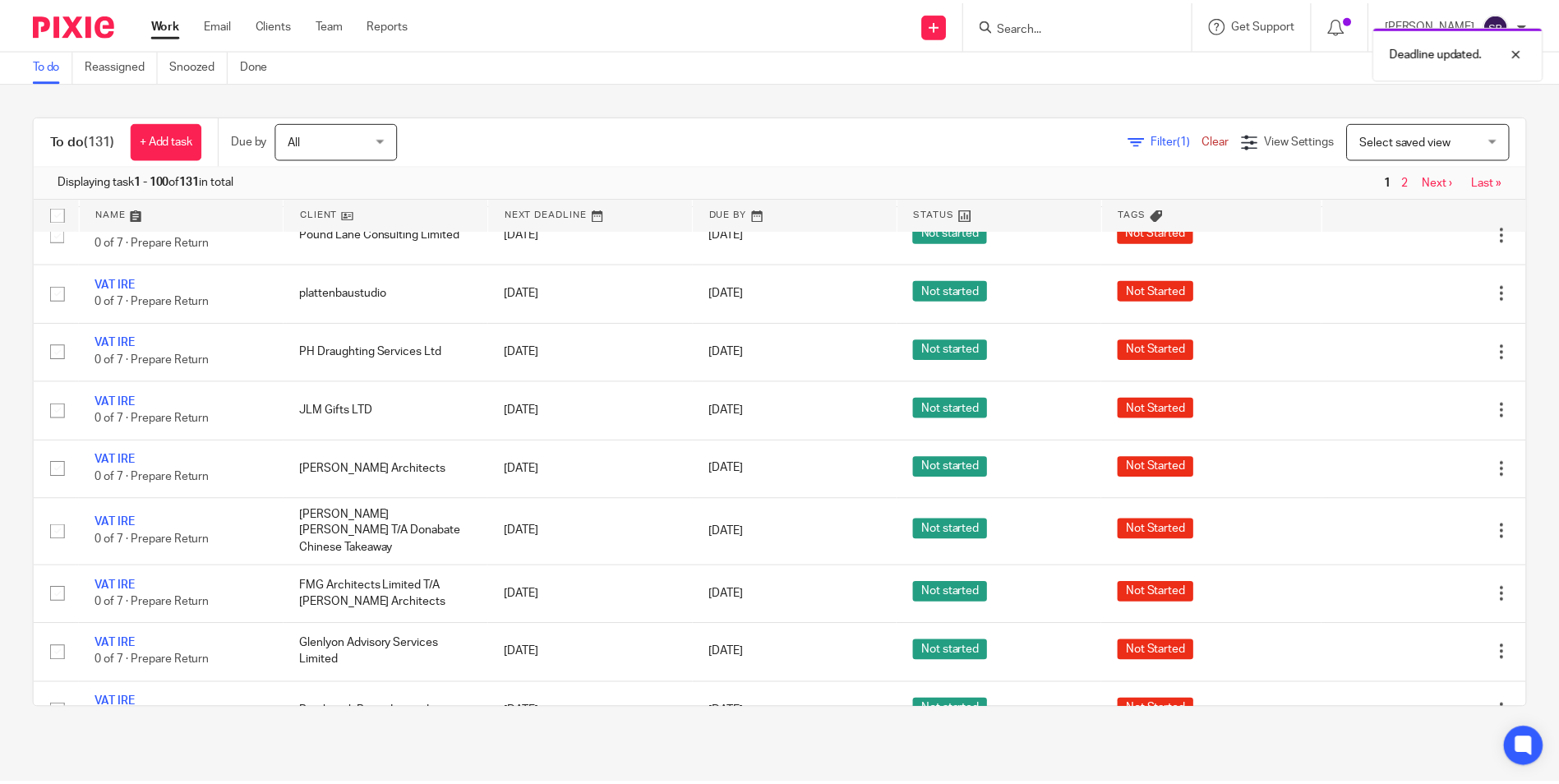
scroll to position [615, 0]
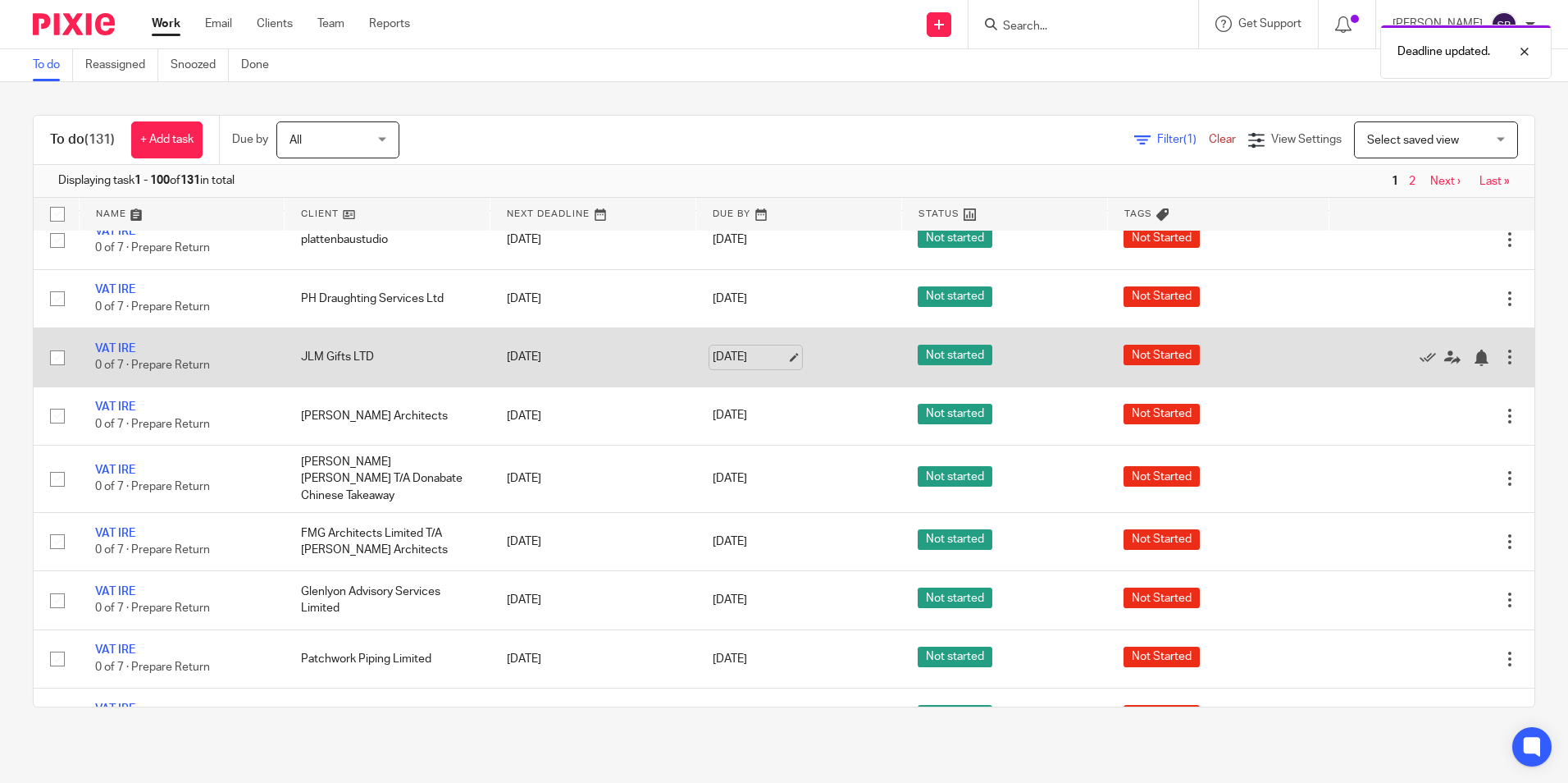
click at [713, 349] on link "[DATE]" at bounding box center [749, 358] width 74 height 18
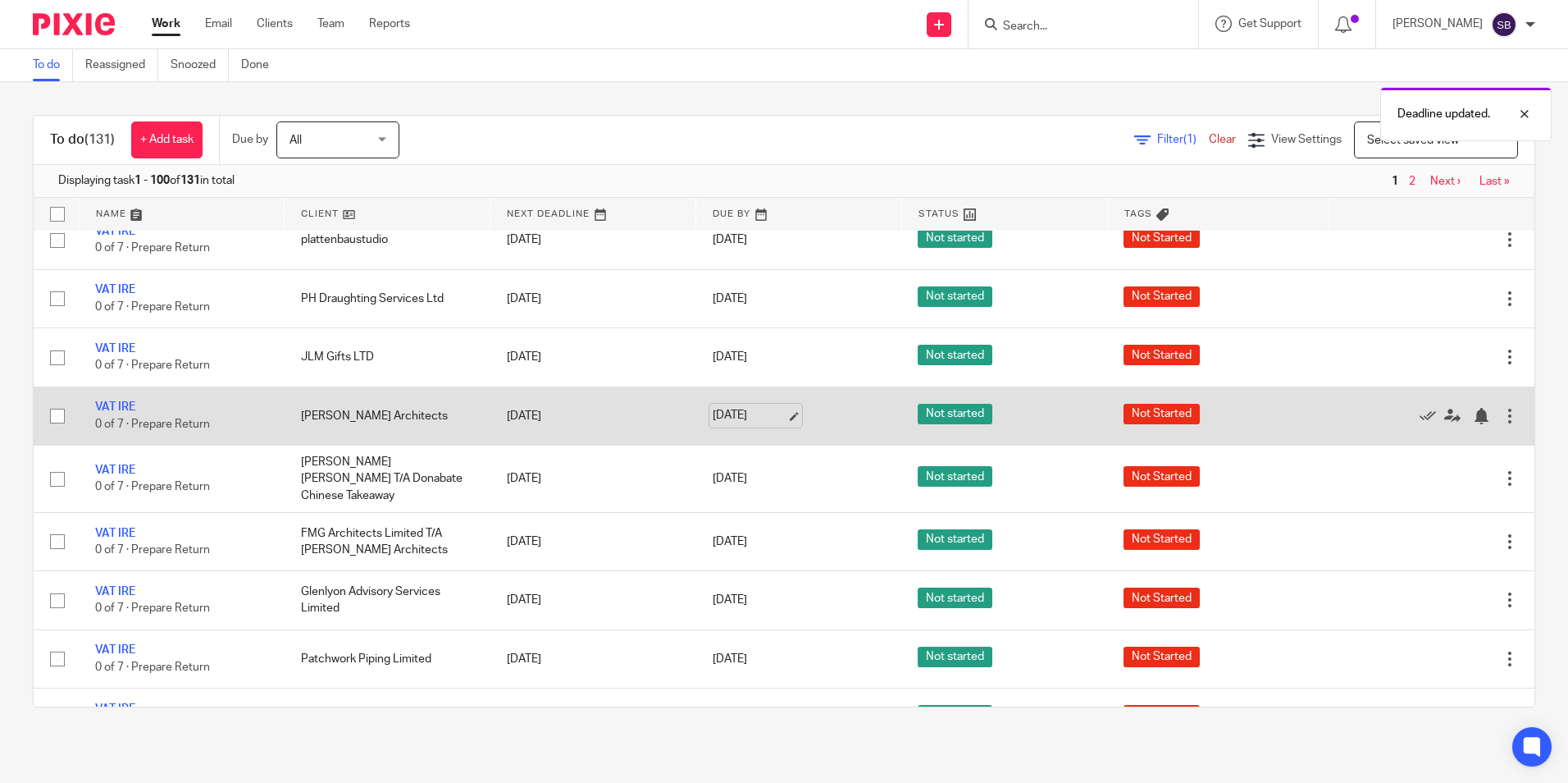
click at [722, 422] on link "[DATE]" at bounding box center [749, 415] width 74 height 18
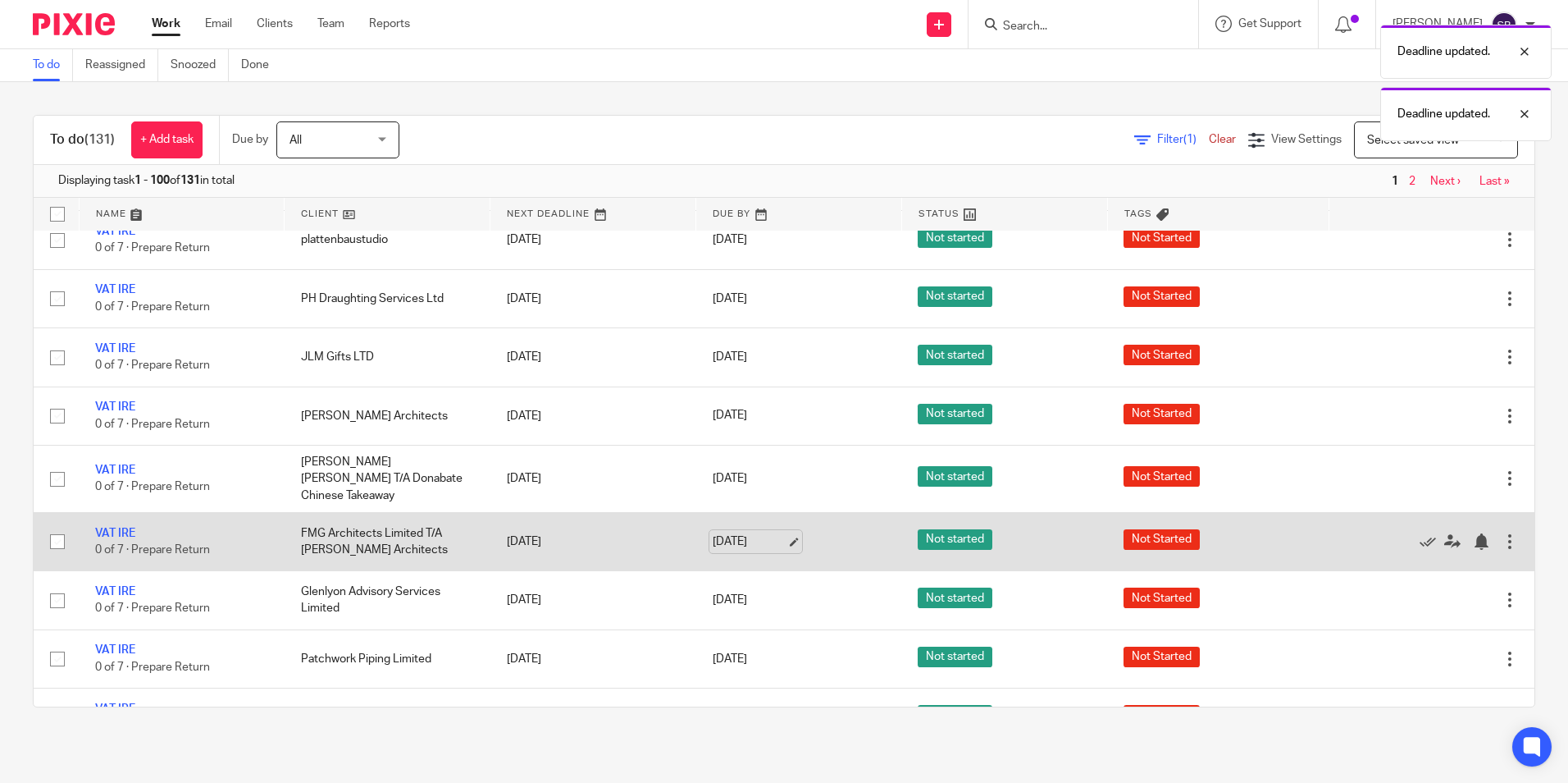
click at [724, 533] on link "[DATE]" at bounding box center [749, 542] width 74 height 18
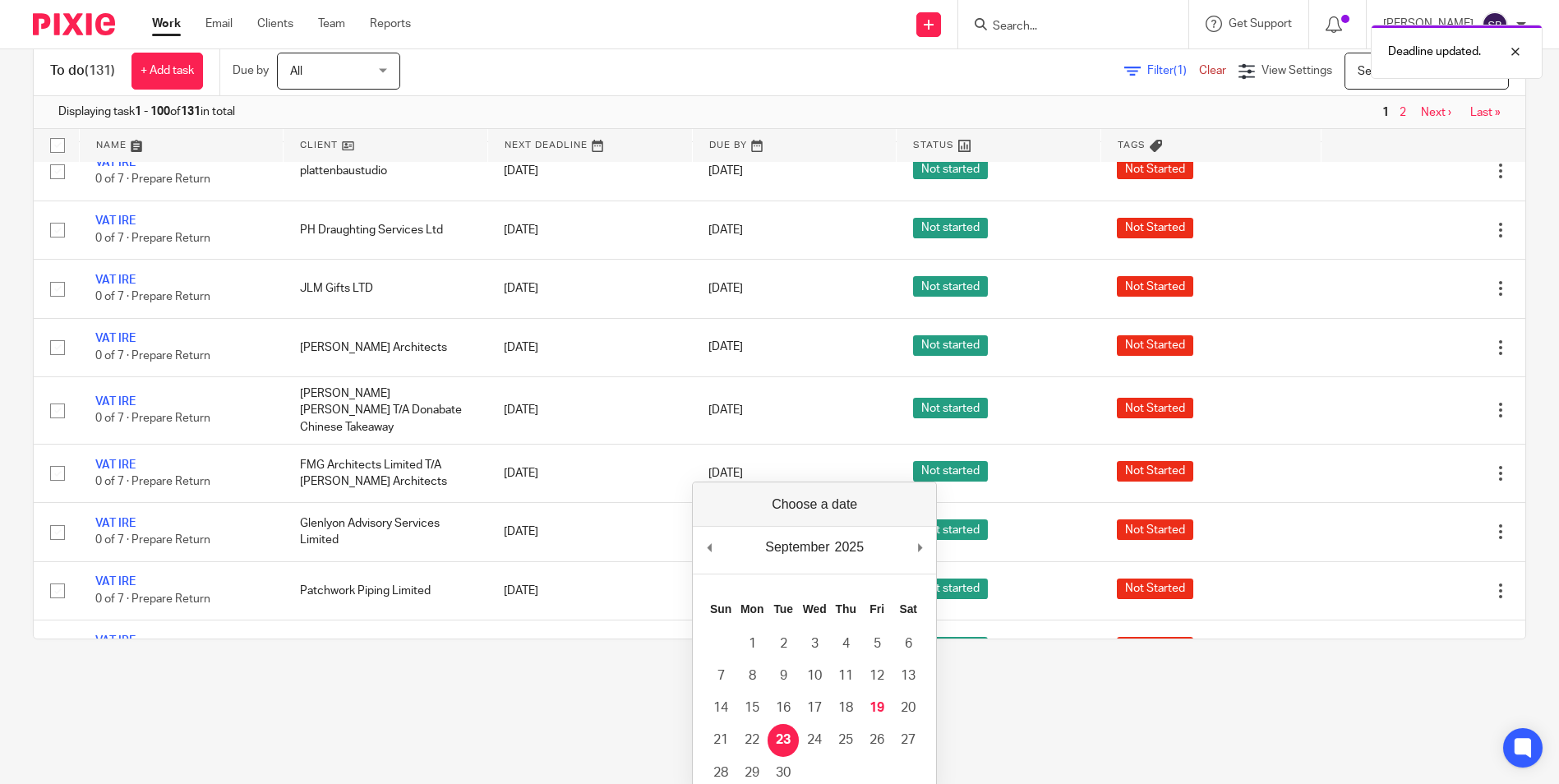
scroll to position [0, 0]
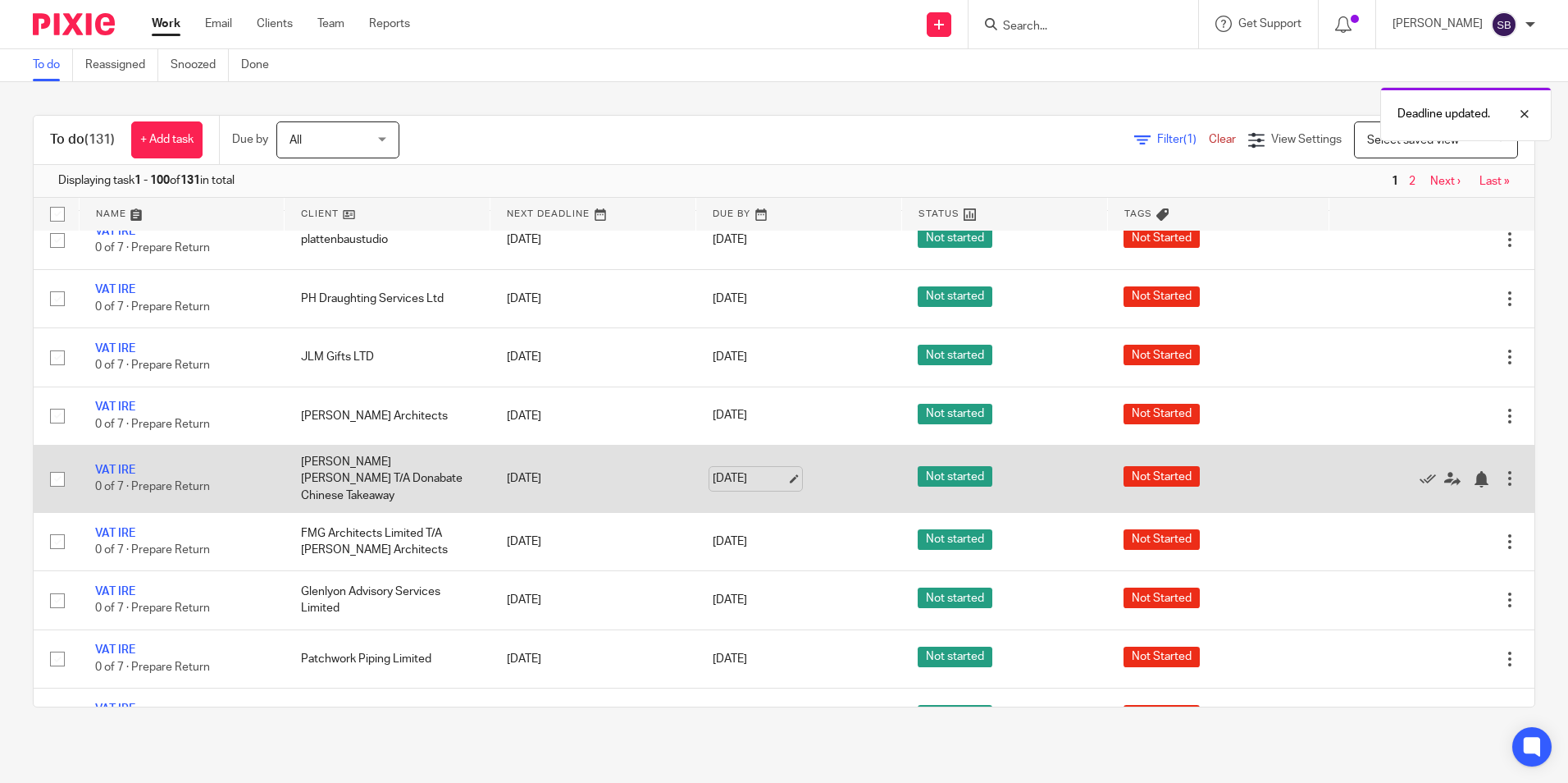
click at [721, 475] on link "[DATE]" at bounding box center [749, 479] width 74 height 18
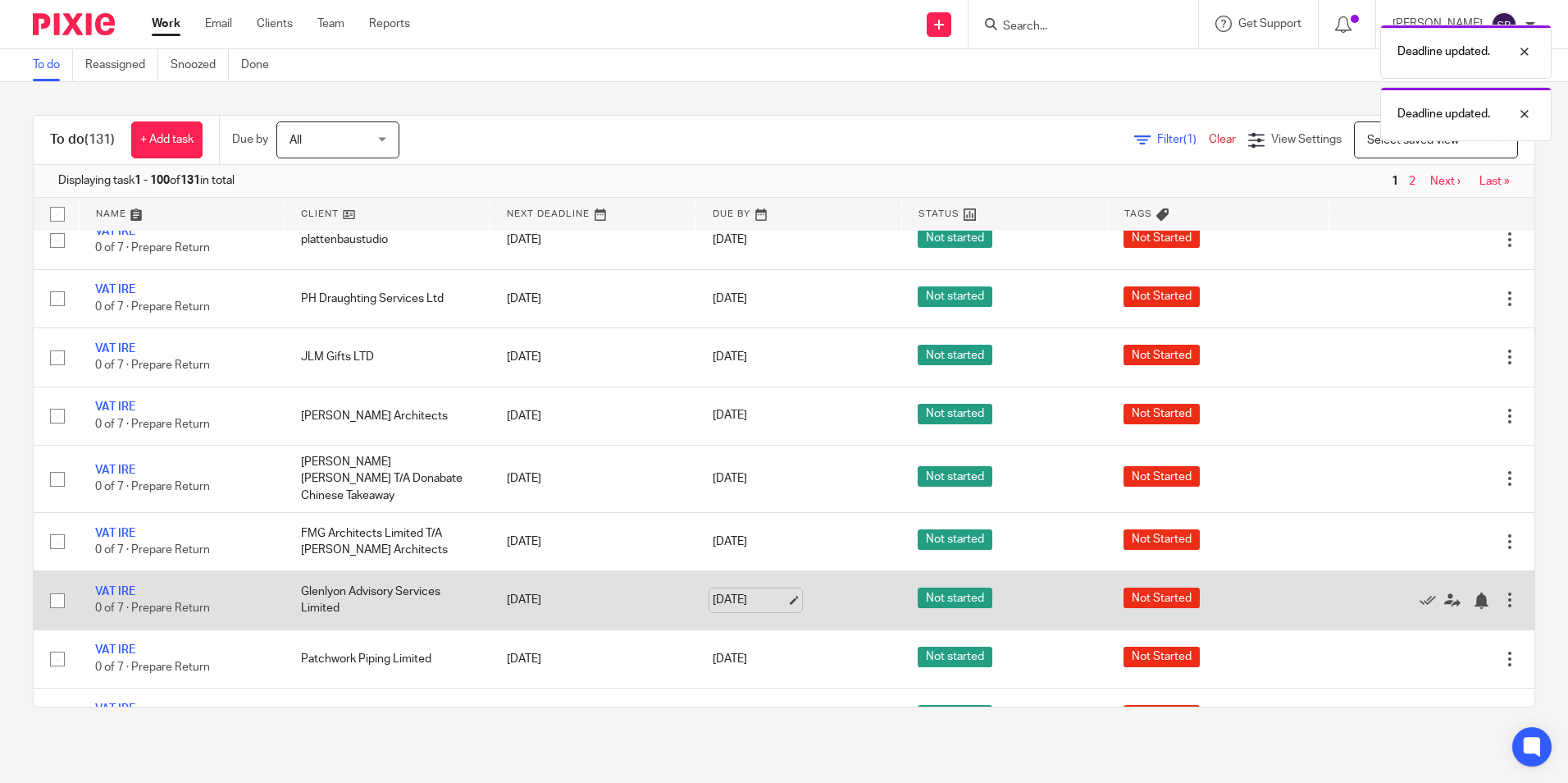
click at [736, 592] on link "[DATE]" at bounding box center [749, 601] width 74 height 18
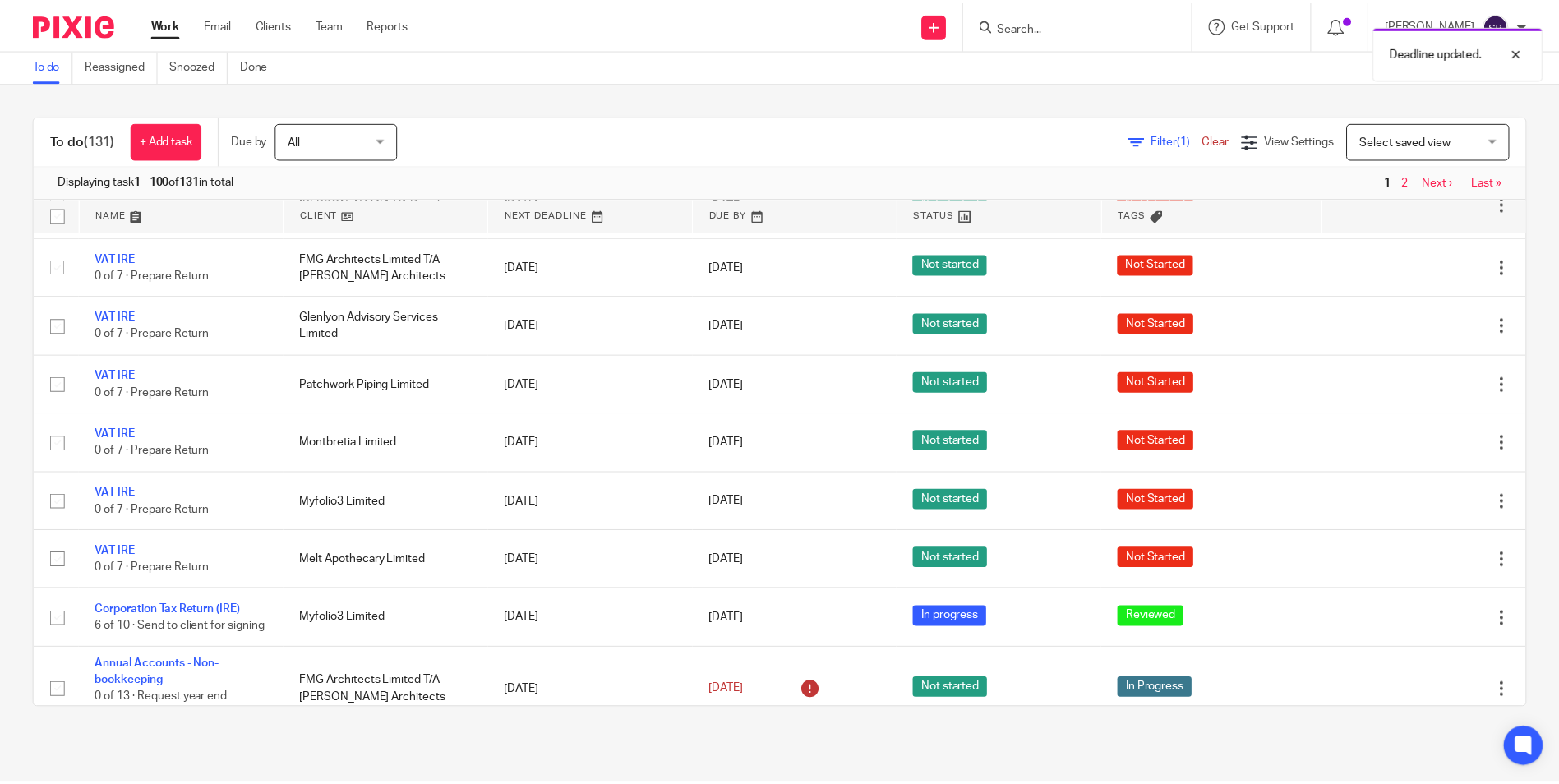
scroll to position [913, 0]
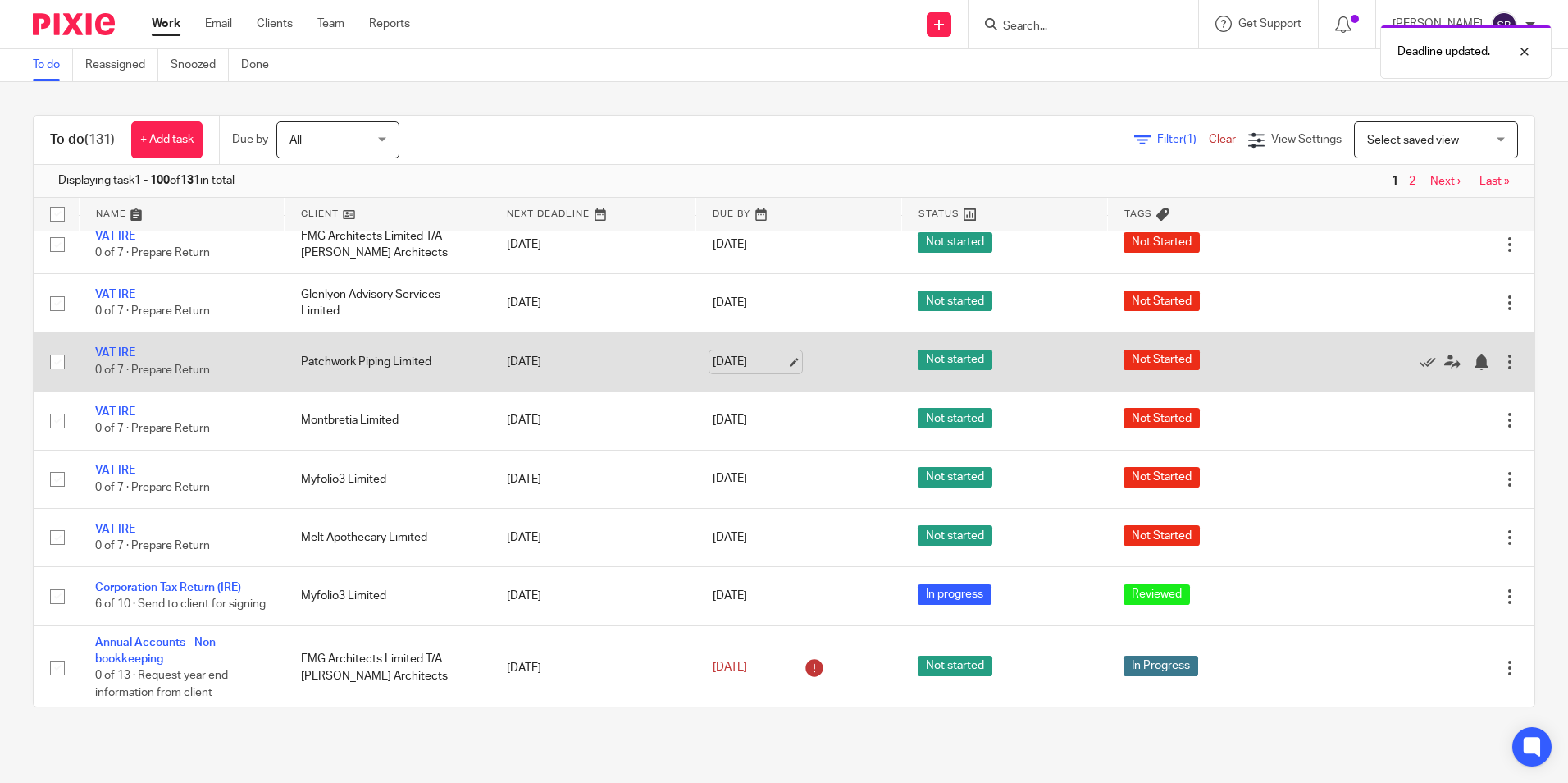
click at [743, 354] on link "[DATE]" at bounding box center [749, 362] width 74 height 18
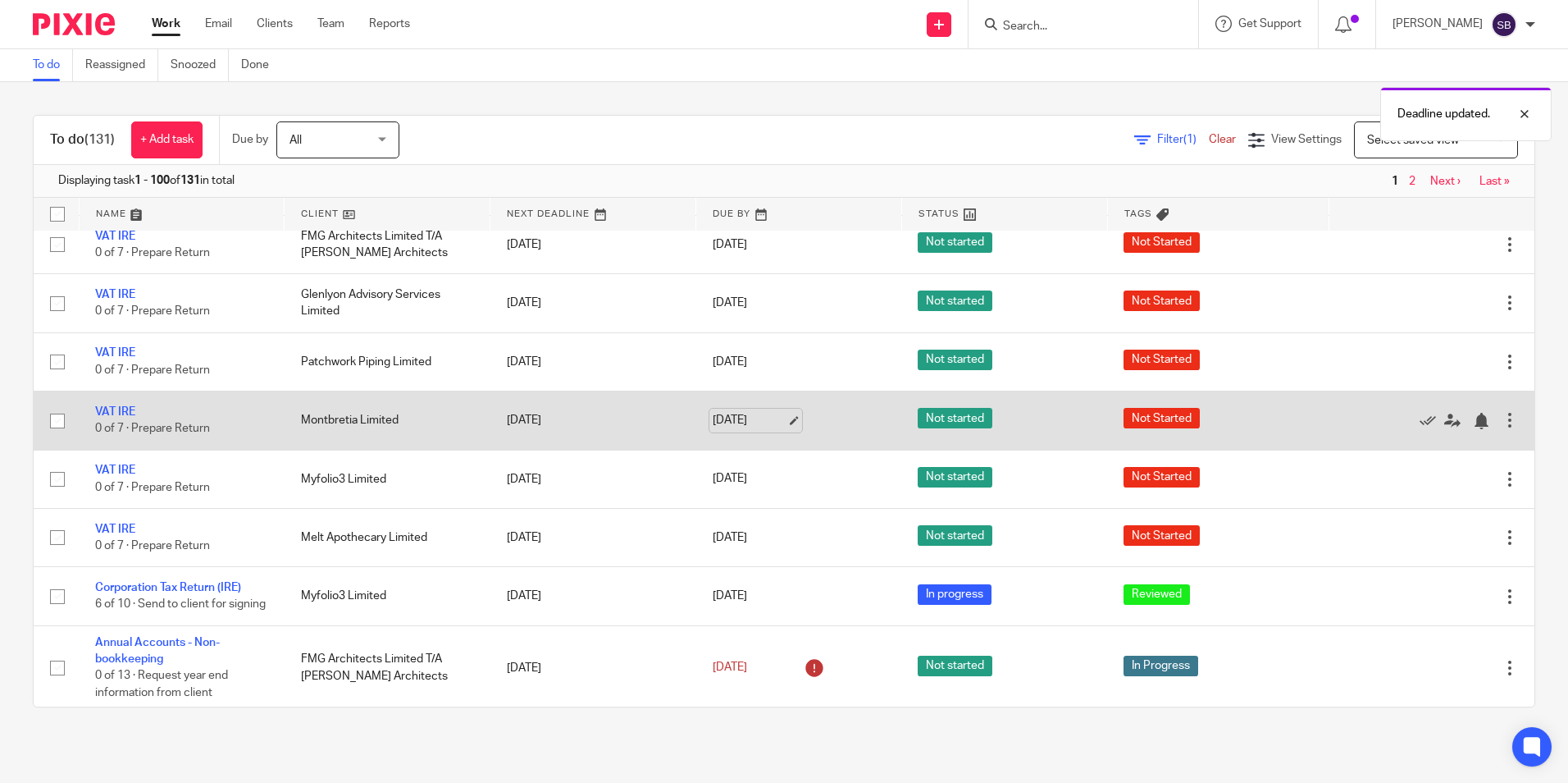
click at [722, 414] on link "[DATE]" at bounding box center [749, 421] width 74 height 18
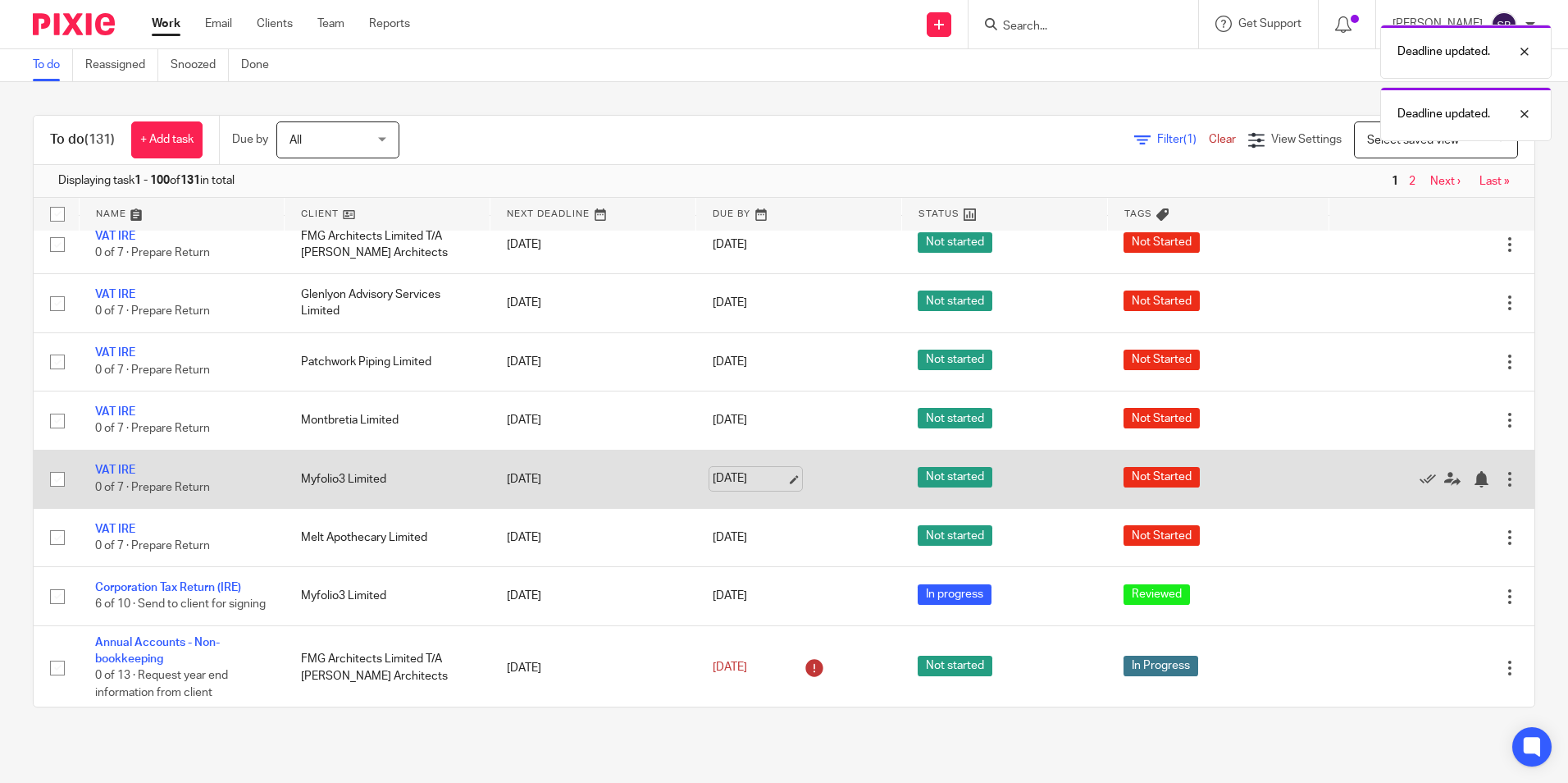
click at [713, 473] on link "[DATE]" at bounding box center [749, 479] width 74 height 18
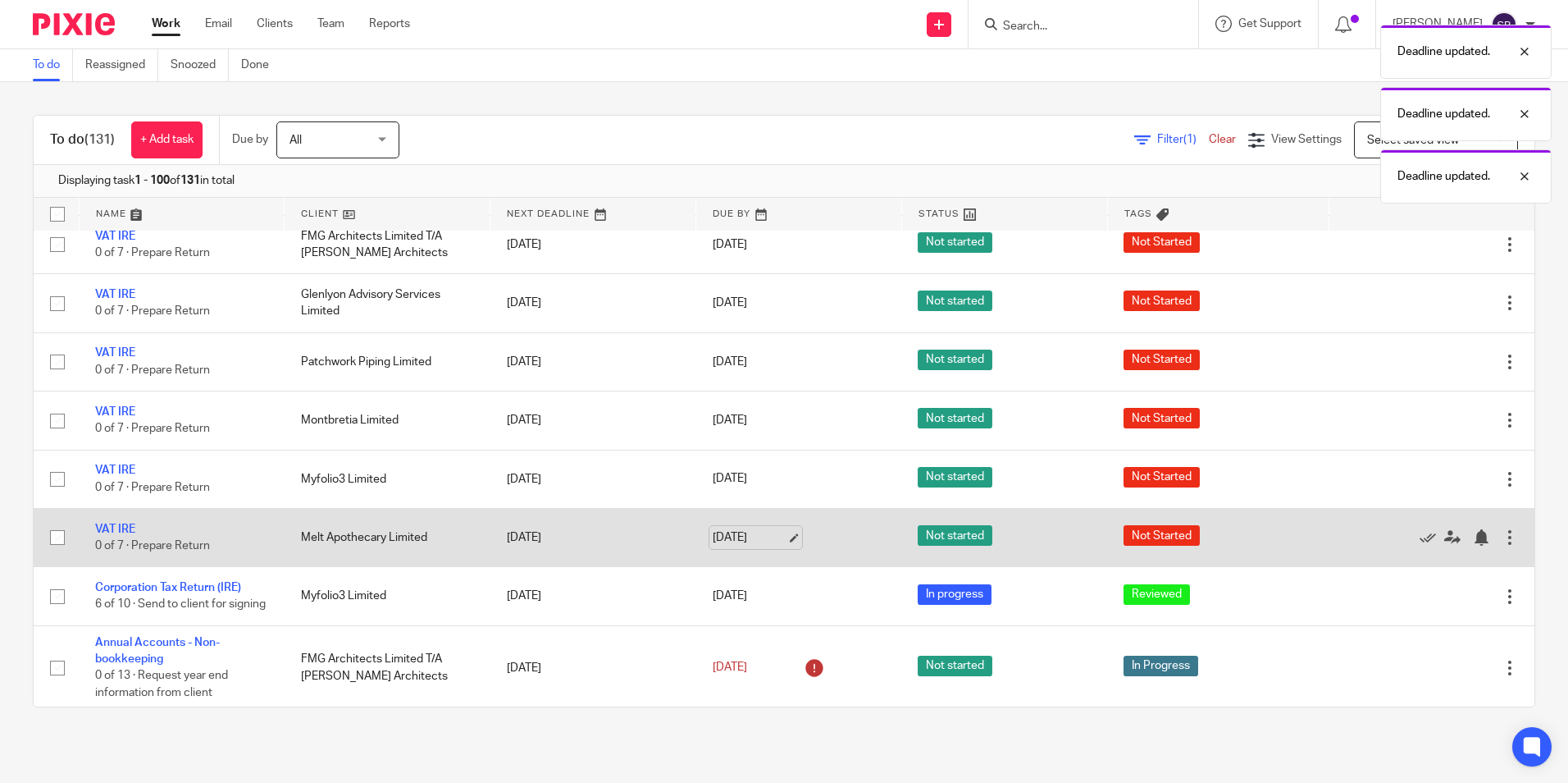
click at [717, 531] on link "[DATE]" at bounding box center [749, 538] width 74 height 18
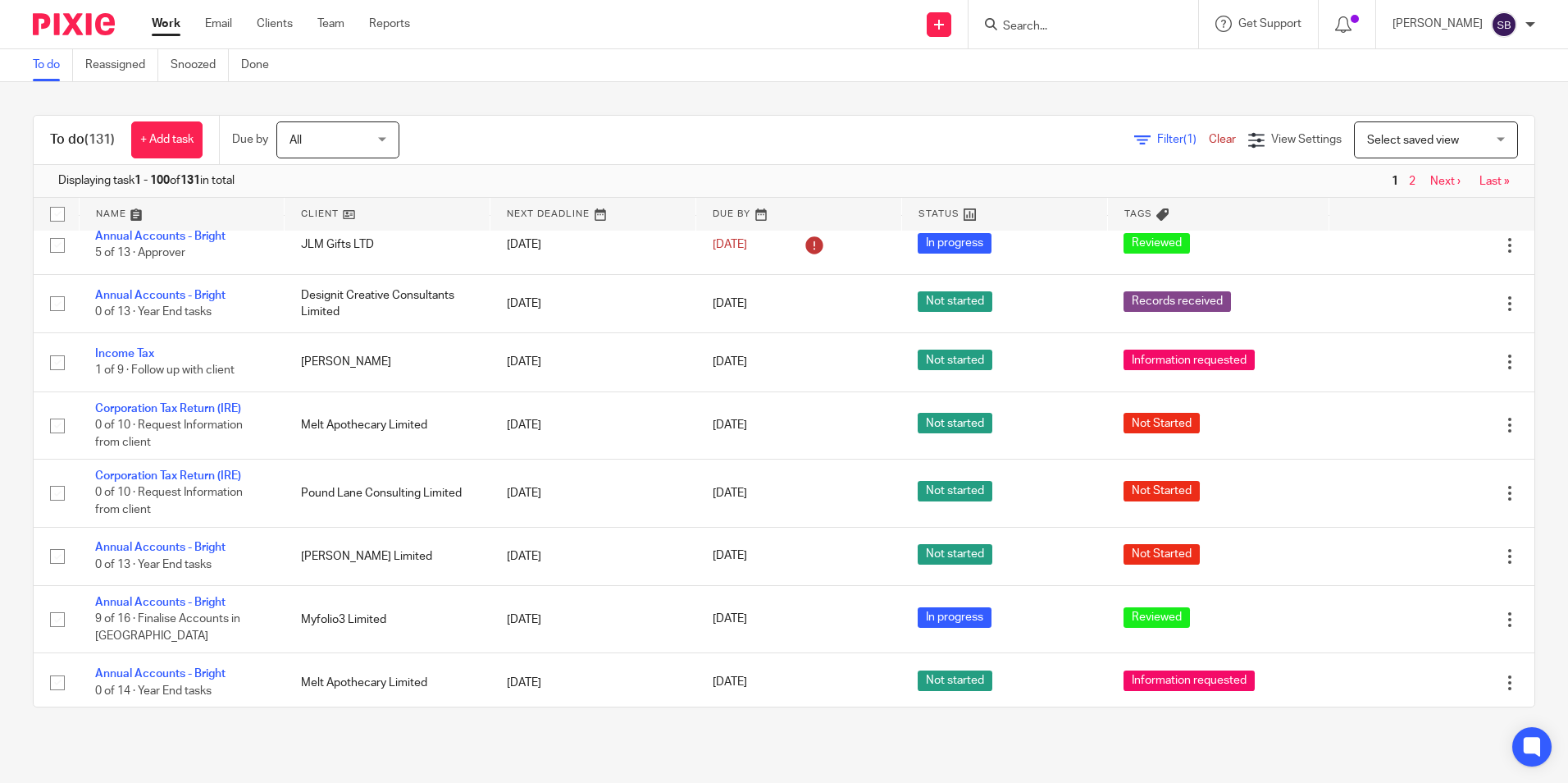
scroll to position [1612, 0]
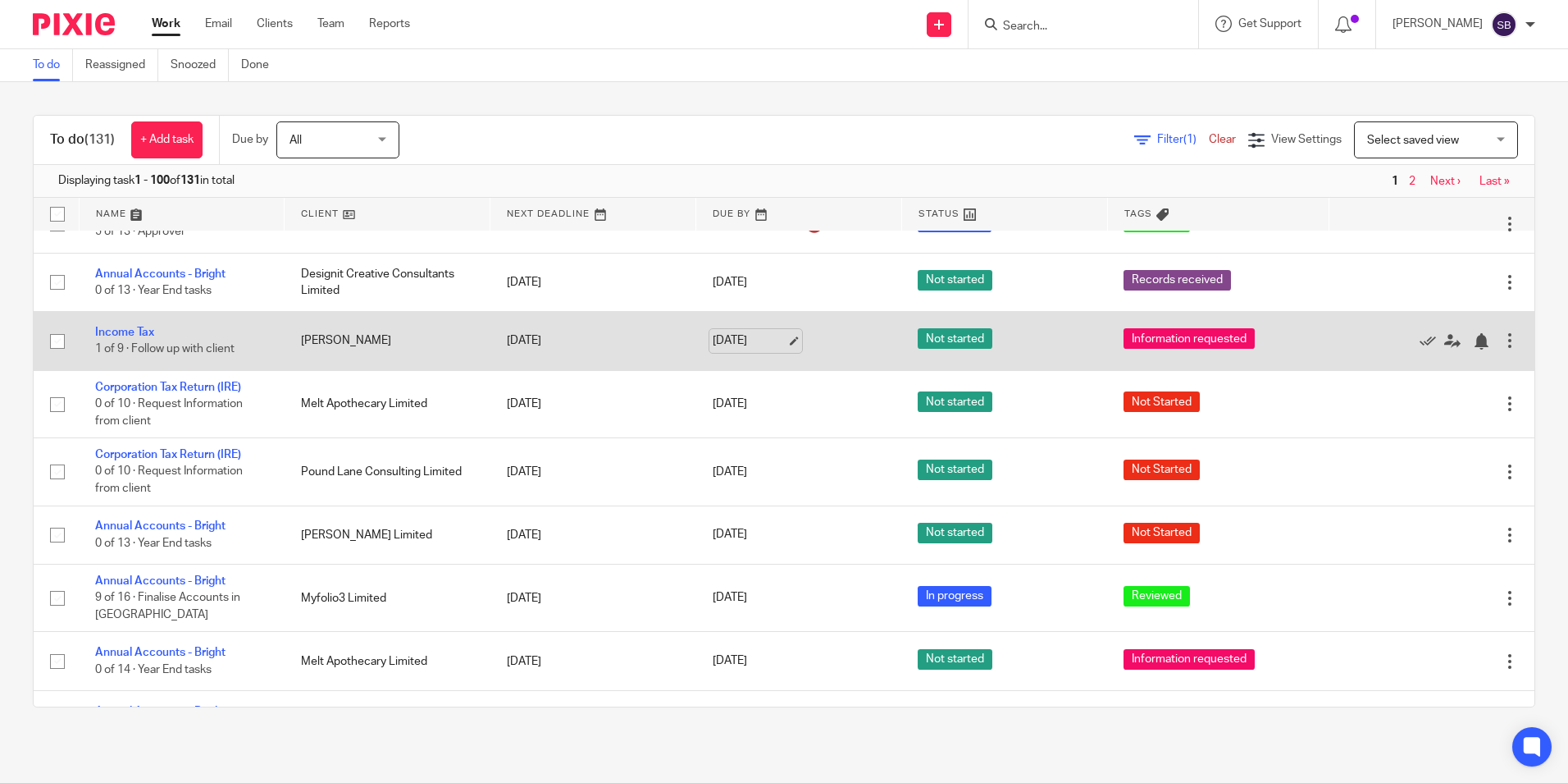
click at [730, 332] on link "[DATE]" at bounding box center [749, 341] width 74 height 18
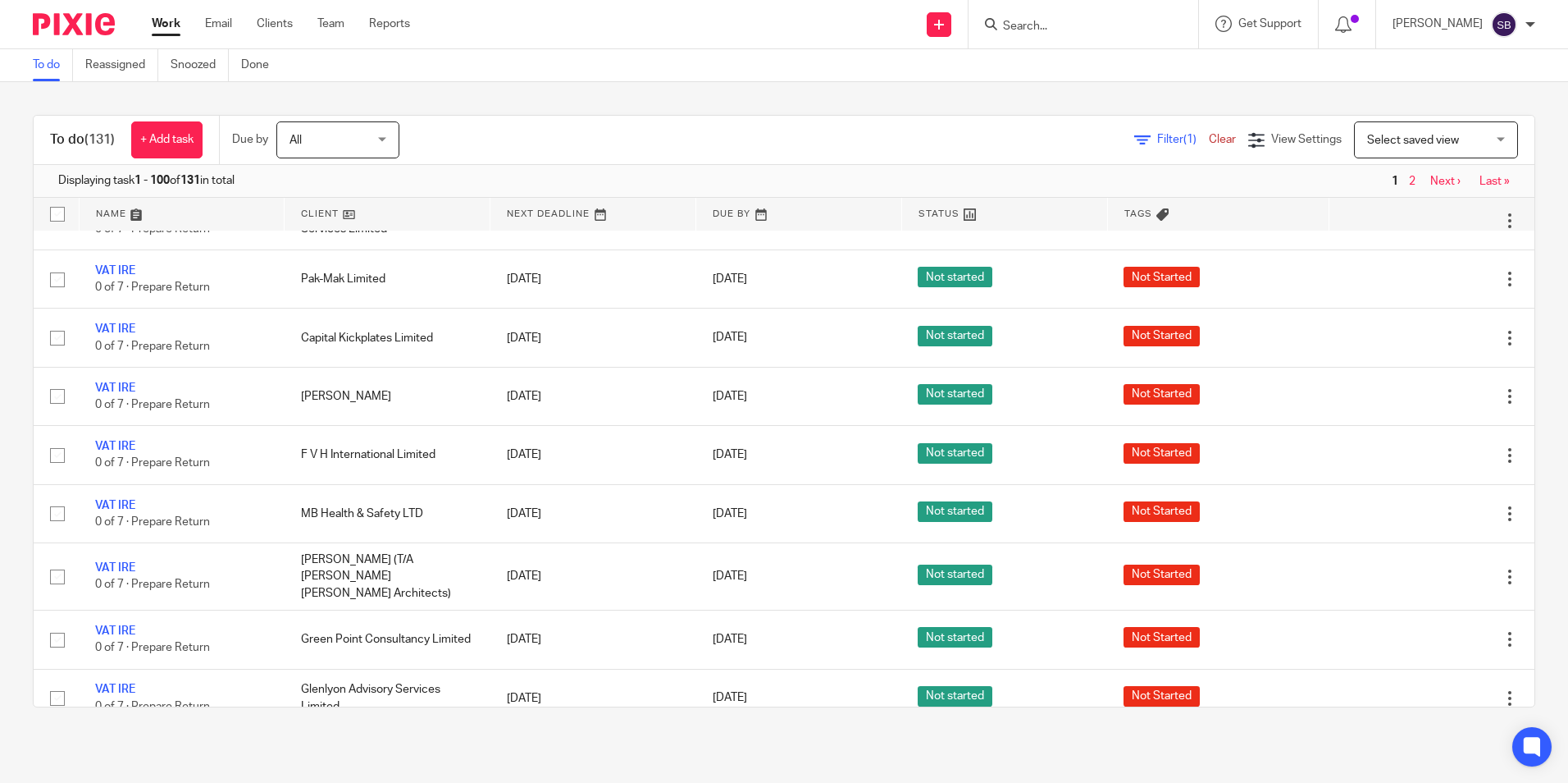
scroll to position [2366, 0]
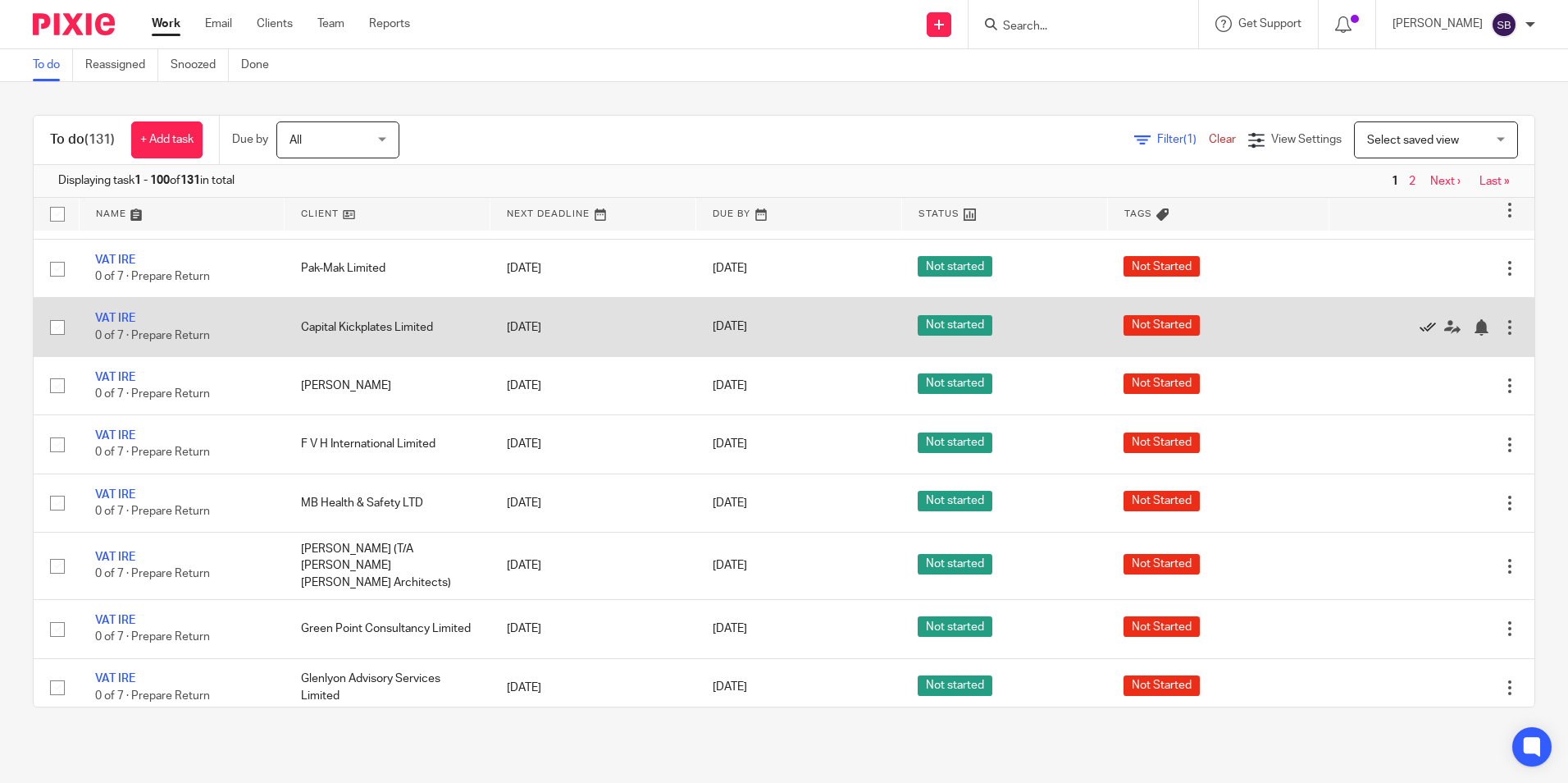
click at [1420, 325] on icon at bounding box center [1428, 328] width 17 height 17
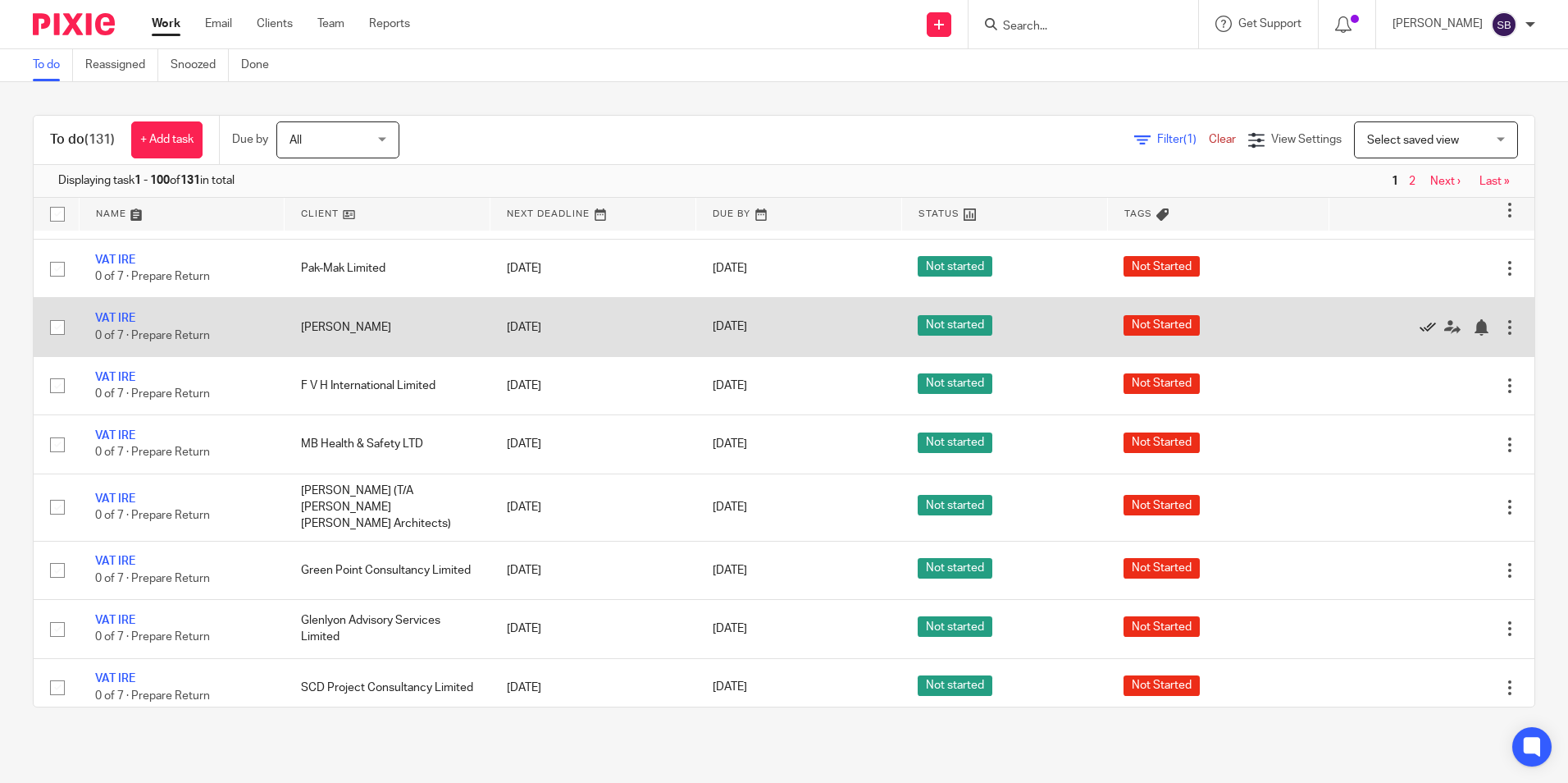
click at [1420, 322] on icon at bounding box center [1428, 328] width 17 height 17
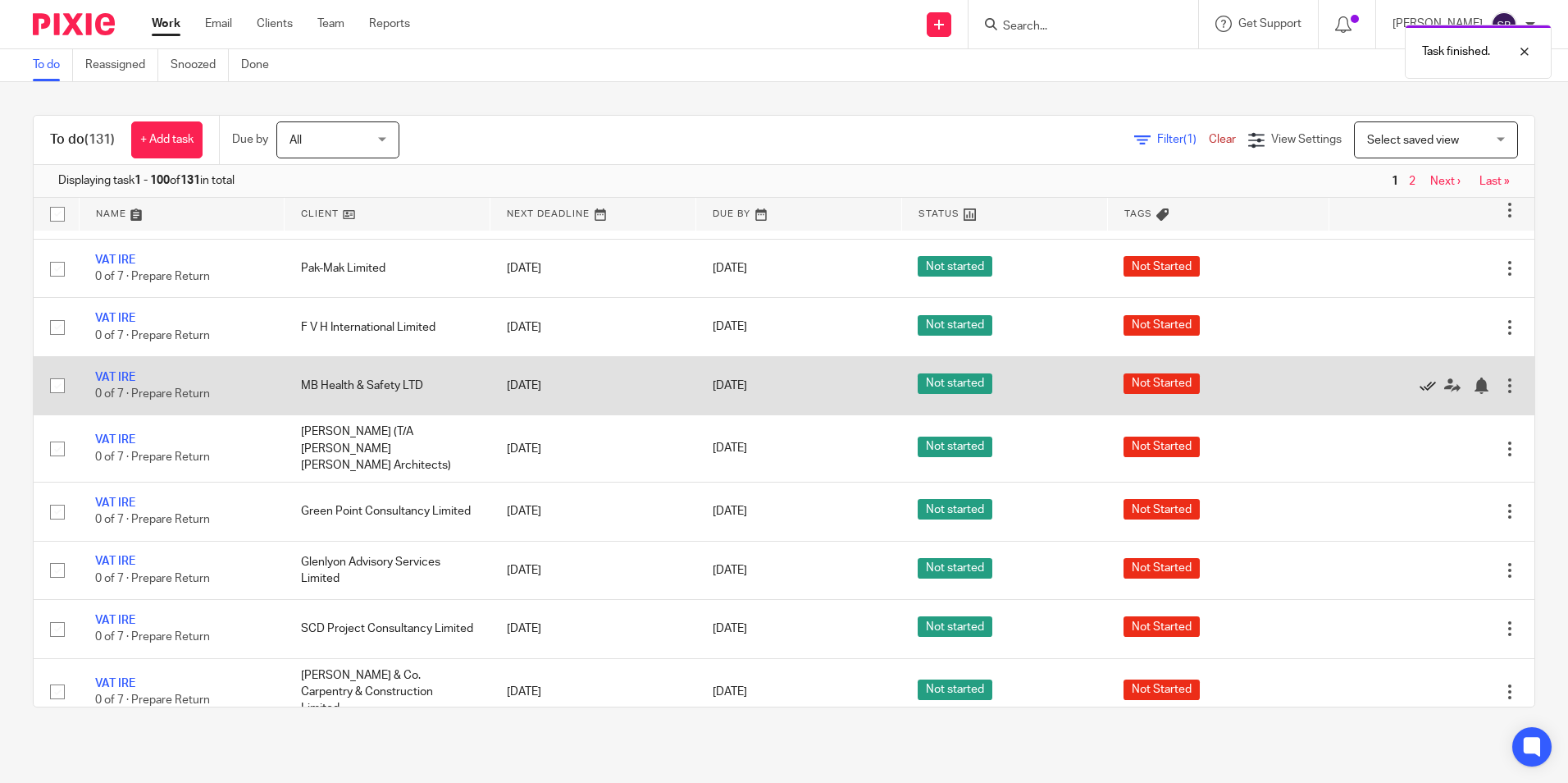
click at [1420, 382] on icon at bounding box center [1428, 386] width 17 height 17
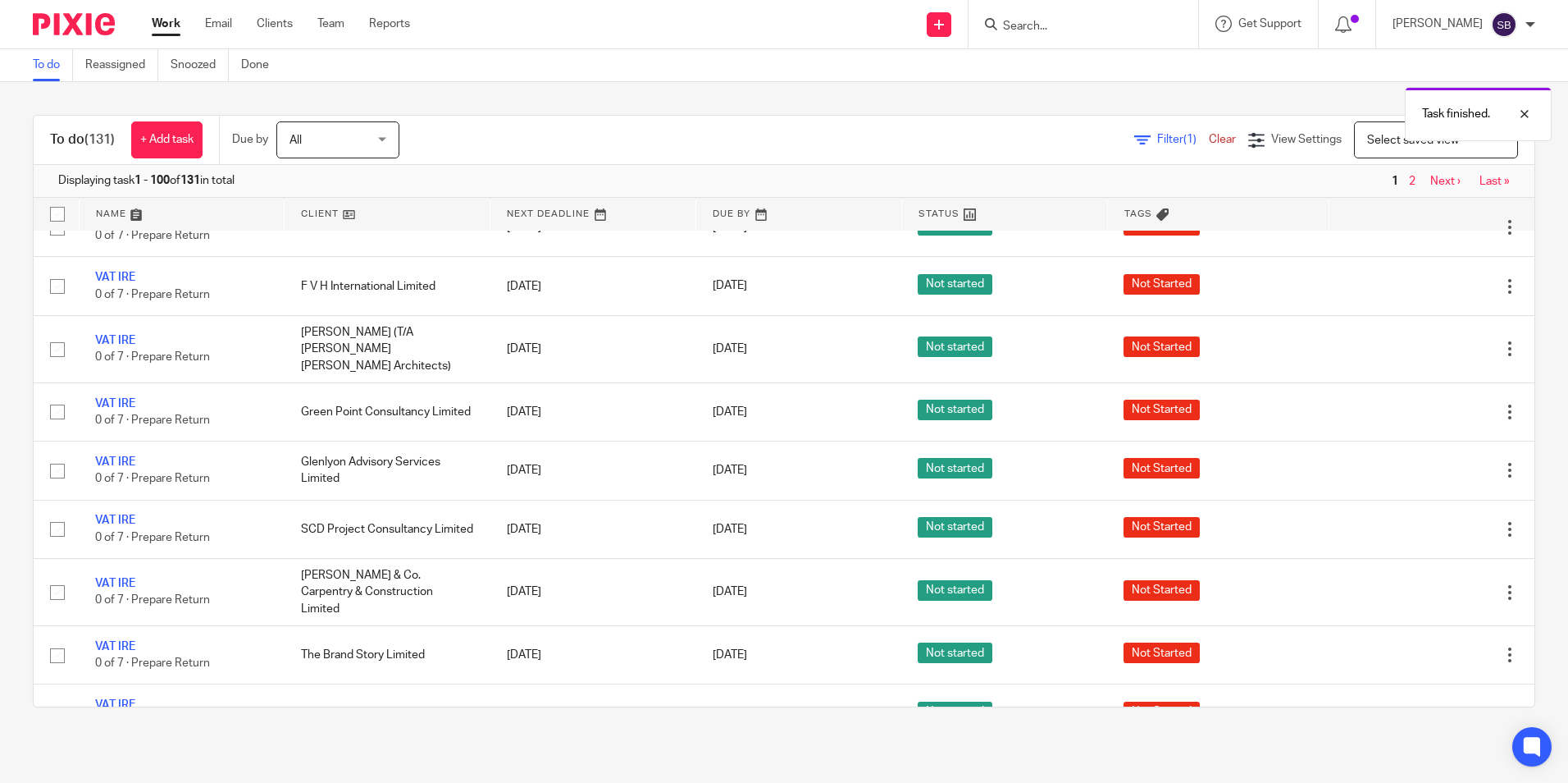
scroll to position [2427, 0]
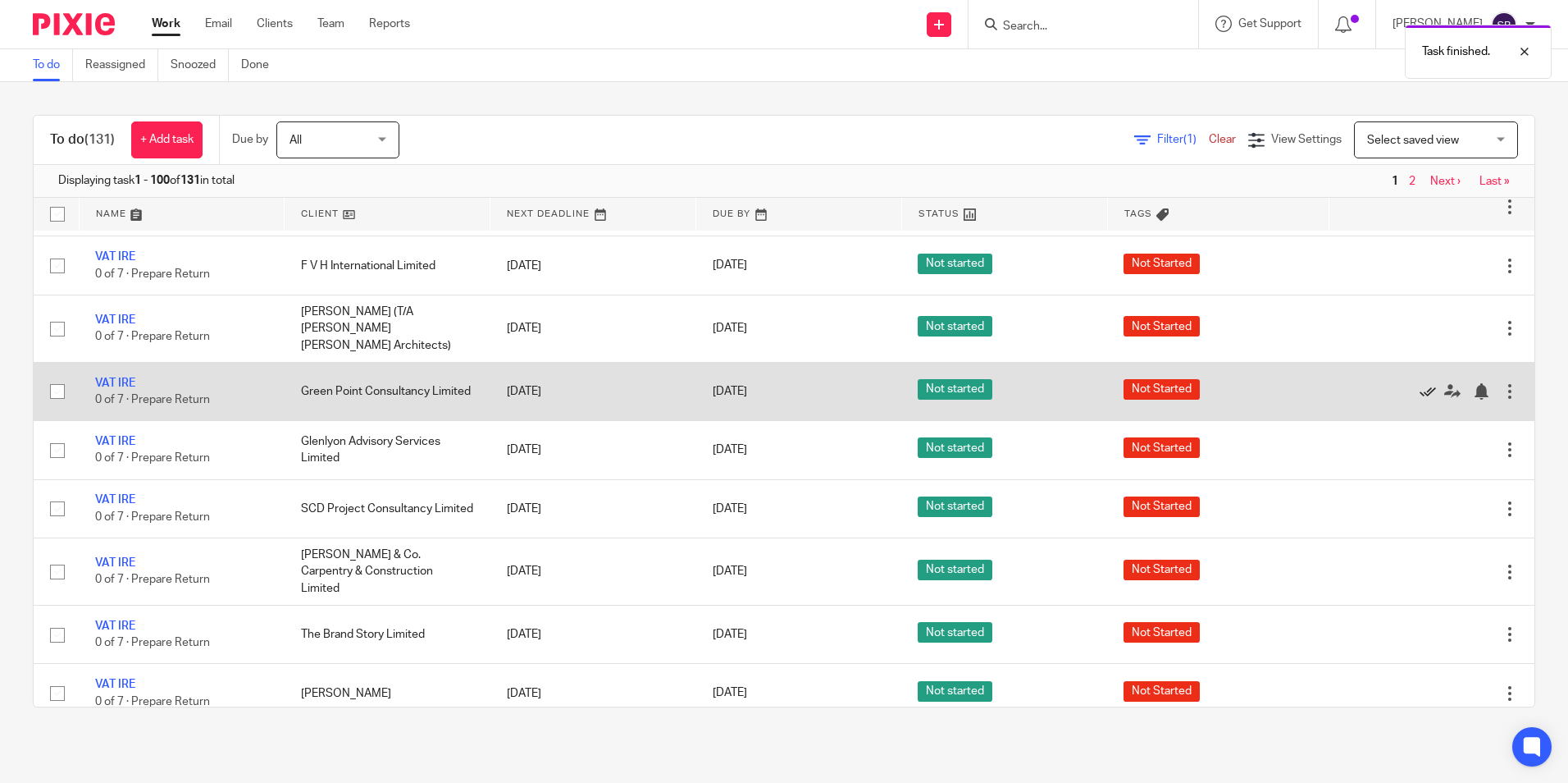
click at [1420, 384] on icon at bounding box center [1428, 392] width 17 height 17
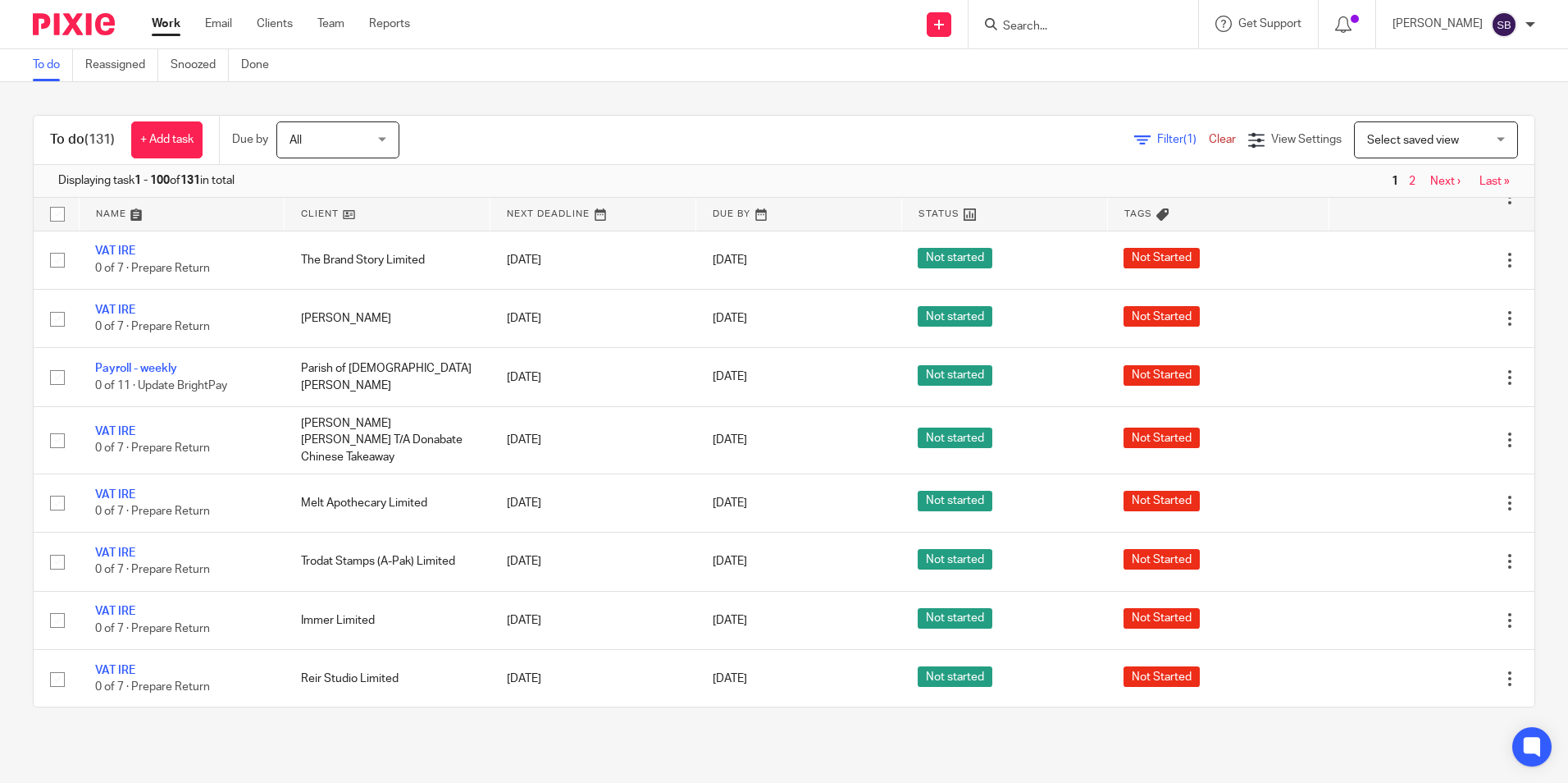
scroll to position [2754, 0]
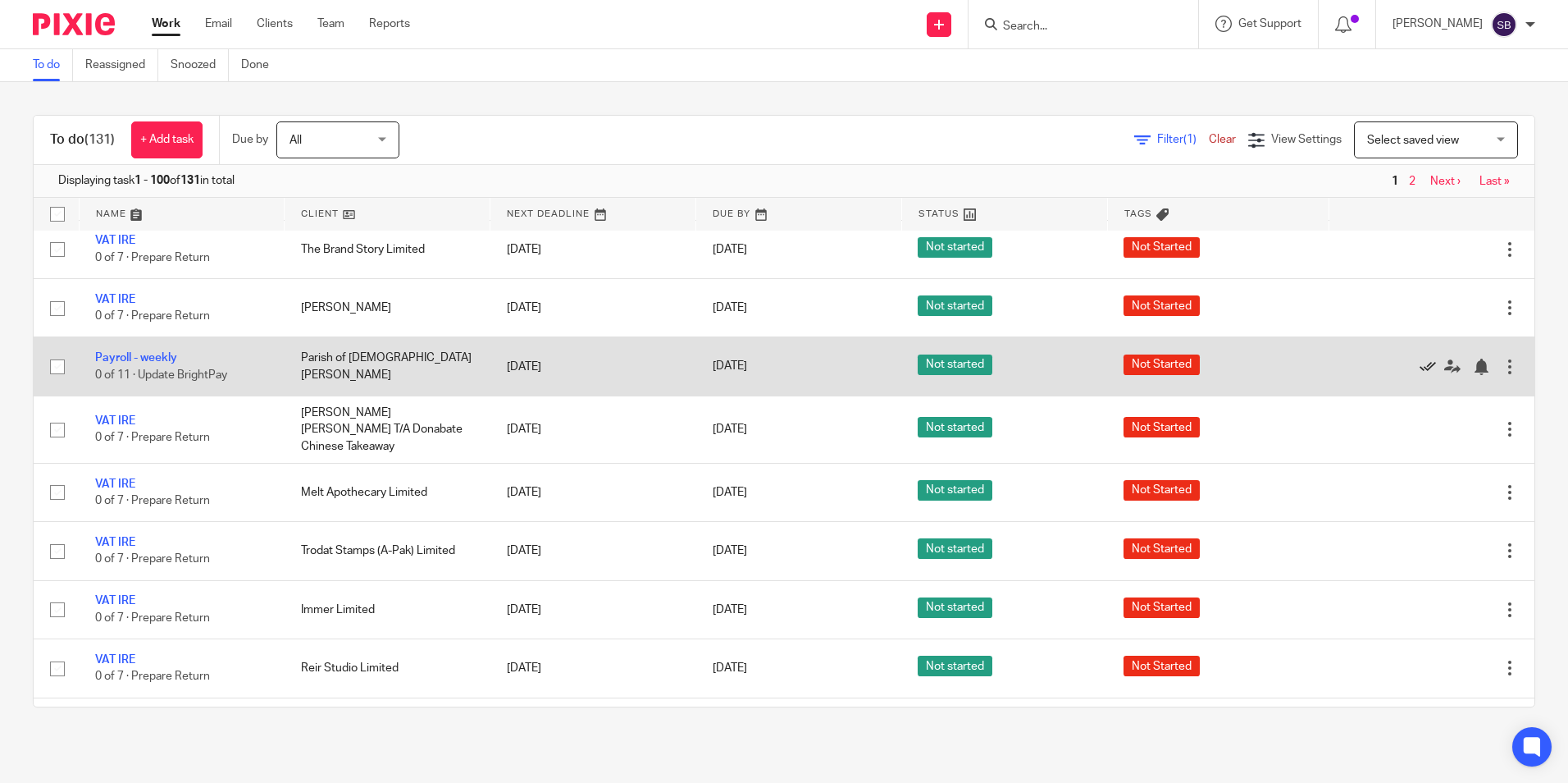
click at [1420, 358] on icon at bounding box center [1428, 367] width 17 height 17
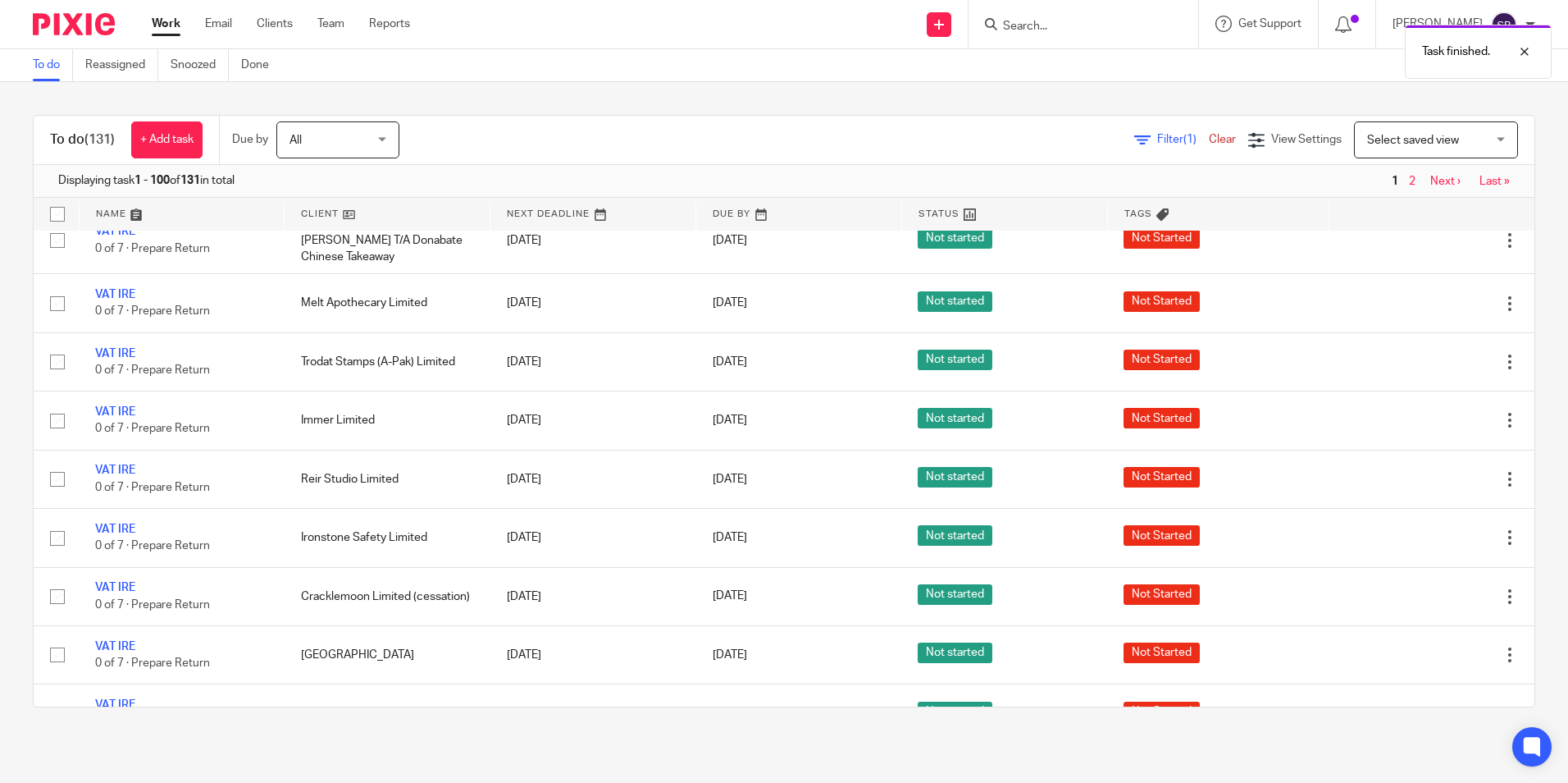
scroll to position [2905, 0]
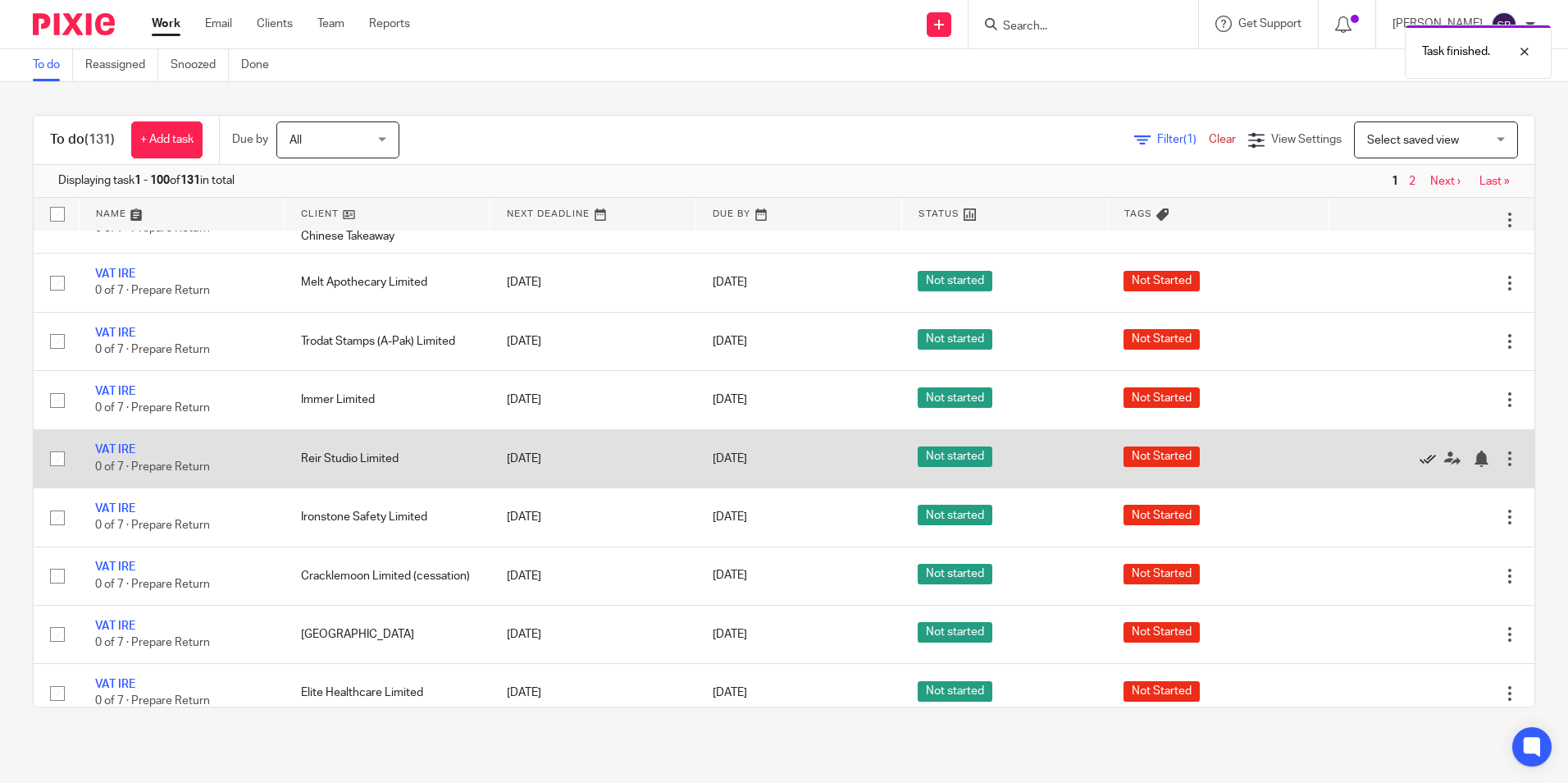
click at [1420, 451] on icon at bounding box center [1428, 459] width 17 height 17
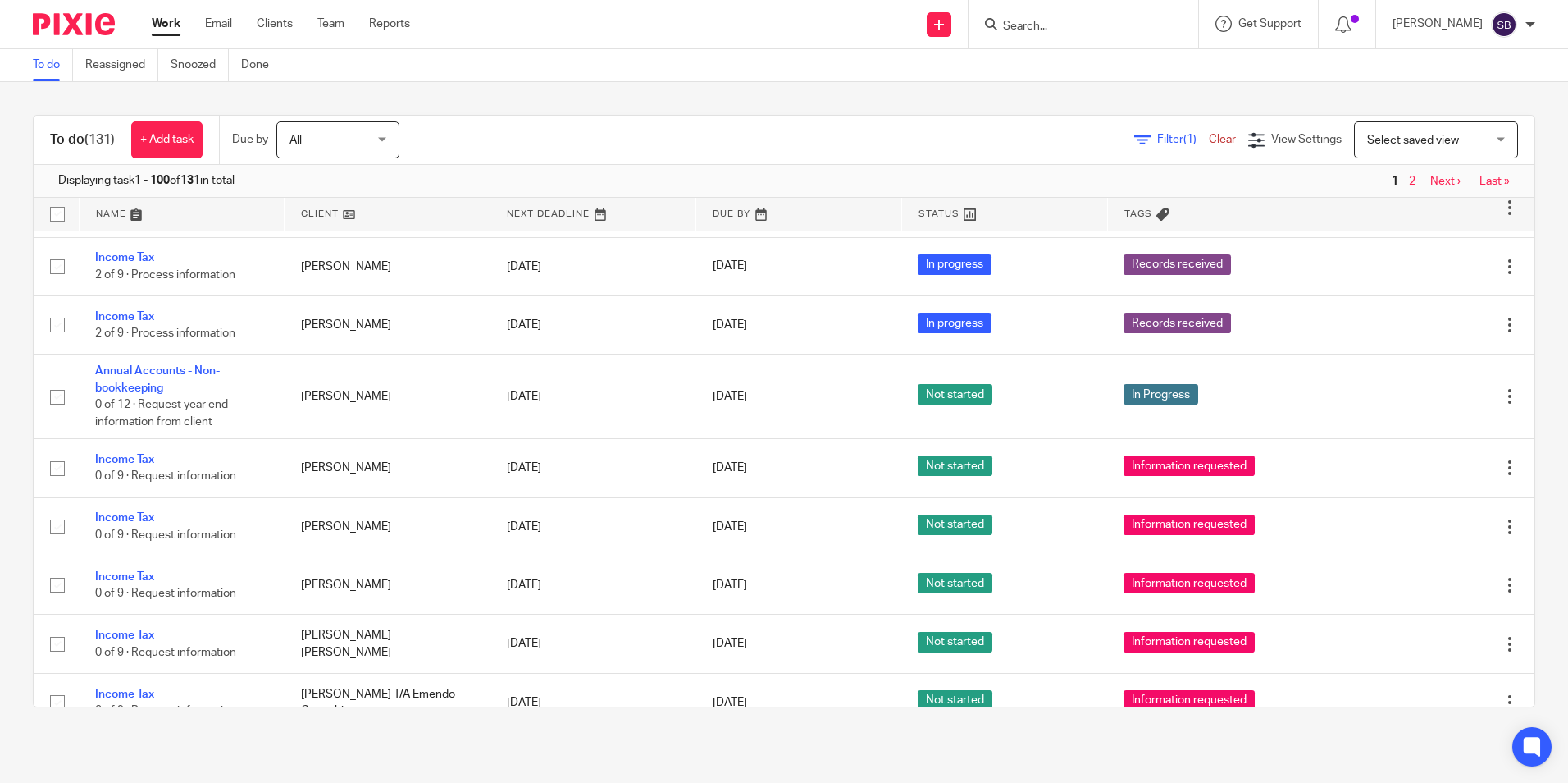
scroll to position [0, 0]
